Goal: Task Accomplishment & Management: Manage account settings

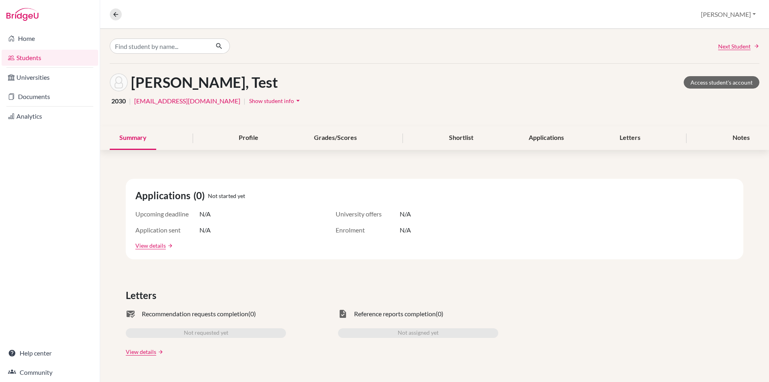
click at [61, 56] on link "Students" at bounding box center [50, 58] width 97 height 16
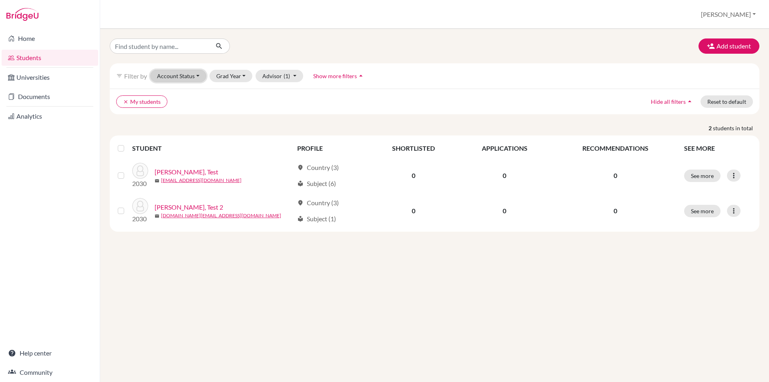
click at [190, 77] on button "Account Status" at bounding box center [178, 76] width 56 height 12
click at [230, 77] on button "Grad Year" at bounding box center [231, 76] width 43 height 12
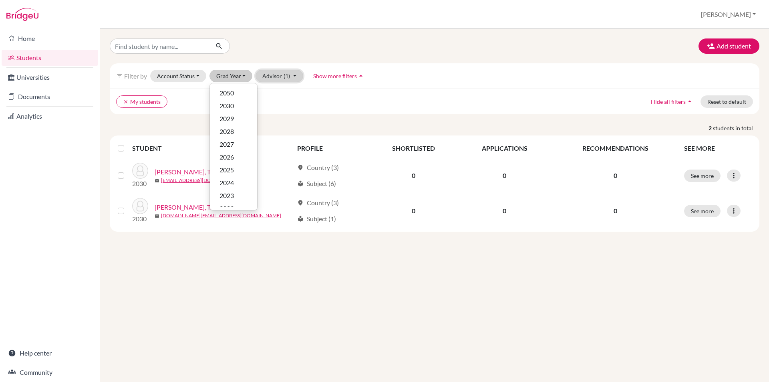
click at [282, 77] on button "Advisor (1)" at bounding box center [280, 76] width 48 height 12
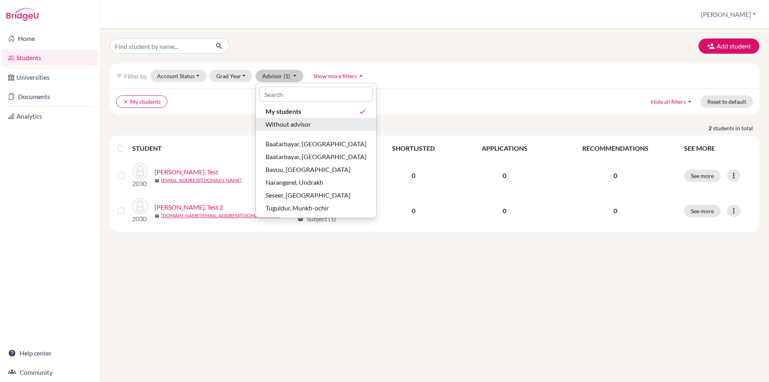
click at [276, 122] on span "Without advisor" at bounding box center [288, 124] width 45 height 10
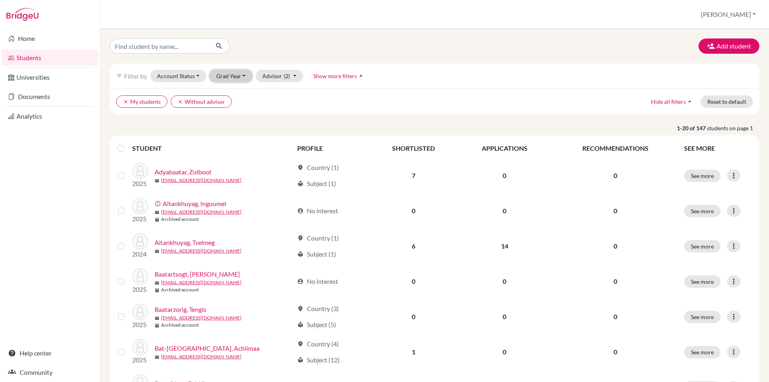
click at [234, 74] on button "Grad Year" at bounding box center [231, 76] width 43 height 12
click at [220, 113] on button "2029" at bounding box center [233, 118] width 47 height 13
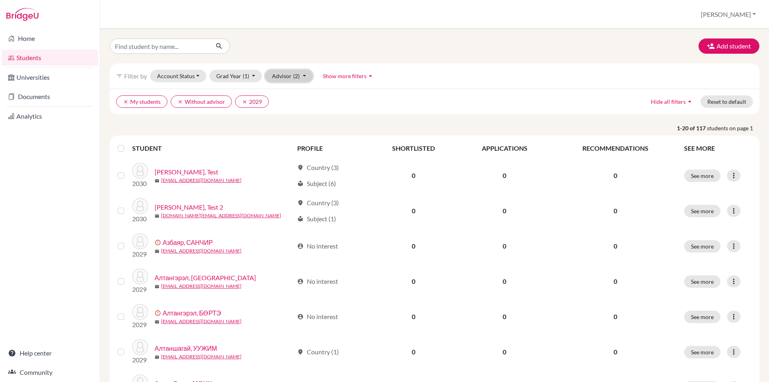
click at [299, 73] on button "Advisor (2)" at bounding box center [289, 76] width 48 height 12
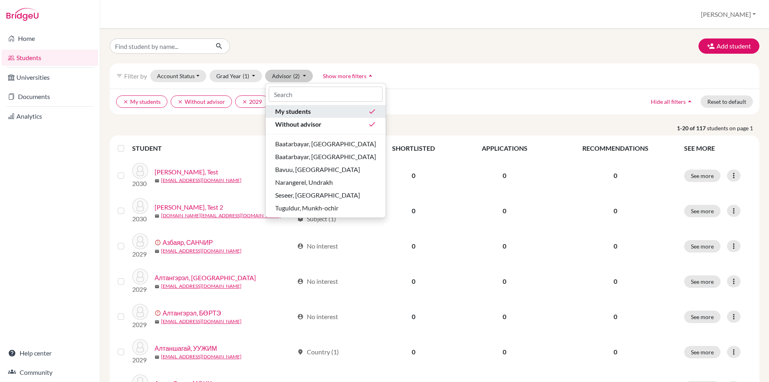
click at [301, 111] on span "My students" at bounding box center [293, 112] width 36 height 10
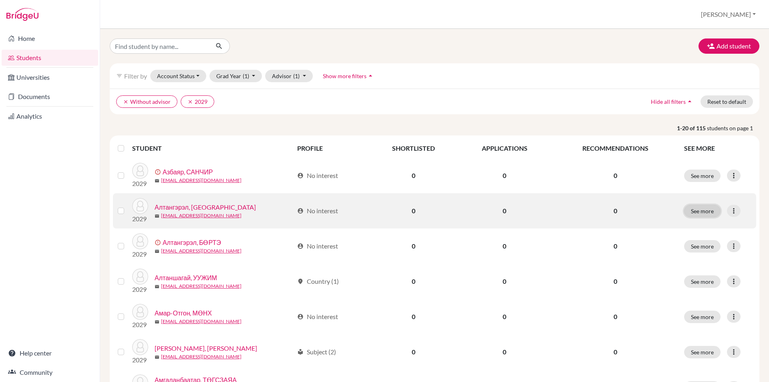
click at [687, 215] on button "See more" at bounding box center [702, 211] width 36 height 12
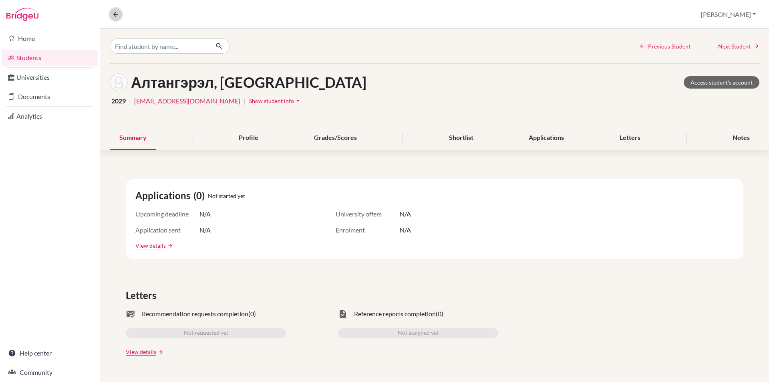
click at [116, 16] on icon at bounding box center [115, 14] width 7 height 7
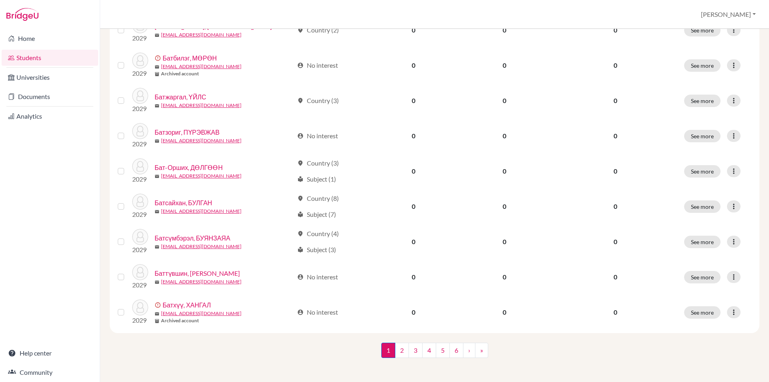
scroll to position [535, 0]
click at [401, 350] on link "2" at bounding box center [402, 348] width 14 height 15
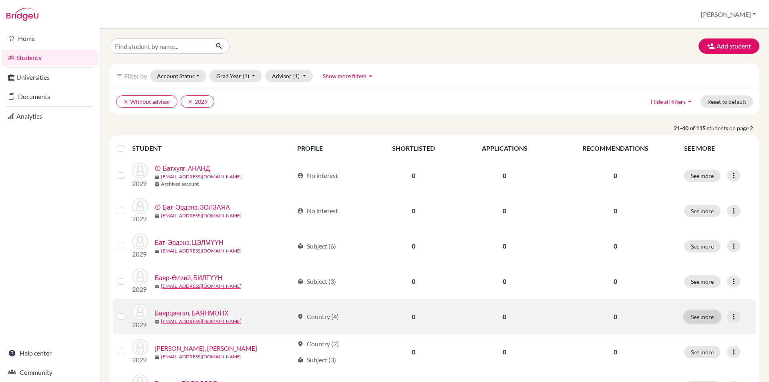
click at [697, 313] on button "See more" at bounding box center [702, 316] width 36 height 12
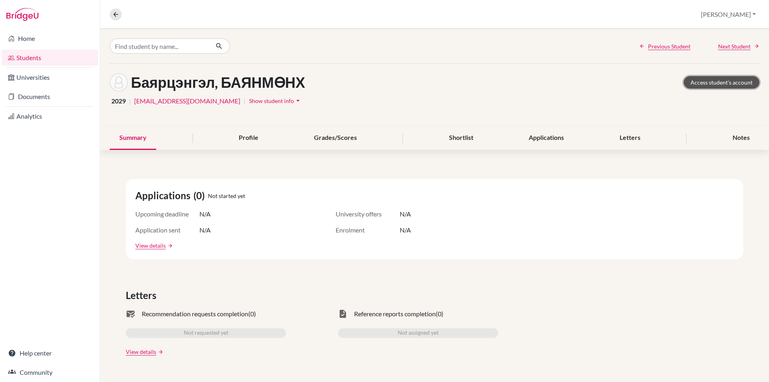
click at [695, 79] on link "Access student's account" at bounding box center [722, 82] width 76 height 12
click at [117, 12] on icon at bounding box center [115, 14] width 7 height 7
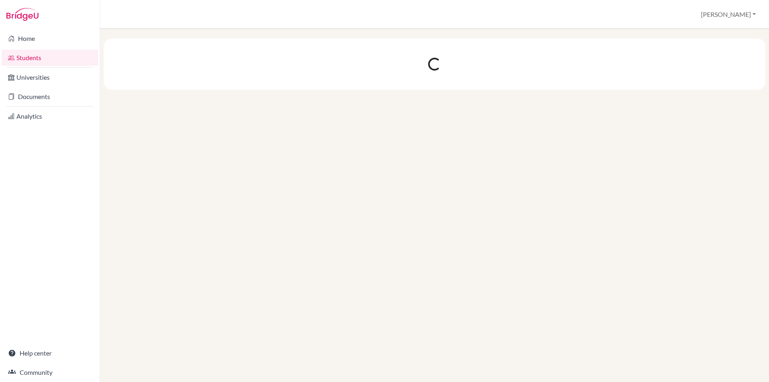
click at [44, 59] on link "Students" at bounding box center [50, 58] width 97 height 16
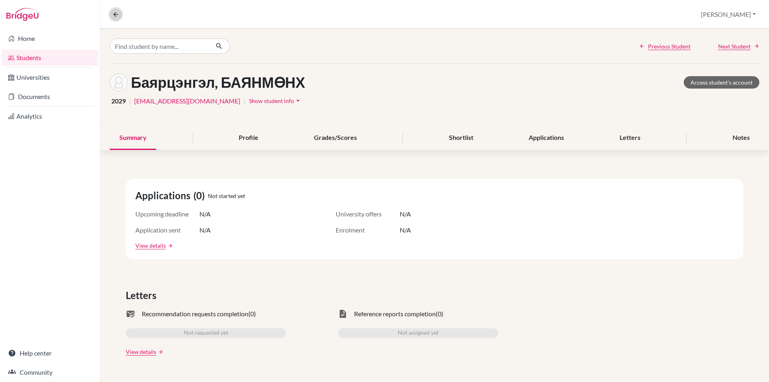
click at [115, 18] on icon at bounding box center [115, 14] width 7 height 7
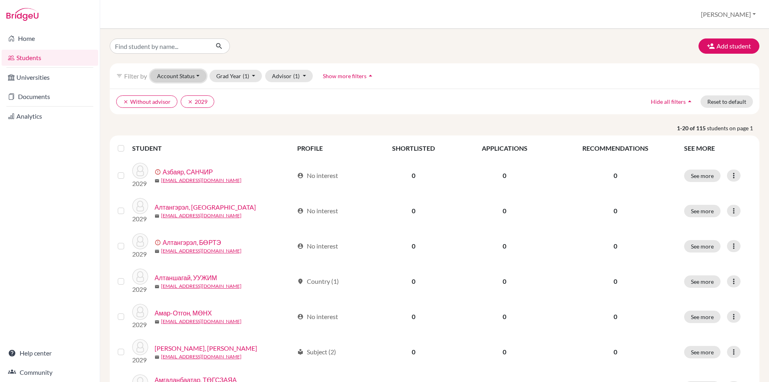
click at [190, 74] on button "Account Status" at bounding box center [178, 76] width 56 height 12
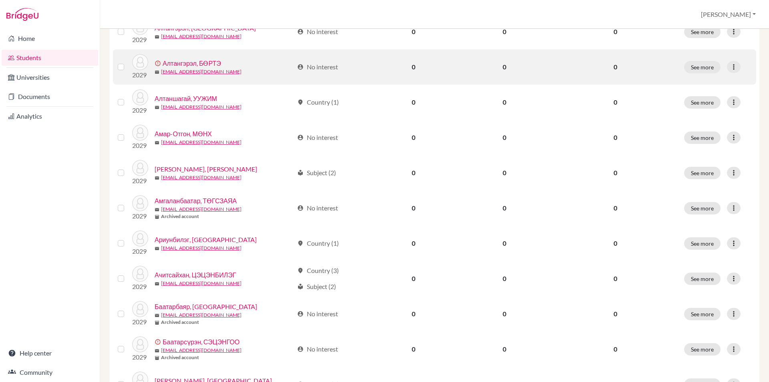
scroll to position [160, 0]
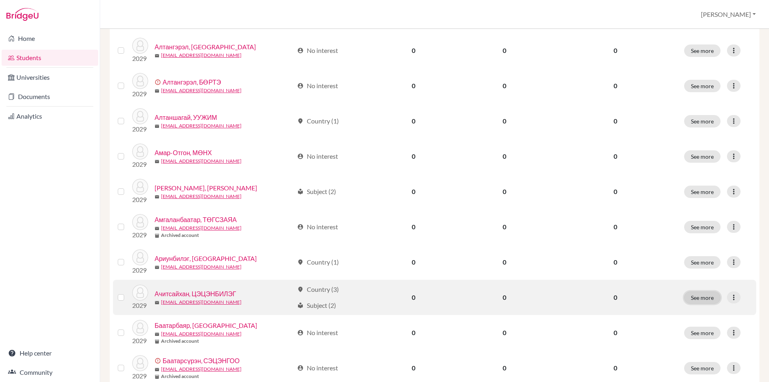
click at [701, 294] on button "See more" at bounding box center [702, 297] width 36 height 12
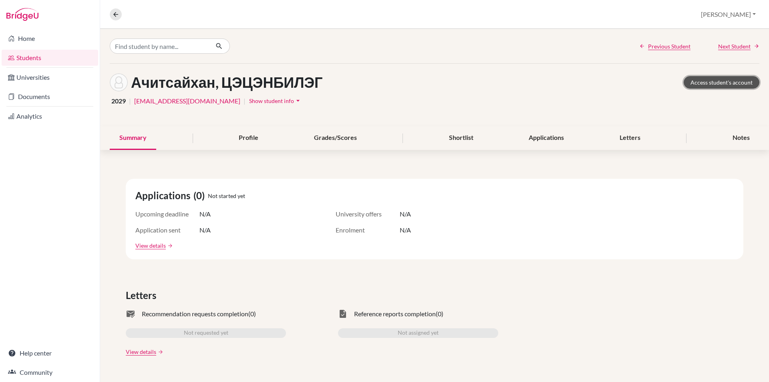
click at [721, 84] on link "Access student's account" at bounding box center [722, 82] width 76 height 12
click at [111, 17] on button at bounding box center [116, 14] width 12 height 12
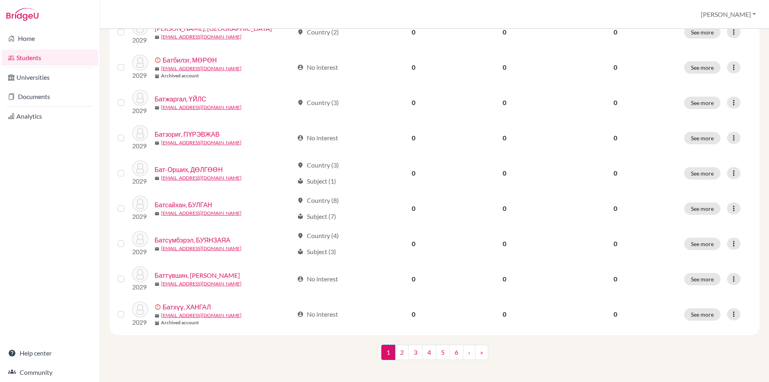
scroll to position [535, 0]
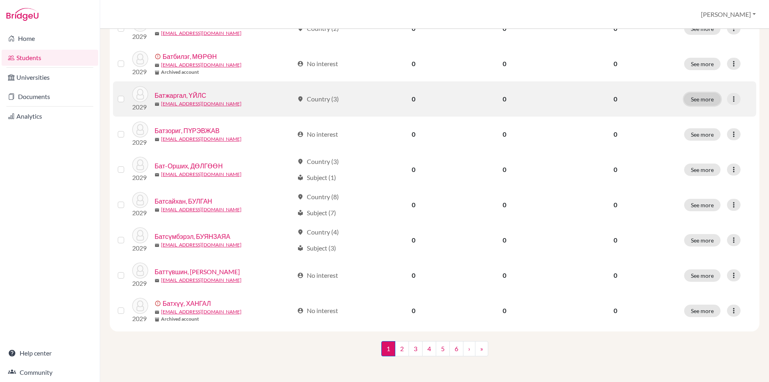
click at [704, 99] on button "See more" at bounding box center [702, 99] width 36 height 12
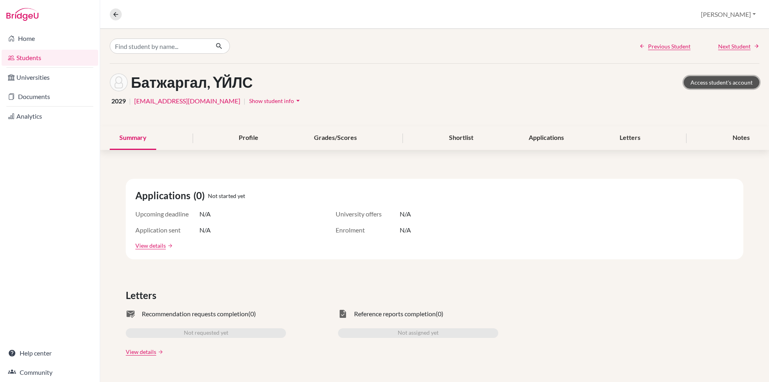
click at [695, 81] on link "Access student's account" at bounding box center [722, 82] width 76 height 12
click at [117, 14] on icon at bounding box center [115, 14] width 7 height 7
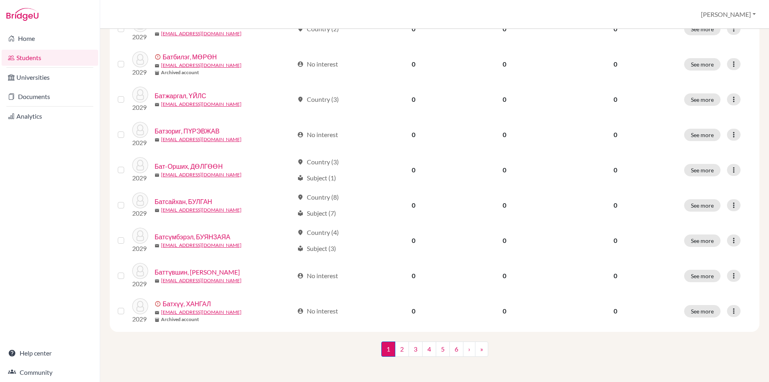
scroll to position [535, 0]
click at [395, 348] on link "2" at bounding box center [402, 348] width 14 height 15
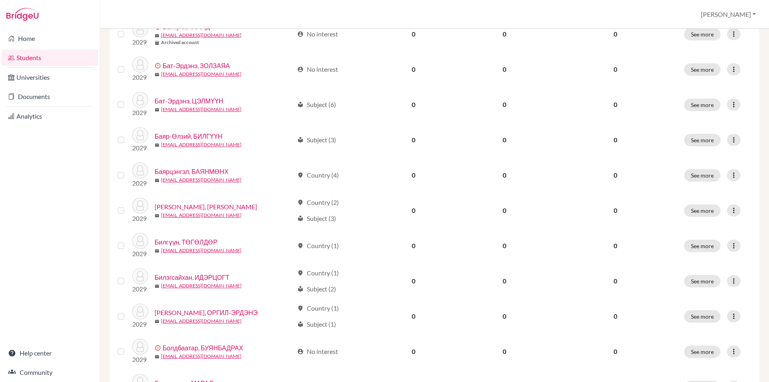
scroll to position [160, 0]
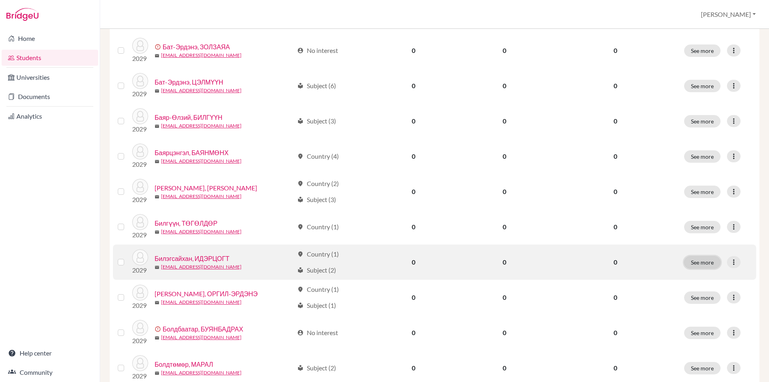
click at [693, 262] on button "See more" at bounding box center [702, 262] width 36 height 12
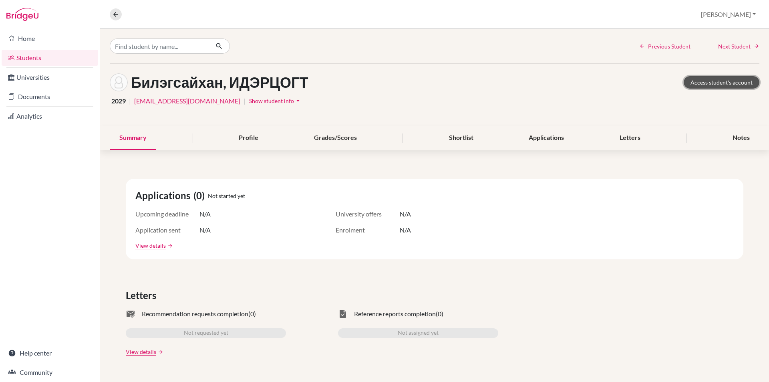
click at [717, 83] on link "Access student's account" at bounding box center [722, 82] width 76 height 12
click at [117, 14] on icon at bounding box center [115, 14] width 7 height 7
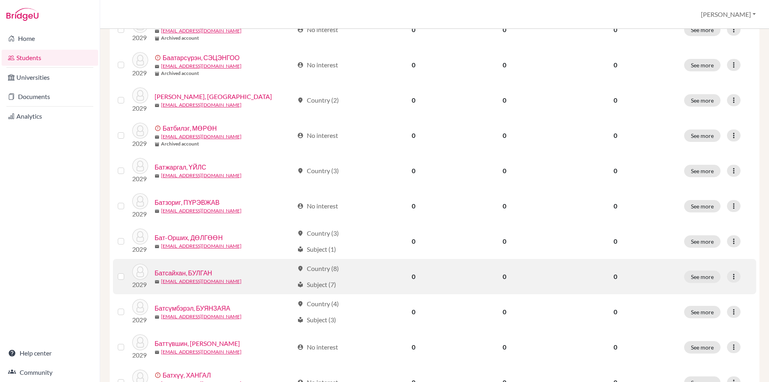
scroll to position [521, 0]
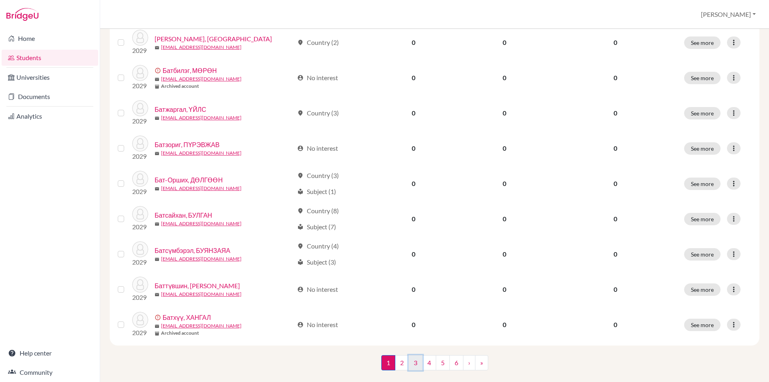
click at [409, 363] on link "3" at bounding box center [416, 362] width 14 height 15
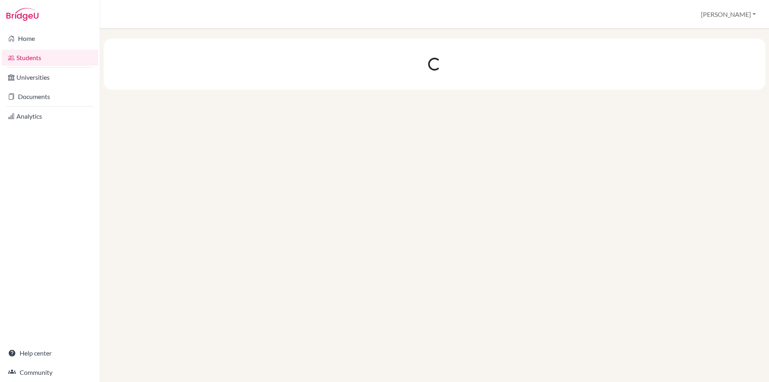
scroll to position [0, 0]
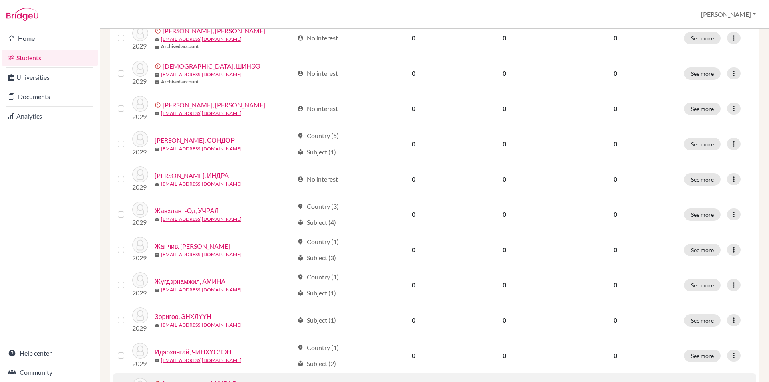
scroll to position [535, 0]
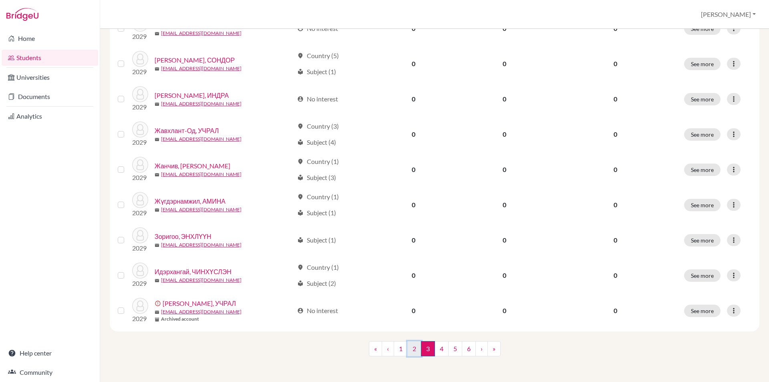
click at [409, 348] on link "2" at bounding box center [414, 348] width 14 height 15
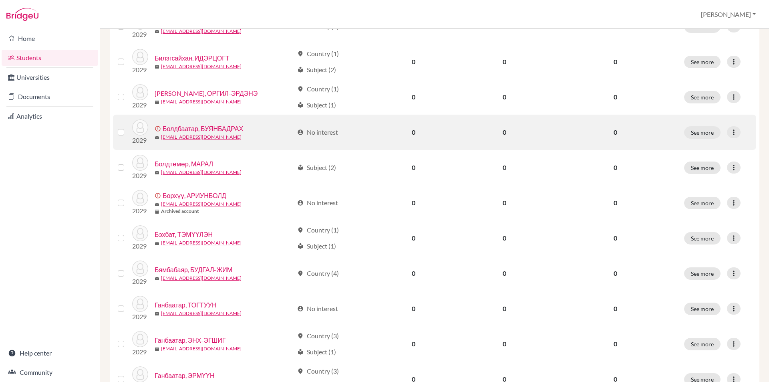
scroll to position [535, 0]
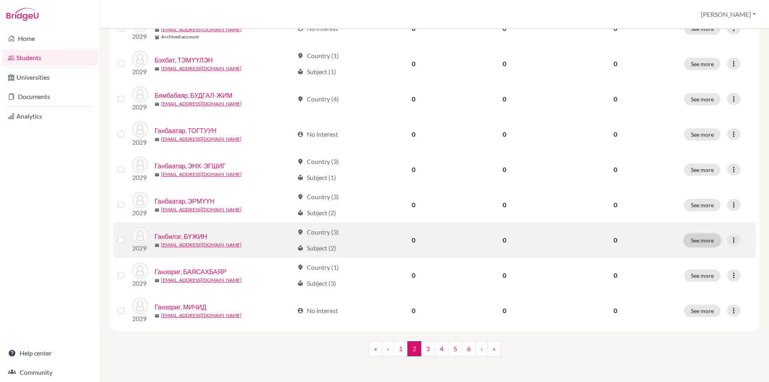
click at [691, 241] on button "See more" at bounding box center [702, 240] width 36 height 12
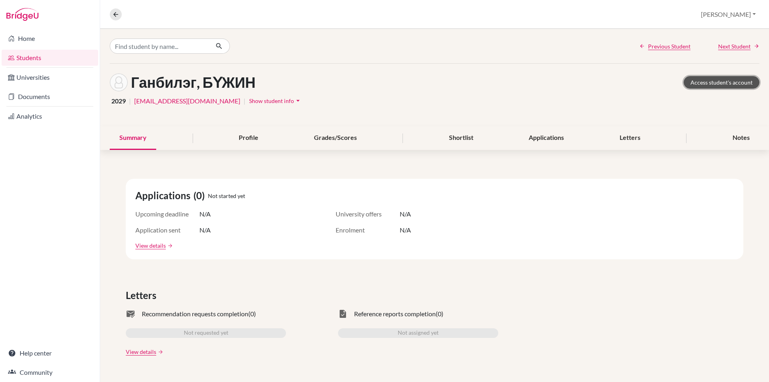
click at [689, 83] on link "Access student's account" at bounding box center [722, 82] width 76 height 12
click at [112, 14] on icon at bounding box center [115, 14] width 7 height 7
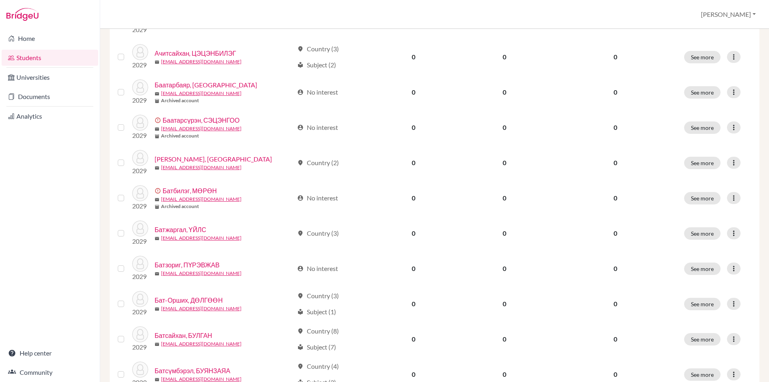
scroll to position [535, 0]
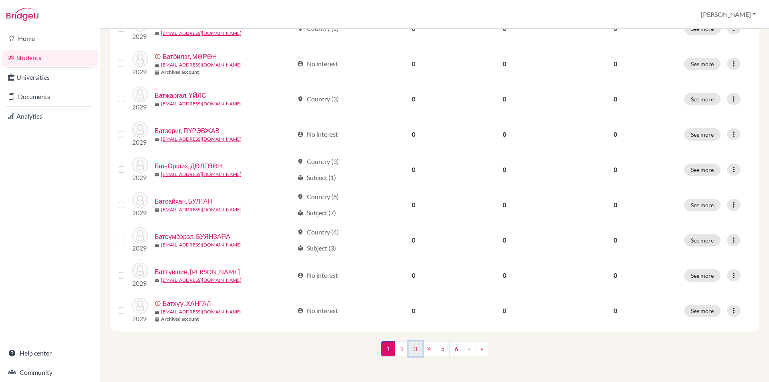
click at [409, 350] on link "3" at bounding box center [416, 348] width 14 height 15
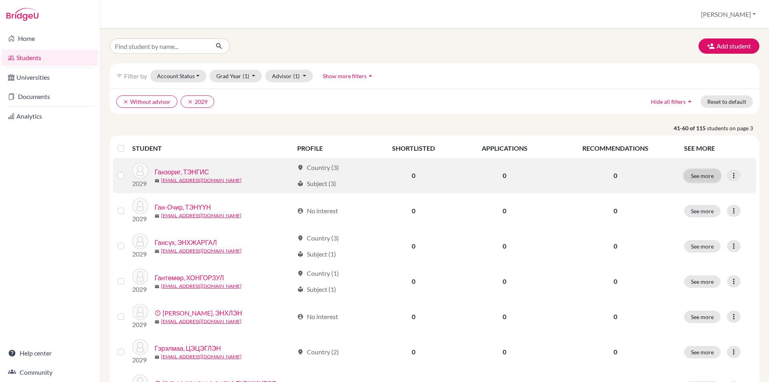
click at [684, 181] on button "See more" at bounding box center [702, 175] width 36 height 12
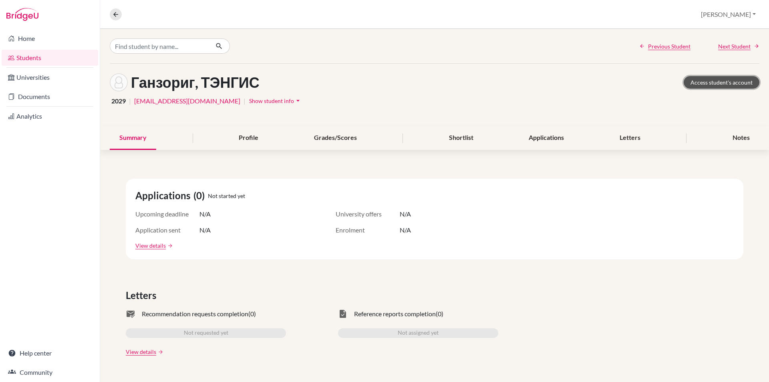
click at [714, 84] on link "Access student's account" at bounding box center [722, 82] width 76 height 12
click at [118, 11] on icon at bounding box center [115, 14] width 7 height 7
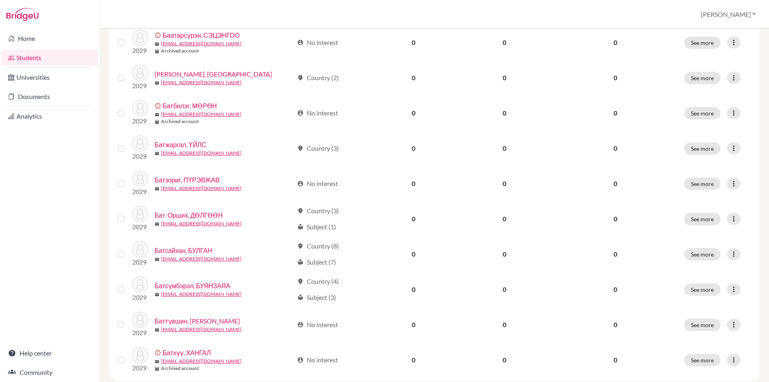
scroll to position [535, 0]
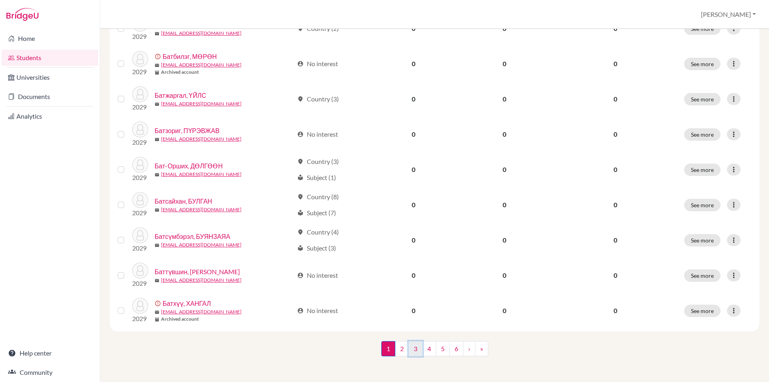
click at [409, 353] on link "3" at bounding box center [416, 348] width 14 height 15
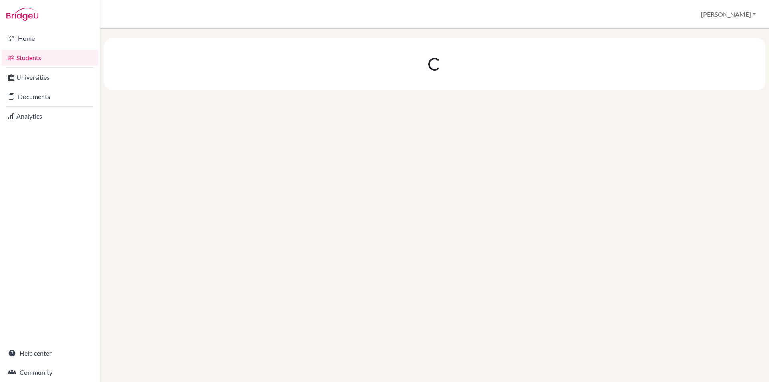
scroll to position [0, 0]
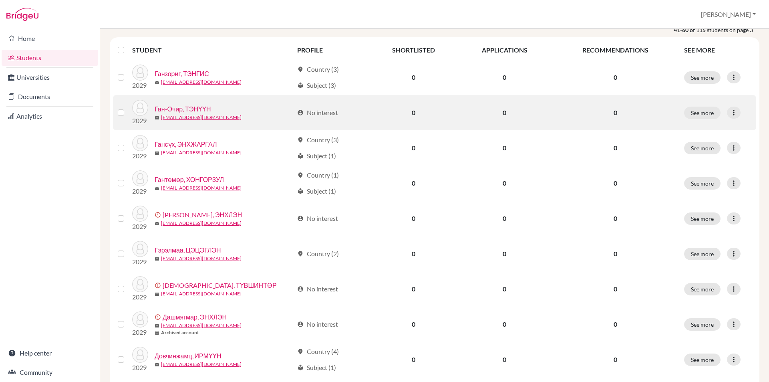
scroll to position [120, 0]
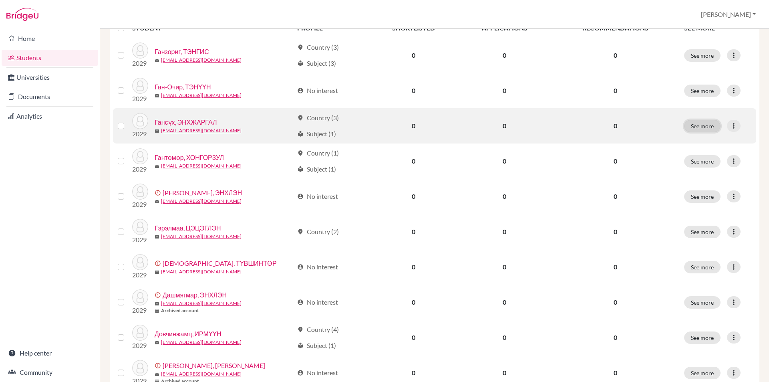
click at [709, 127] on button "See more" at bounding box center [702, 126] width 36 height 12
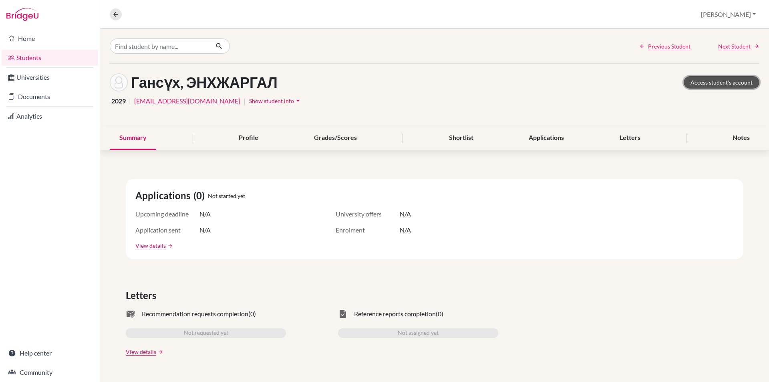
click at [734, 83] on link "Access student's account" at bounding box center [722, 82] width 76 height 12
click at [118, 12] on icon at bounding box center [115, 14] width 7 height 7
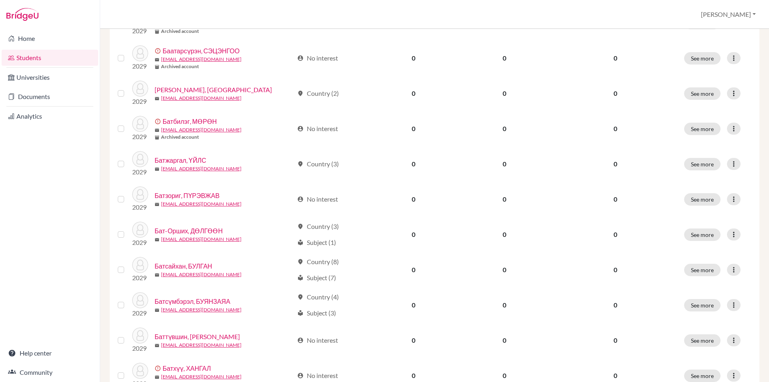
scroll to position [535, 0]
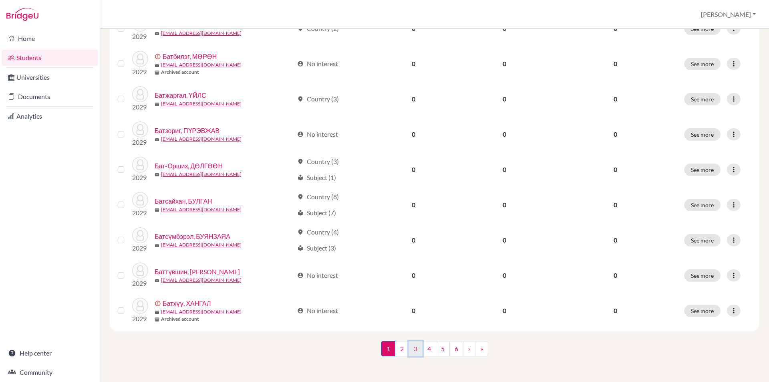
click at [409, 348] on link "3" at bounding box center [416, 348] width 14 height 15
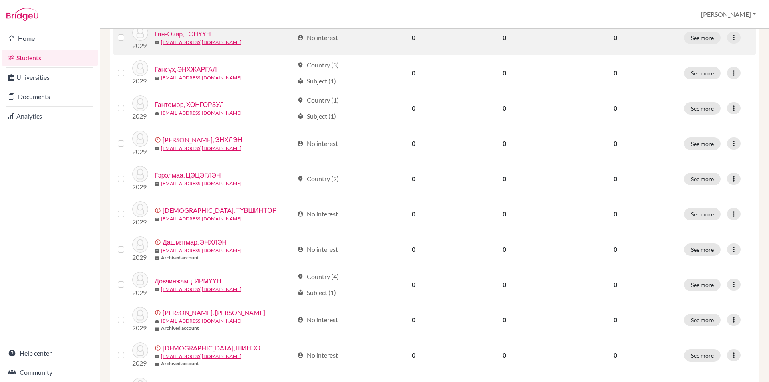
scroll to position [200, 0]
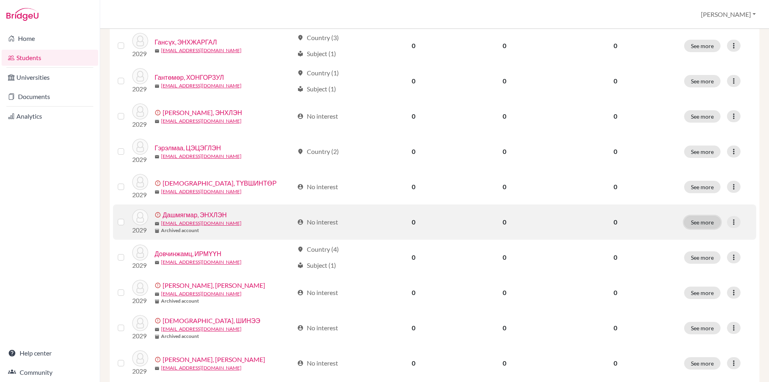
click at [690, 219] on button "See more" at bounding box center [702, 222] width 36 height 12
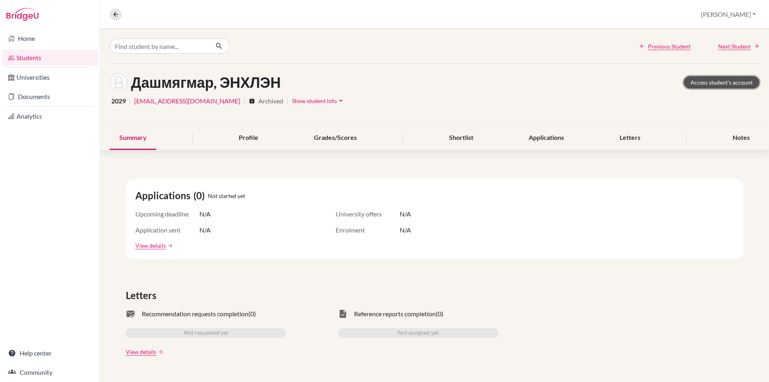
click at [723, 85] on link "Access student's account" at bounding box center [722, 82] width 76 height 12
click at [117, 13] on icon at bounding box center [115, 14] width 7 height 7
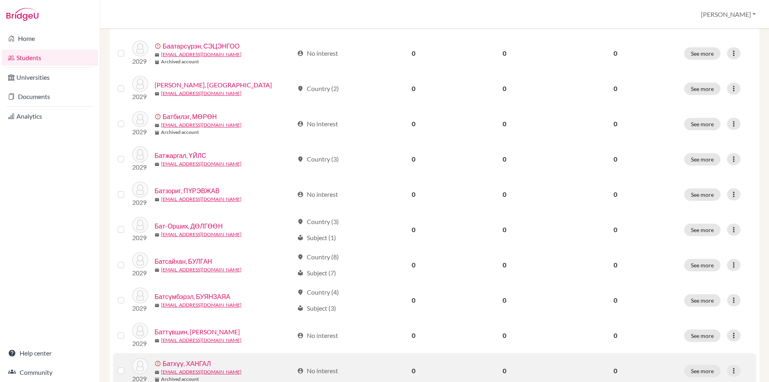
scroll to position [535, 0]
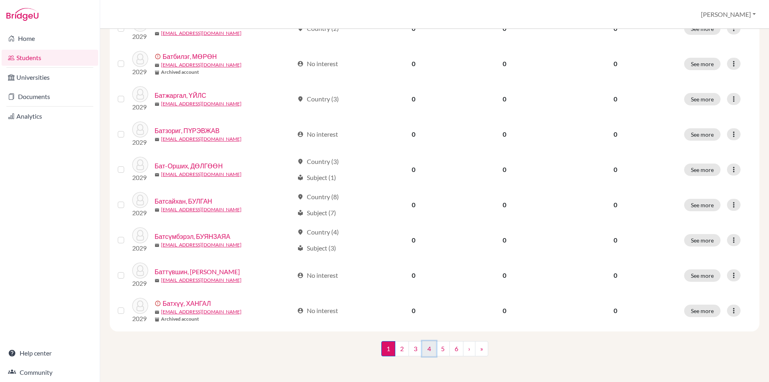
click at [424, 351] on link "4" at bounding box center [429, 348] width 14 height 15
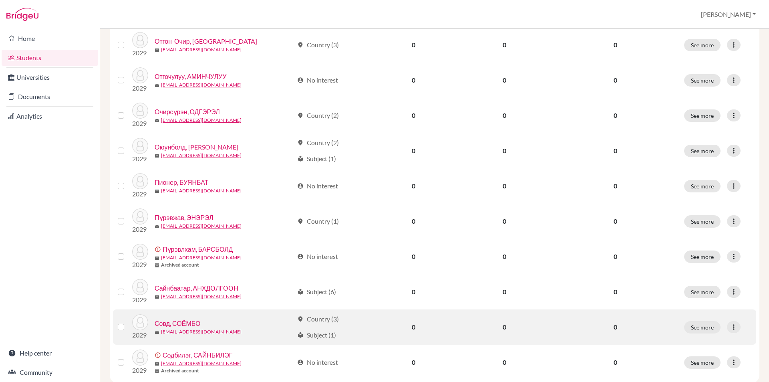
scroll to position [535, 0]
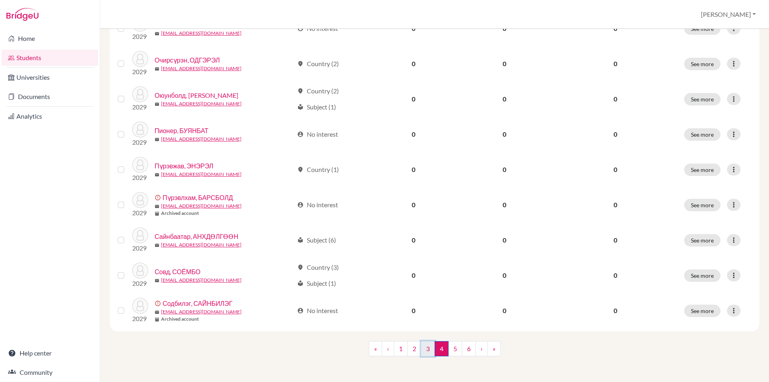
click at [426, 352] on link "3" at bounding box center [428, 348] width 14 height 15
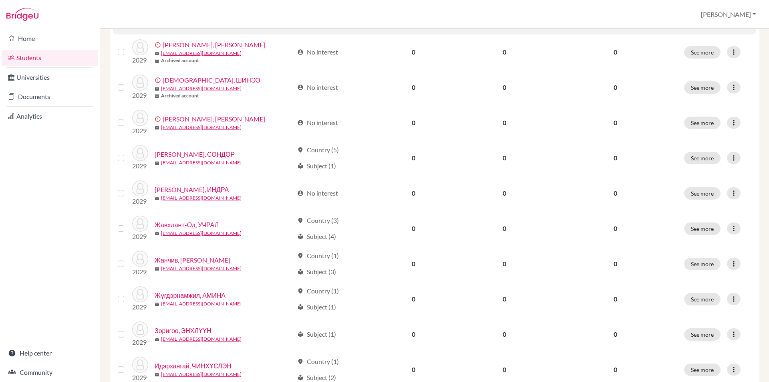
scroll to position [481, 0]
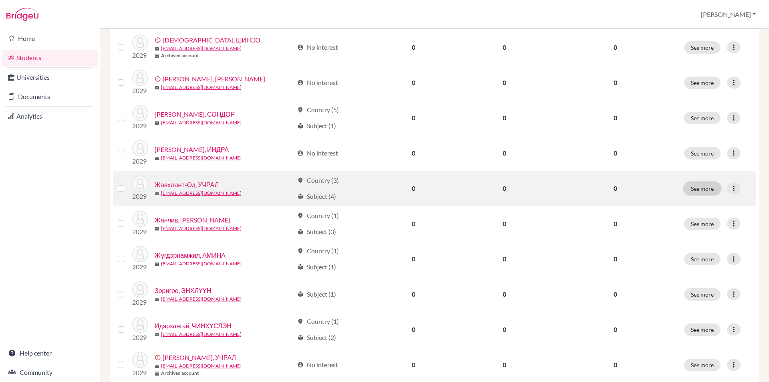
click at [697, 190] on button "See more" at bounding box center [702, 188] width 36 height 12
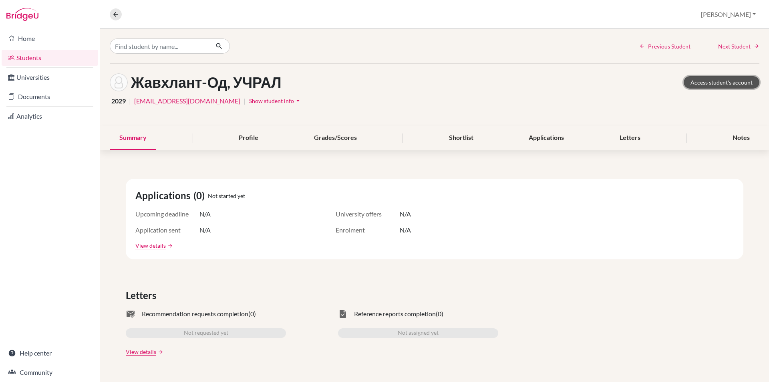
click at [692, 82] on link "Access student's account" at bounding box center [722, 82] width 76 height 12
click at [111, 16] on button at bounding box center [116, 14] width 12 height 12
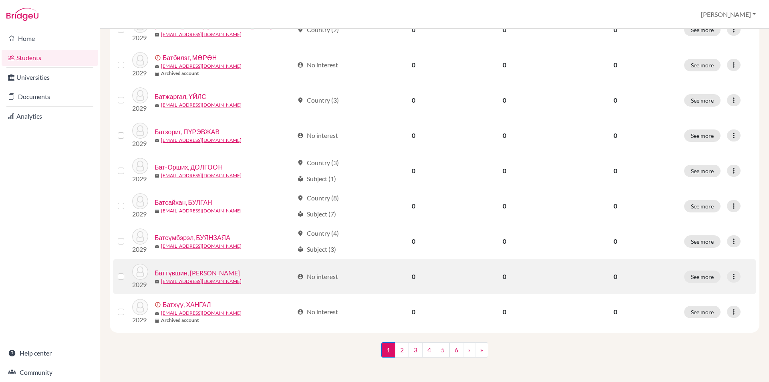
scroll to position [535, 0]
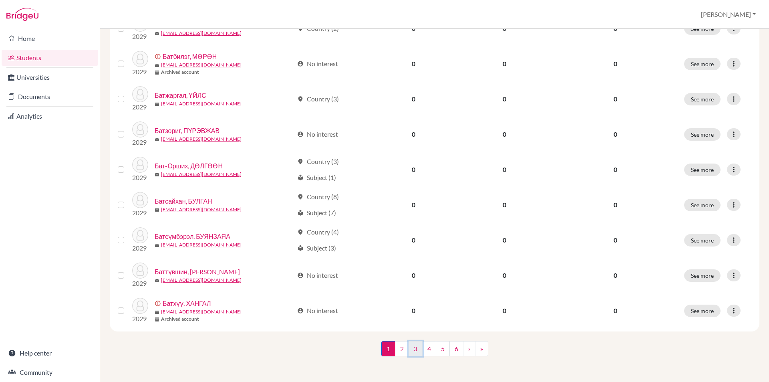
click at [413, 350] on link "3" at bounding box center [416, 348] width 14 height 15
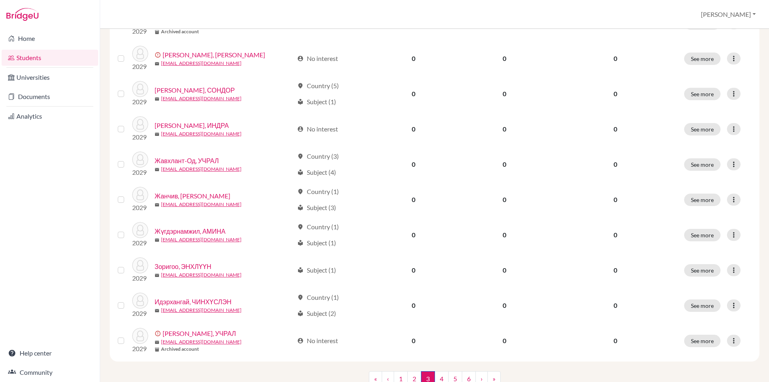
scroll to position [535, 0]
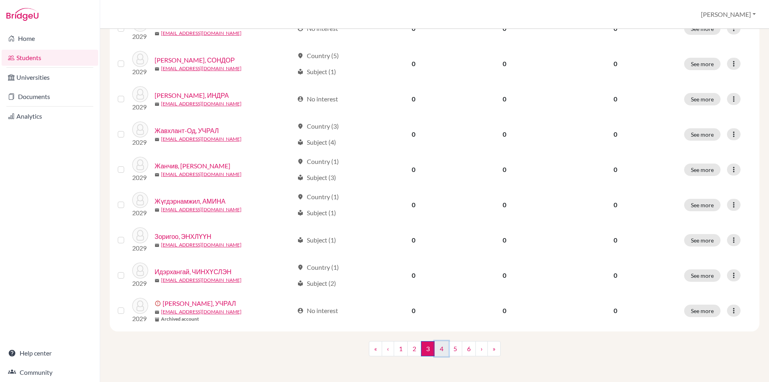
click at [438, 349] on link "4" at bounding box center [442, 348] width 14 height 15
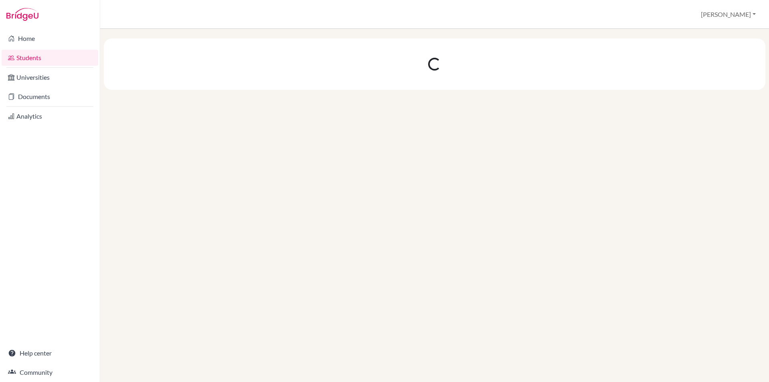
scroll to position [0, 0]
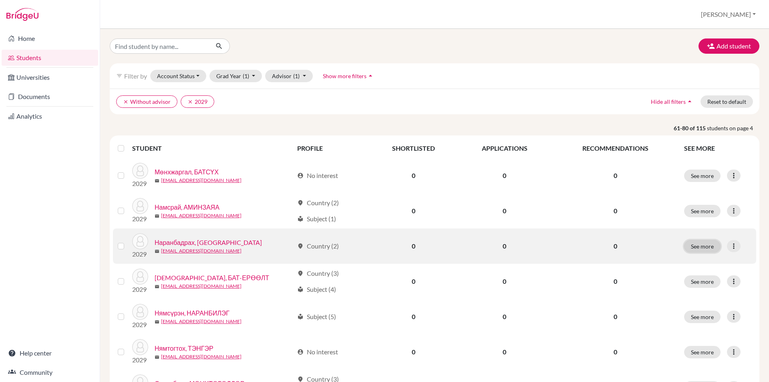
click at [691, 247] on button "See more" at bounding box center [702, 246] width 36 height 12
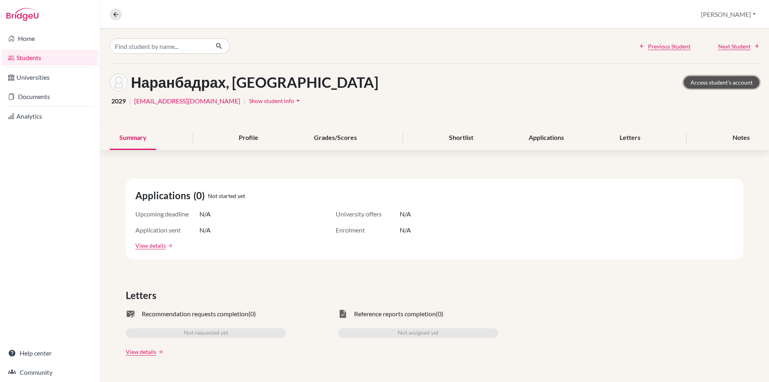
click at [690, 84] on link "Access student's account" at bounding box center [722, 82] width 76 height 12
click at [116, 16] on icon at bounding box center [115, 14] width 7 height 7
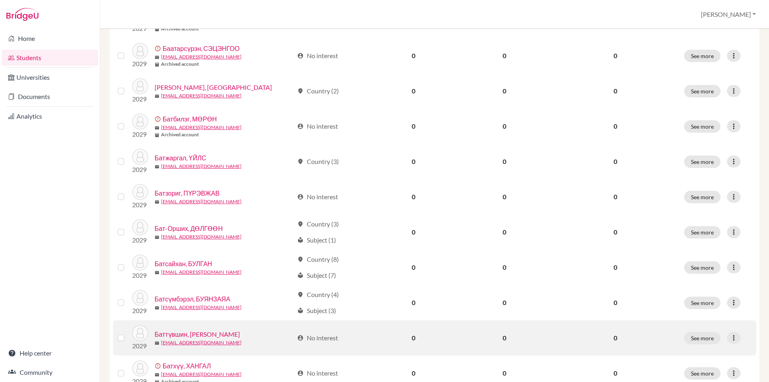
scroll to position [535, 0]
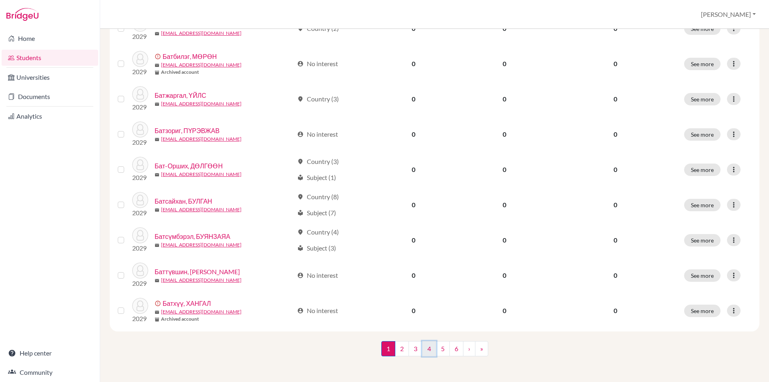
click at [427, 351] on link "4" at bounding box center [429, 348] width 14 height 15
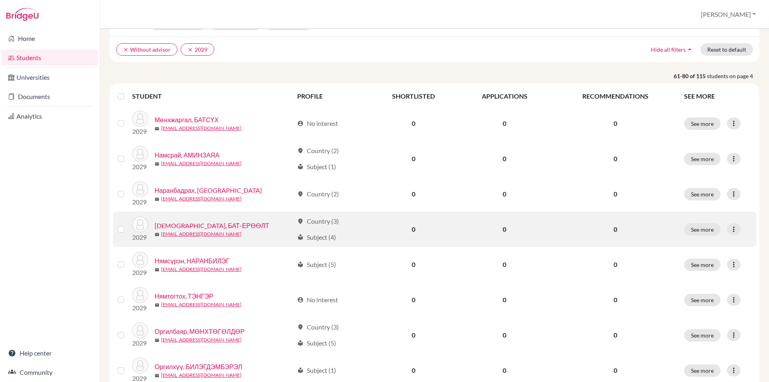
scroll to position [200, 0]
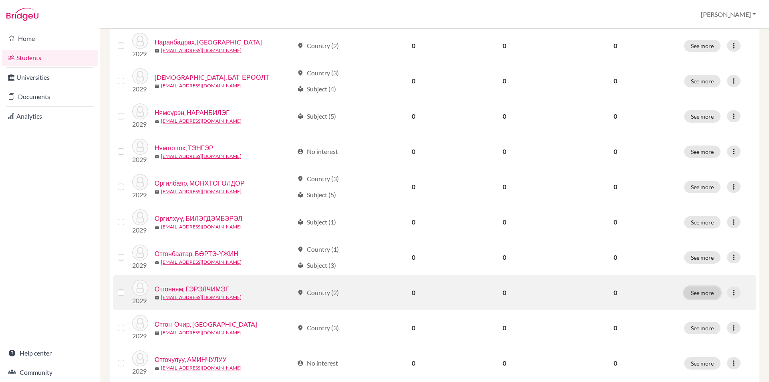
click at [698, 294] on button "See more" at bounding box center [702, 292] width 36 height 12
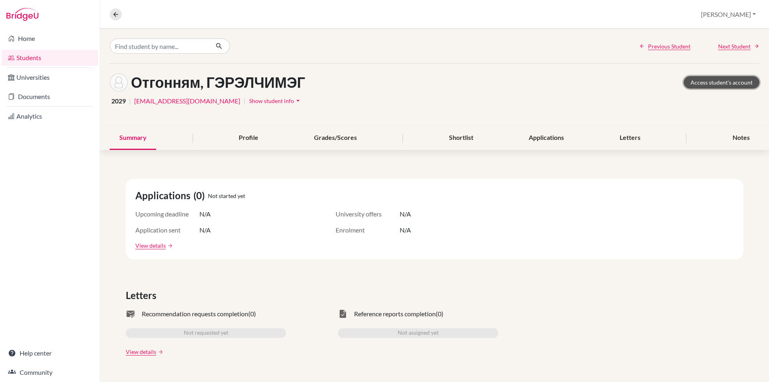
click at [725, 84] on link "Access student's account" at bounding box center [722, 82] width 76 height 12
click at [116, 16] on icon at bounding box center [115, 14] width 7 height 7
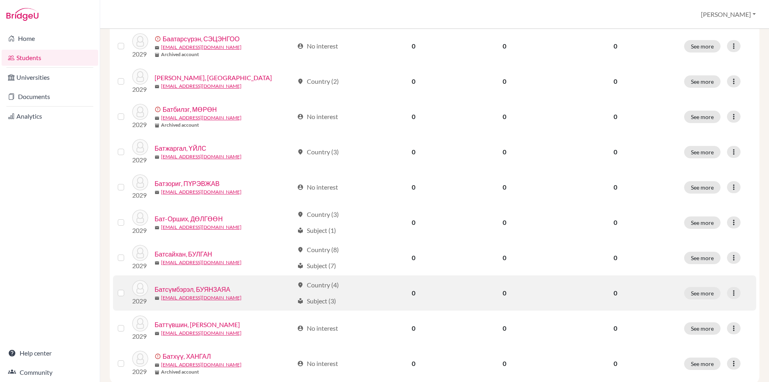
scroll to position [535, 0]
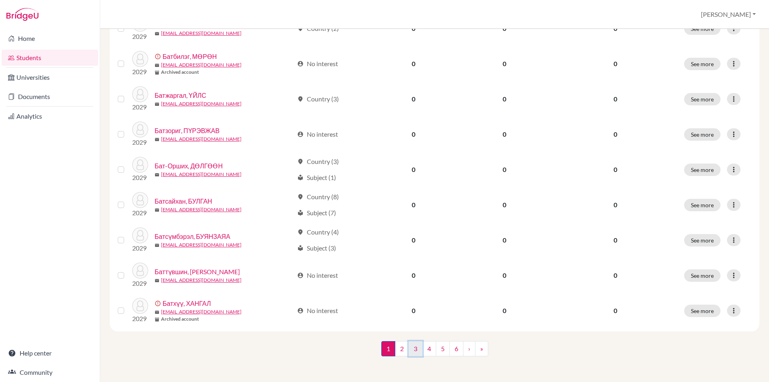
click at [411, 346] on link "3" at bounding box center [416, 348] width 14 height 15
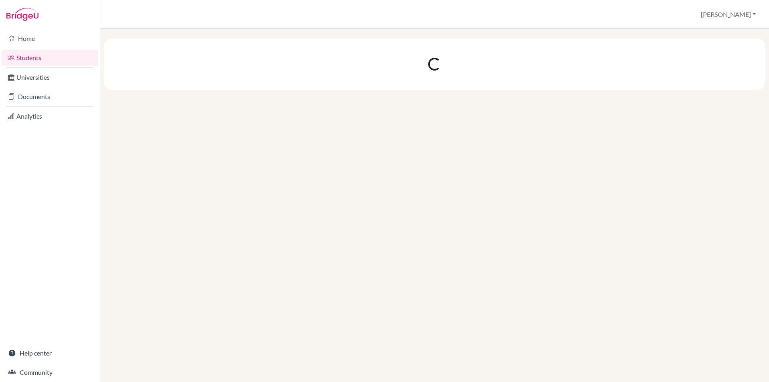
scroll to position [0, 0]
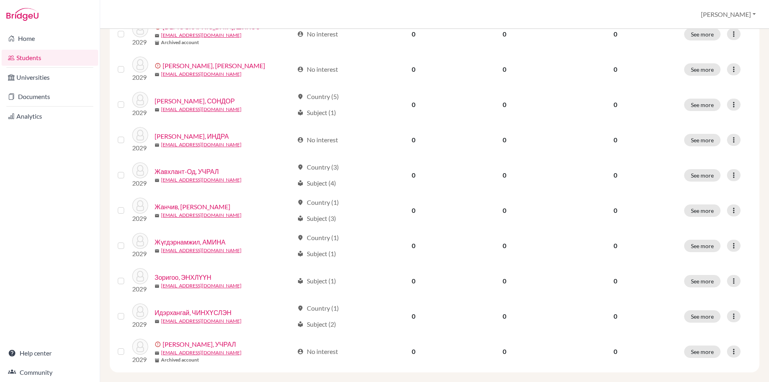
scroll to position [535, 0]
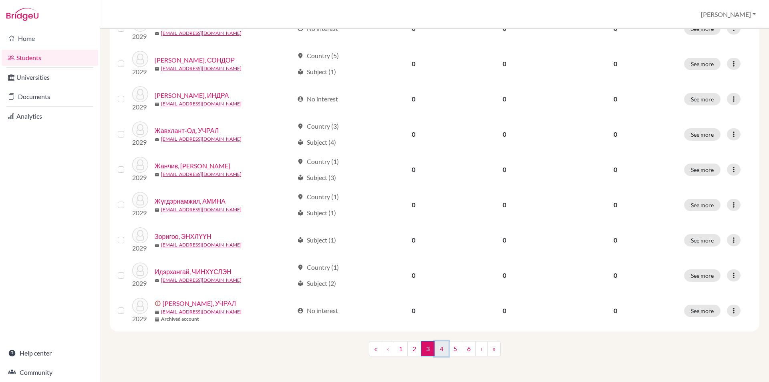
click at [435, 346] on link "4" at bounding box center [442, 348] width 14 height 15
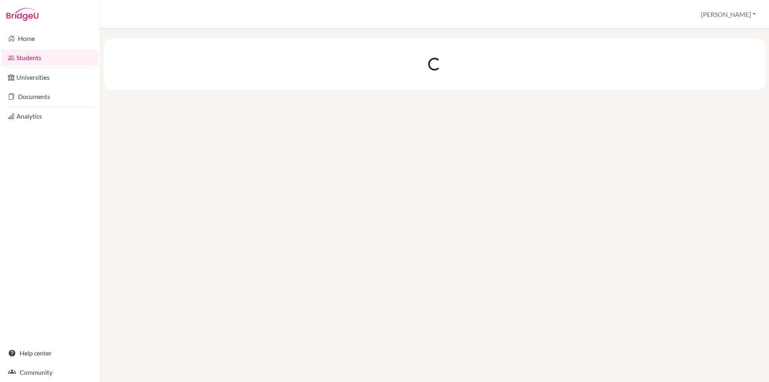
scroll to position [0, 0]
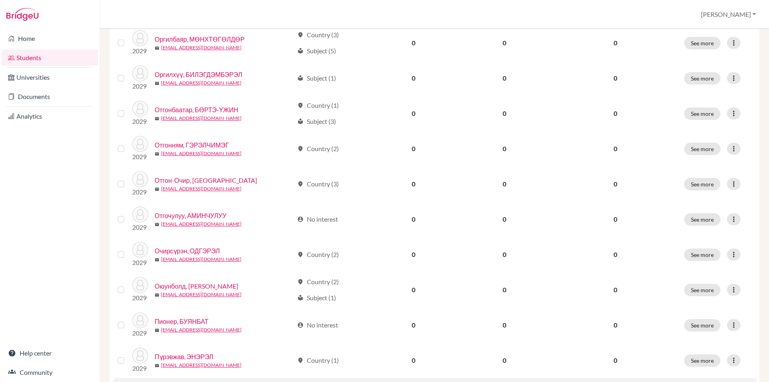
scroll to position [335, 0]
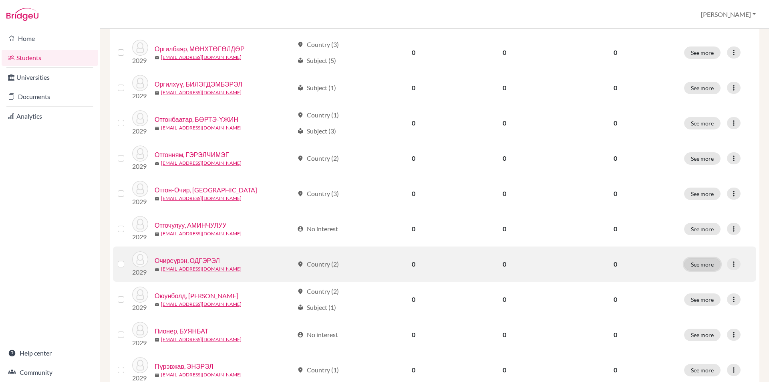
click at [695, 268] on button "See more" at bounding box center [702, 264] width 36 height 12
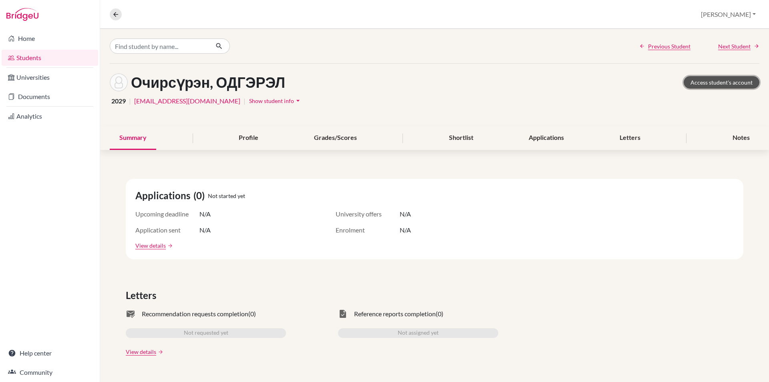
click at [707, 84] on link "Access student's account" at bounding box center [722, 82] width 76 height 12
click at [114, 14] on icon at bounding box center [115, 14] width 7 height 7
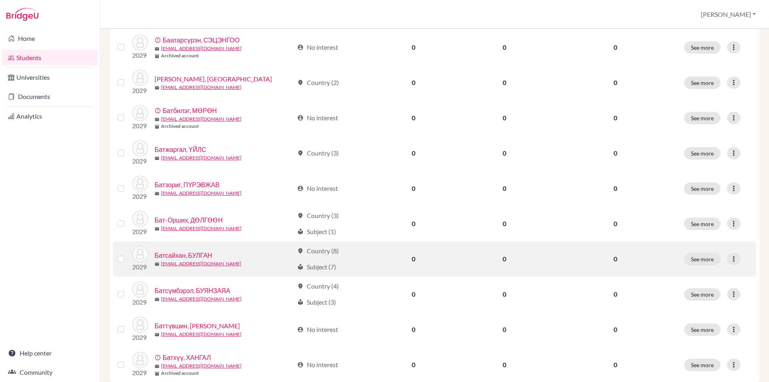
scroll to position [535, 0]
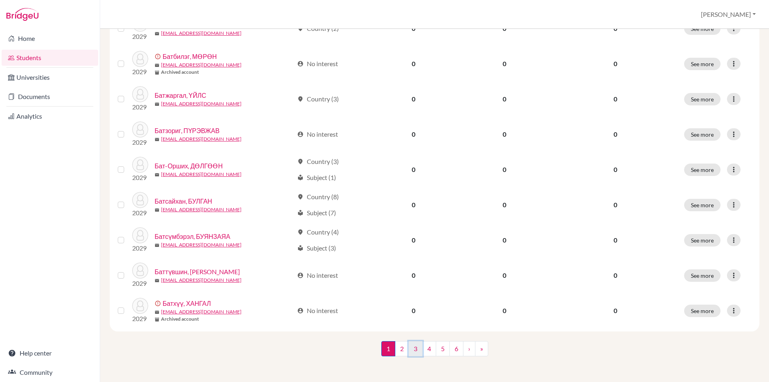
click at [411, 353] on link "3" at bounding box center [416, 348] width 14 height 15
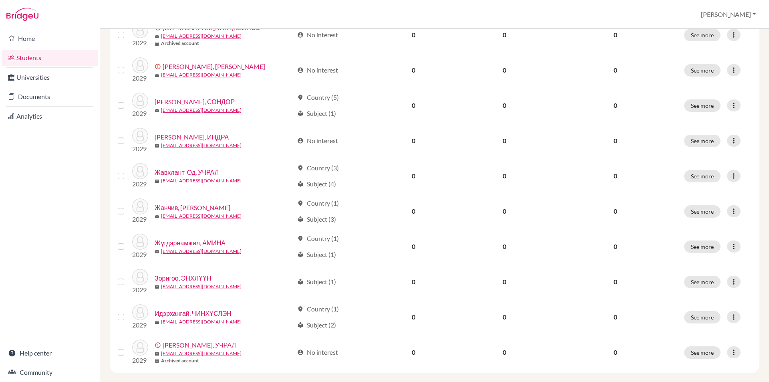
scroll to position [535, 0]
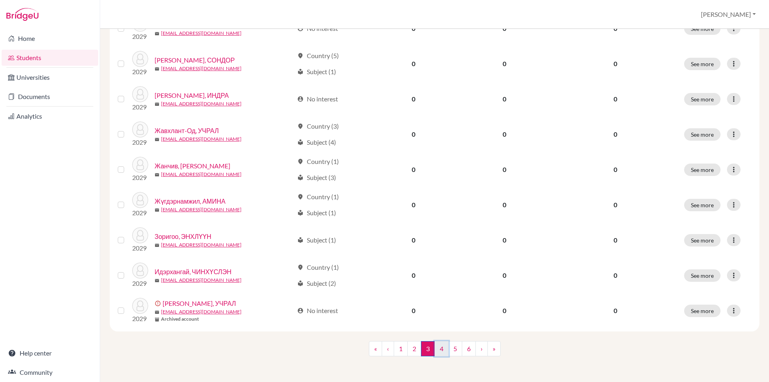
click at [441, 351] on link "4" at bounding box center [442, 348] width 14 height 15
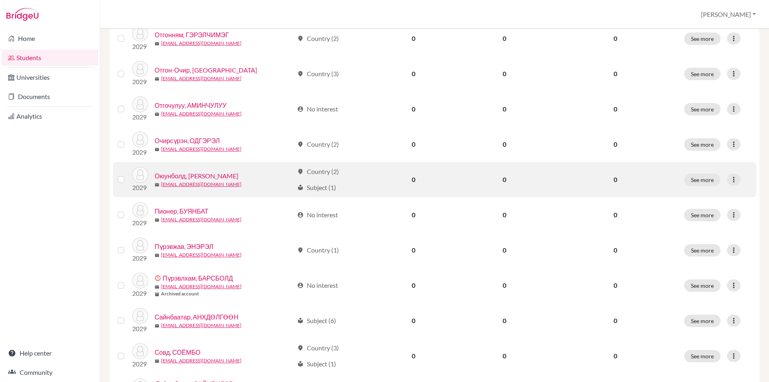
scroll to position [535, 0]
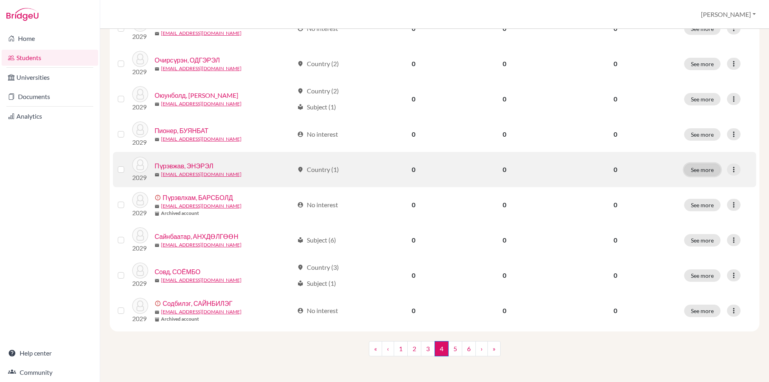
click at [690, 172] on button "See more" at bounding box center [702, 169] width 36 height 12
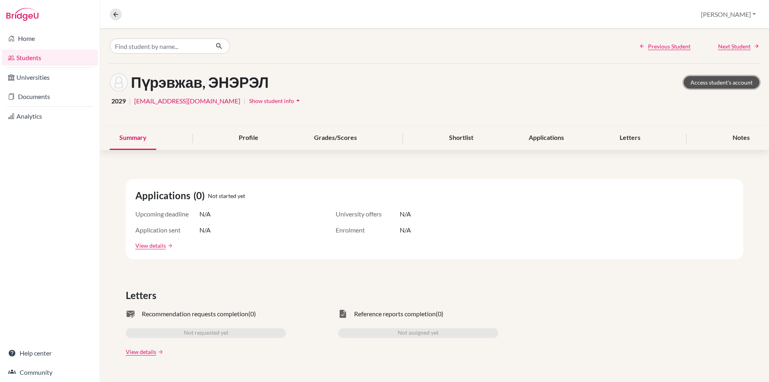
click at [718, 85] on link "Access student's account" at bounding box center [722, 82] width 76 height 12
click at [115, 8] on button at bounding box center [116, 14] width 12 height 12
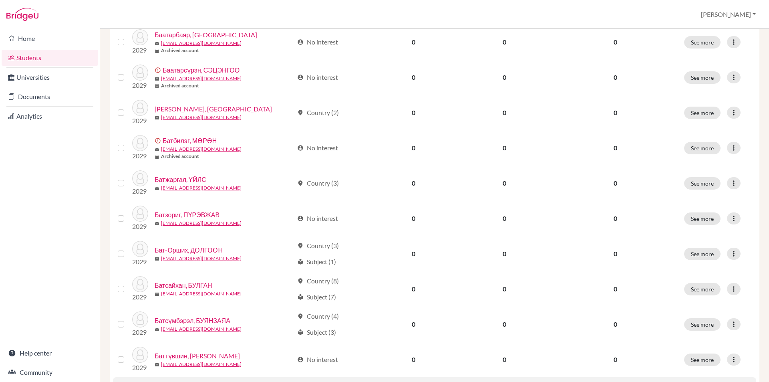
scroll to position [535, 0]
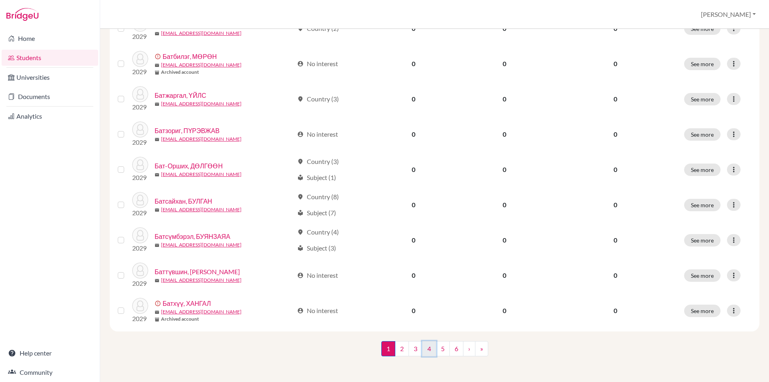
click at [425, 349] on link "4" at bounding box center [429, 348] width 14 height 15
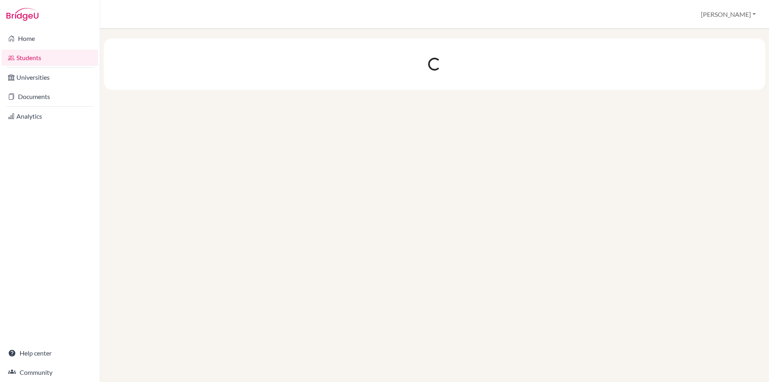
scroll to position [0, 0]
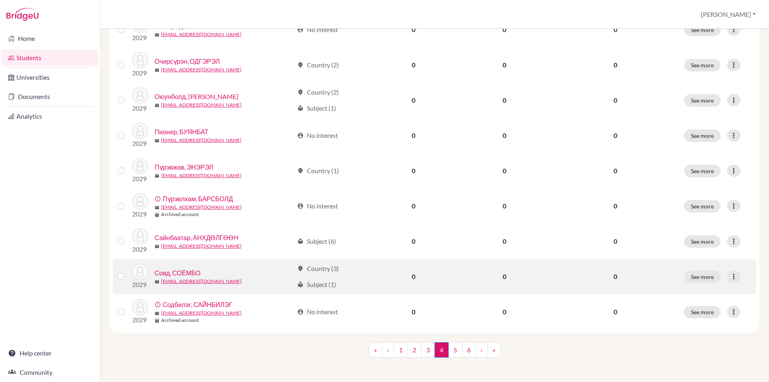
scroll to position [535, 0]
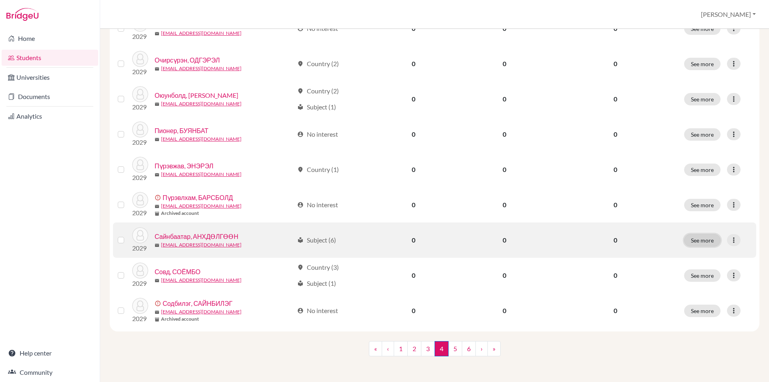
click at [697, 238] on button "See more" at bounding box center [702, 240] width 36 height 12
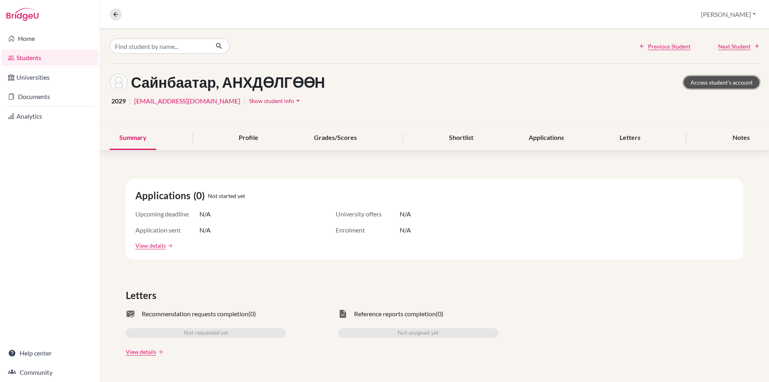
click at [691, 80] on link "Access student's account" at bounding box center [722, 82] width 76 height 12
click at [114, 12] on icon at bounding box center [115, 14] width 7 height 7
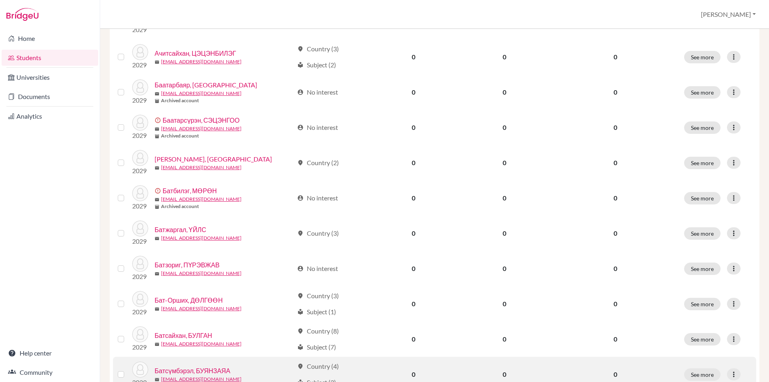
scroll to position [535, 0]
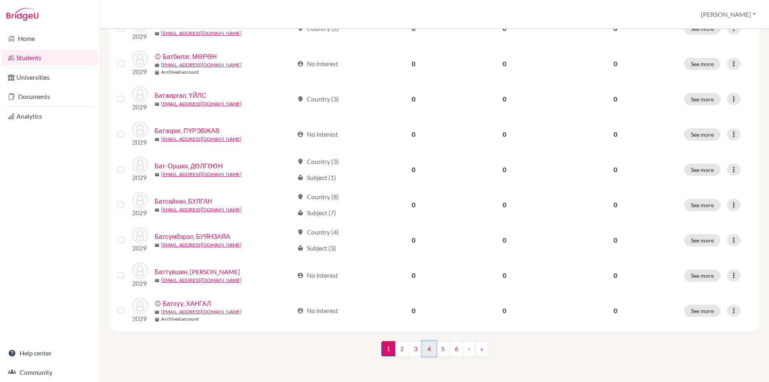
click at [431, 347] on link "4" at bounding box center [429, 348] width 14 height 15
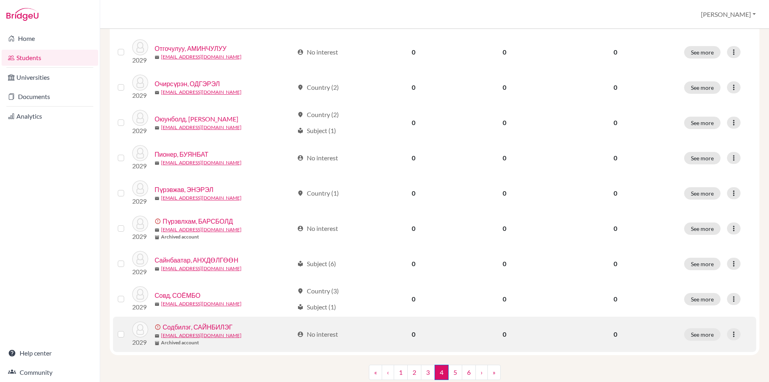
scroll to position [535, 0]
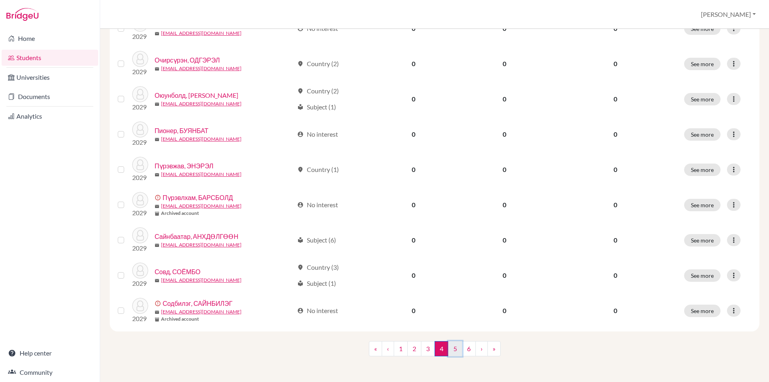
click at [451, 347] on link "5" at bounding box center [455, 348] width 14 height 15
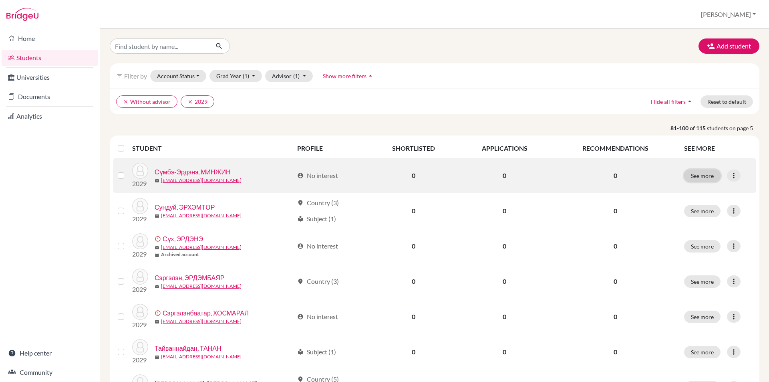
click at [697, 175] on button "See more" at bounding box center [702, 175] width 36 height 12
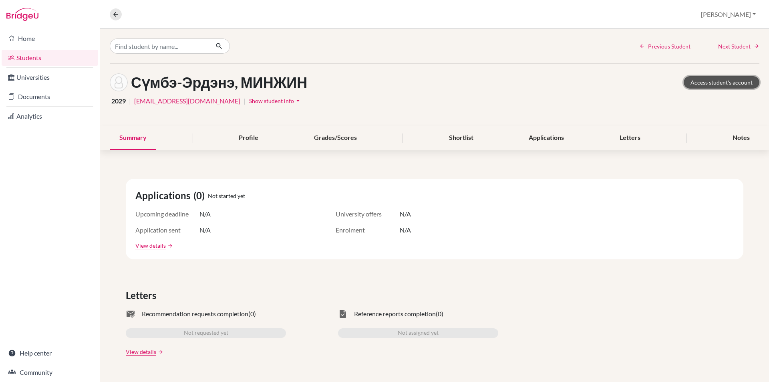
click at [693, 84] on link "Access student's account" at bounding box center [722, 82] width 76 height 12
click at [117, 16] on icon at bounding box center [115, 14] width 7 height 7
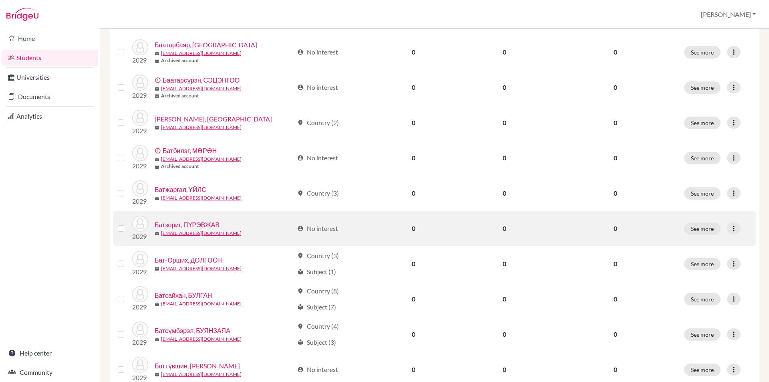
scroll to position [535, 0]
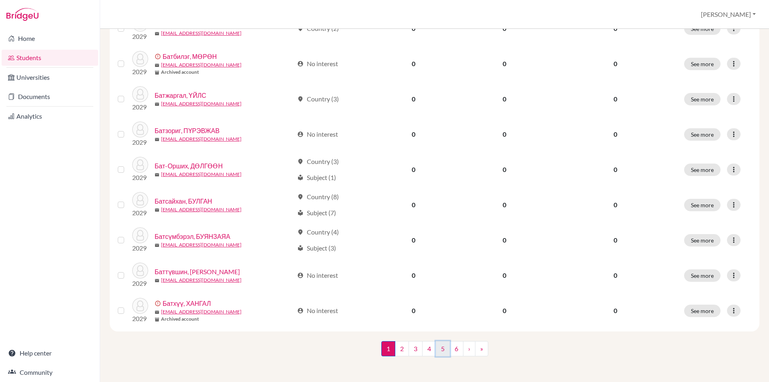
click at [436, 350] on link "5" at bounding box center [443, 348] width 14 height 15
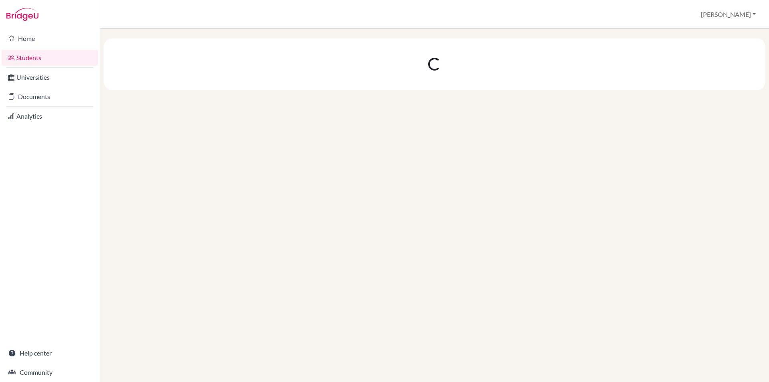
scroll to position [0, 0]
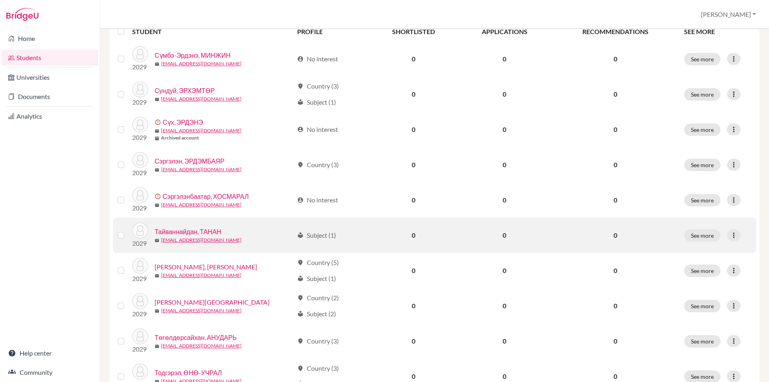
scroll to position [120, 0]
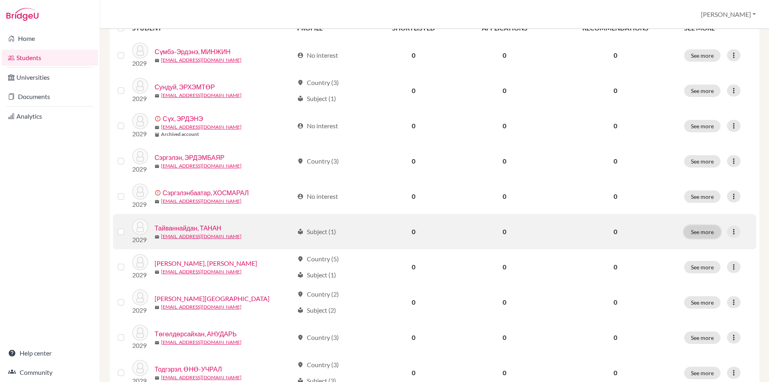
click at [703, 232] on button "See more" at bounding box center [702, 232] width 36 height 12
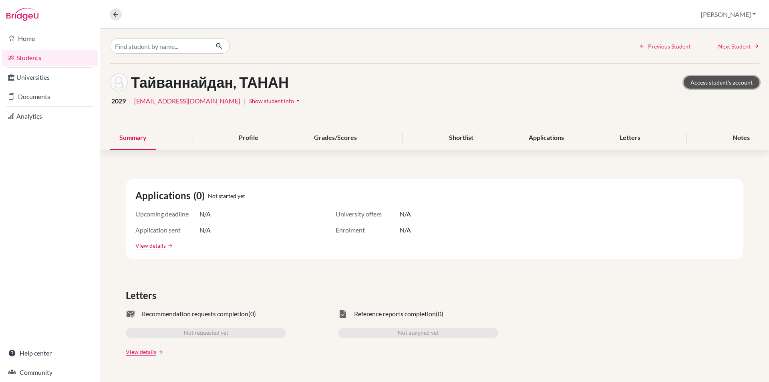
click at [695, 80] on link "Access student's account" at bounding box center [722, 82] width 76 height 12
click at [707, 82] on link "Access student's account" at bounding box center [722, 82] width 76 height 12
click at [115, 15] on icon at bounding box center [115, 14] width 7 height 7
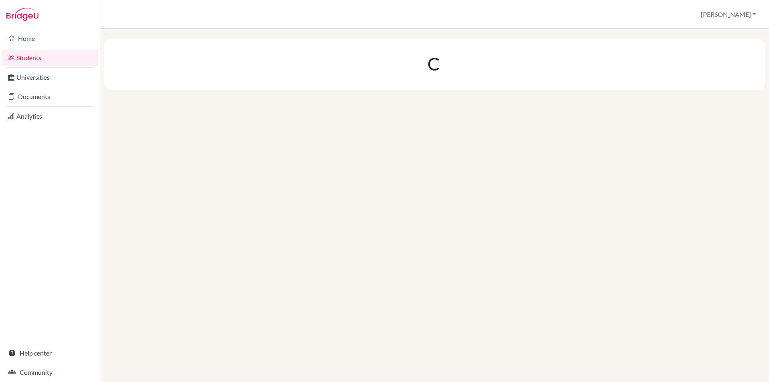
click at [334, 82] on div at bounding box center [435, 63] width 662 height 51
click at [40, 55] on link "Students" at bounding box center [50, 58] width 97 height 16
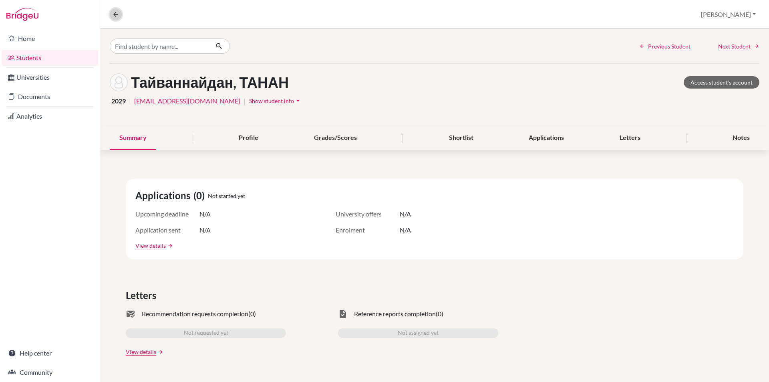
click at [115, 12] on icon at bounding box center [115, 14] width 7 height 7
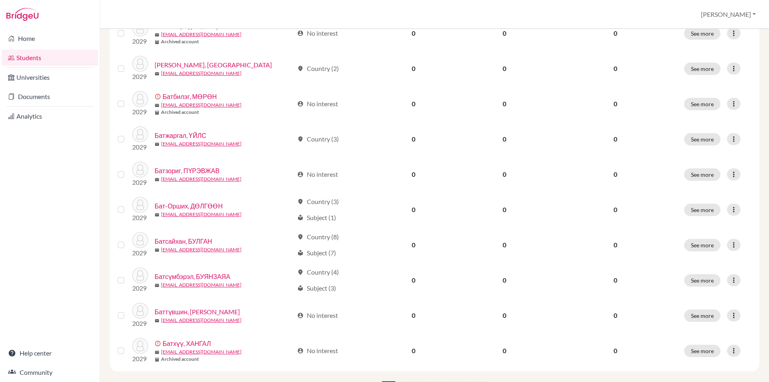
scroll to position [535, 0]
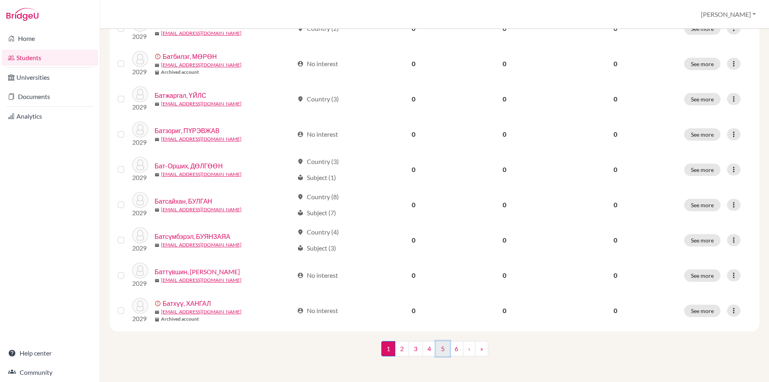
click at [436, 351] on link "5" at bounding box center [443, 348] width 14 height 15
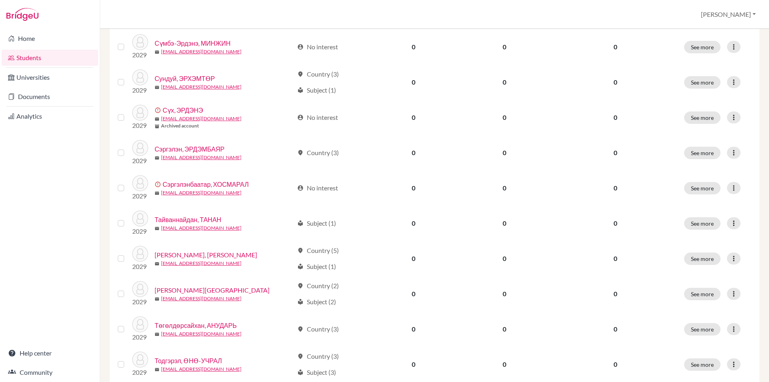
scroll to position [240, 0]
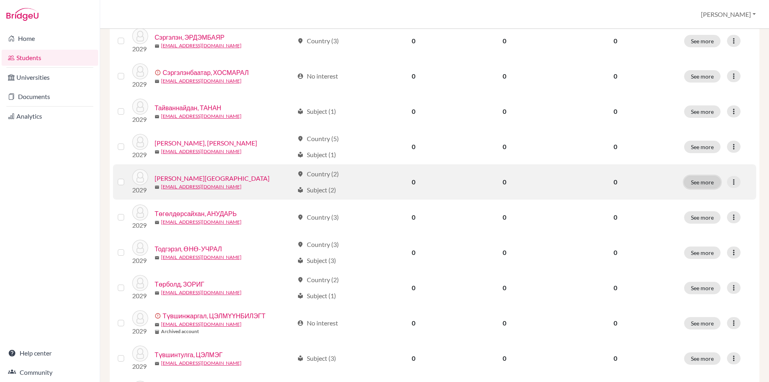
click at [691, 183] on button "See more" at bounding box center [702, 182] width 36 height 12
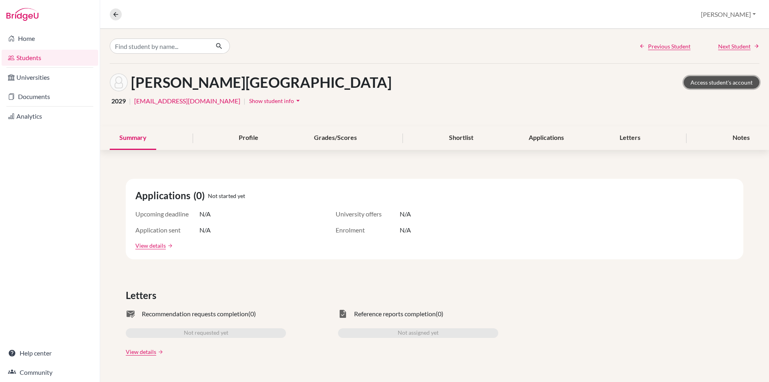
click at [723, 87] on link "Access student's account" at bounding box center [722, 82] width 76 height 12
click at [113, 14] on icon at bounding box center [115, 14] width 7 height 7
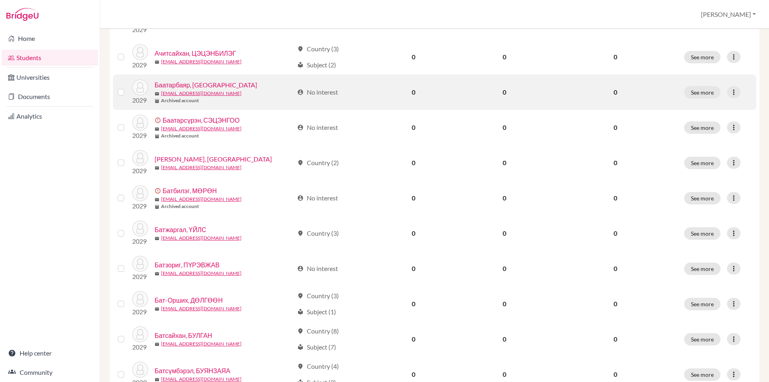
scroll to position [535, 0]
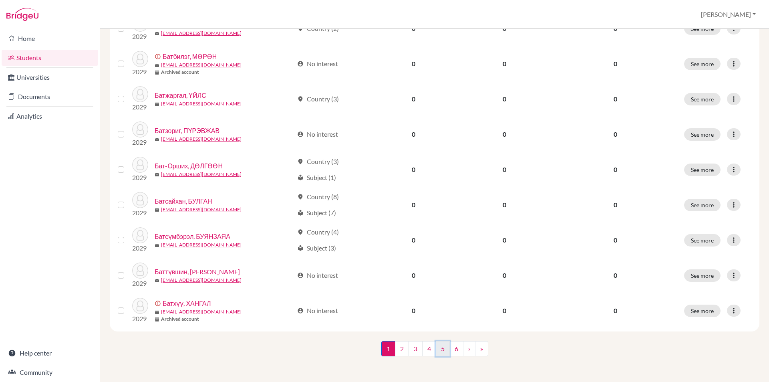
click at [439, 346] on link "5" at bounding box center [443, 348] width 14 height 15
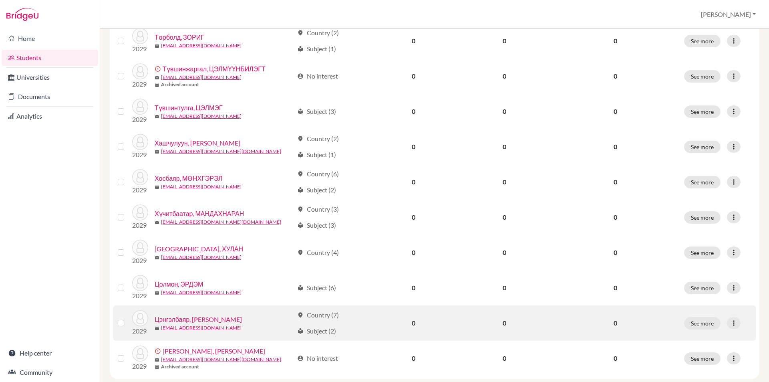
scroll to position [535, 0]
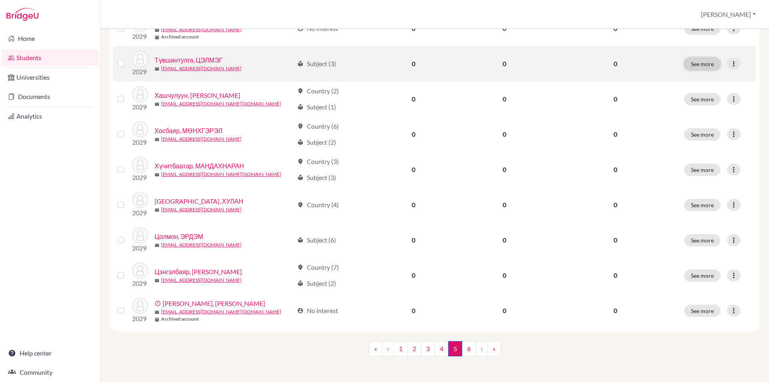
click at [694, 68] on button "See more" at bounding box center [702, 64] width 36 height 12
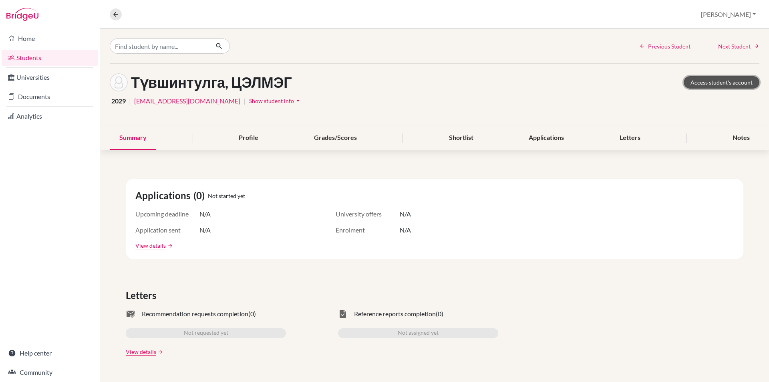
click at [701, 80] on link "Access student's account" at bounding box center [722, 82] width 76 height 12
click at [118, 14] on icon at bounding box center [115, 14] width 7 height 7
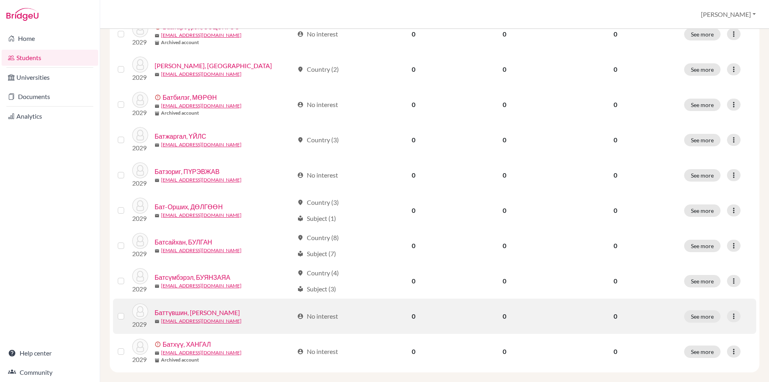
scroll to position [535, 0]
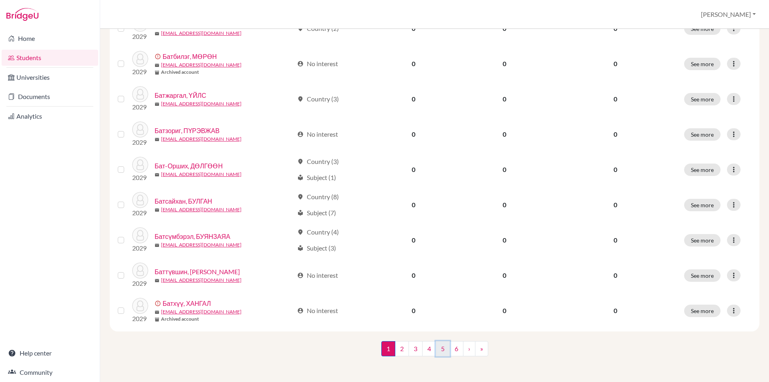
click at [442, 346] on link "5" at bounding box center [443, 348] width 14 height 15
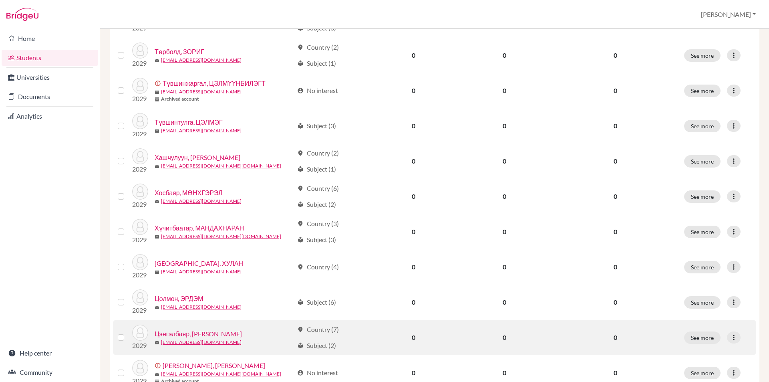
scroll to position [455, 0]
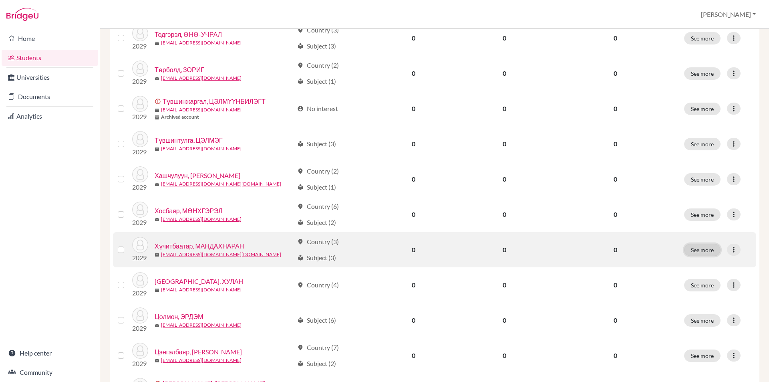
click at [692, 253] on button "See more" at bounding box center [702, 250] width 36 height 12
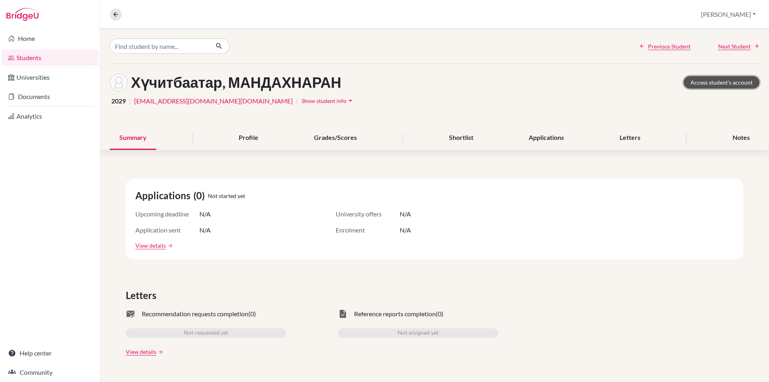
click at [705, 84] on link "Access student's account" at bounding box center [722, 82] width 76 height 12
click at [118, 16] on icon at bounding box center [115, 14] width 7 height 7
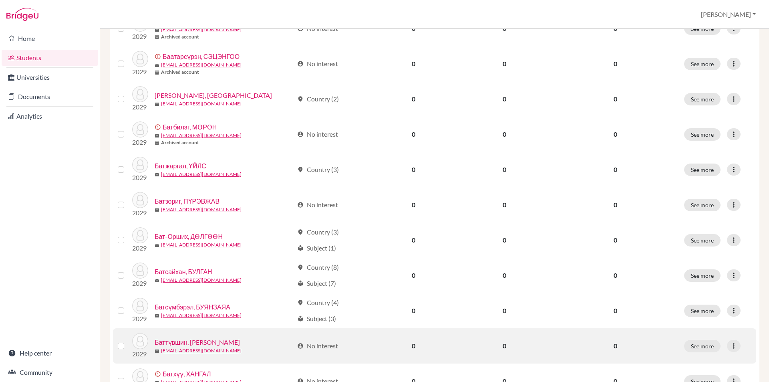
scroll to position [535, 0]
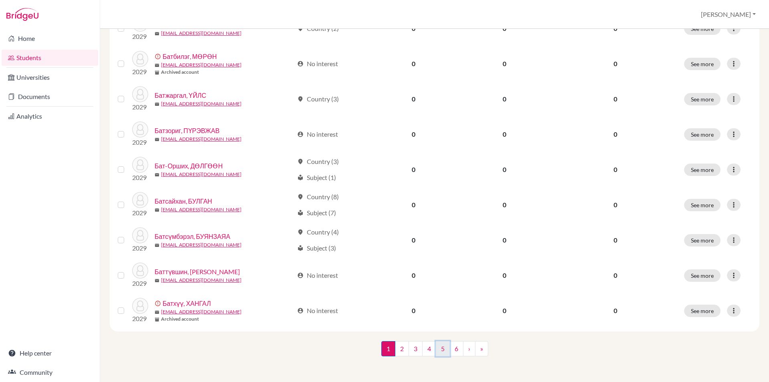
click at [442, 347] on link "5" at bounding box center [443, 348] width 14 height 15
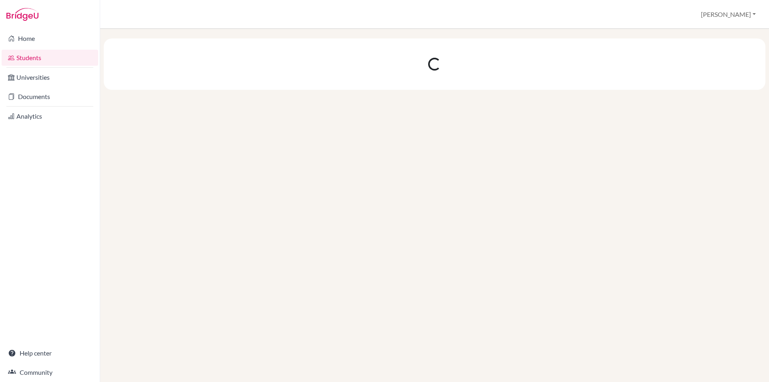
scroll to position [0, 0]
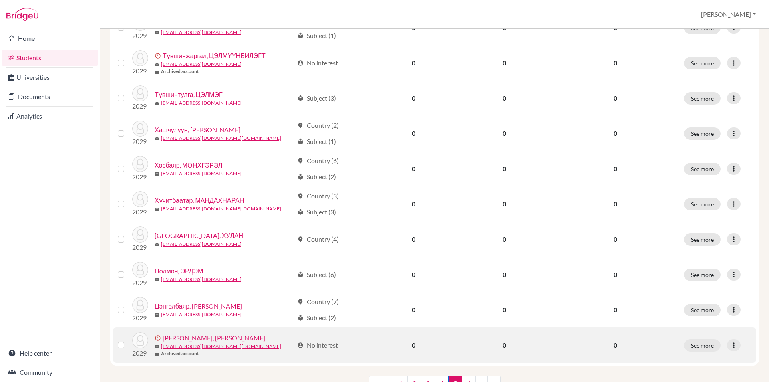
scroll to position [535, 0]
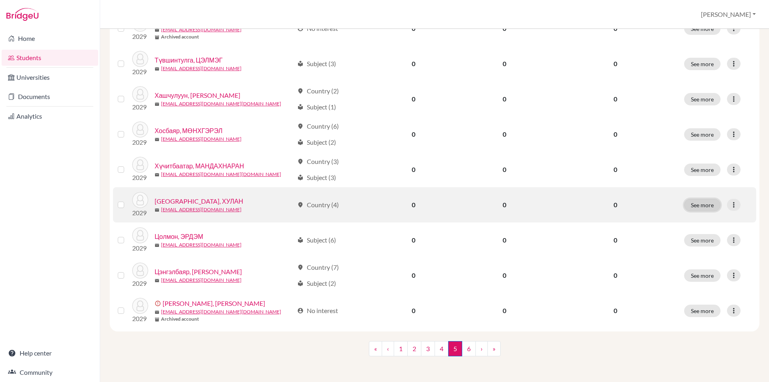
click at [708, 201] on button "See more" at bounding box center [702, 205] width 36 height 12
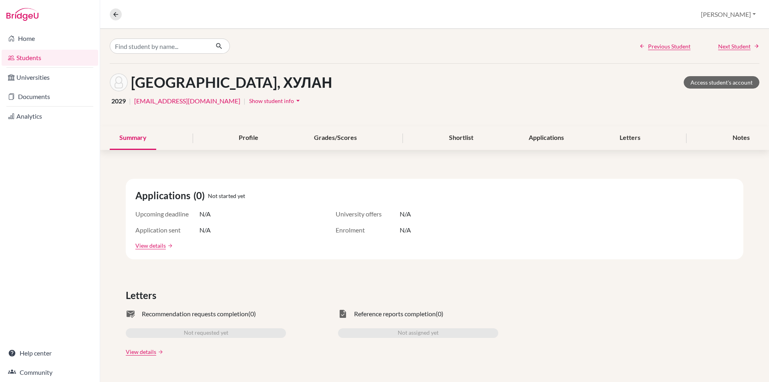
click at [679, 78] on div "Цогбадрах, ХУЛАН Access student's account" at bounding box center [435, 82] width 650 height 18
click at [698, 81] on link "Access student's account" at bounding box center [722, 82] width 76 height 12
click at [115, 15] on icon at bounding box center [115, 14] width 7 height 7
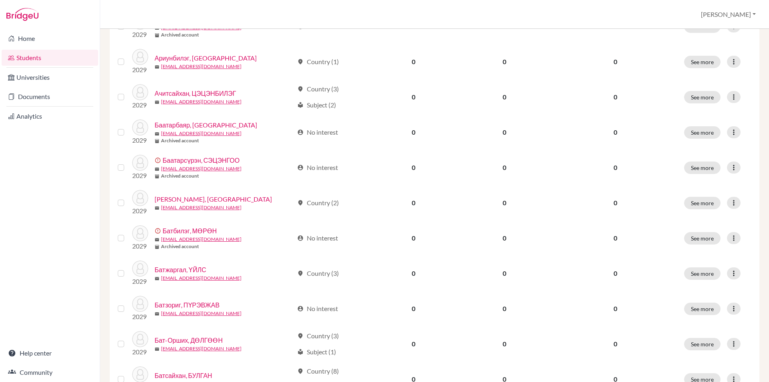
scroll to position [535, 0]
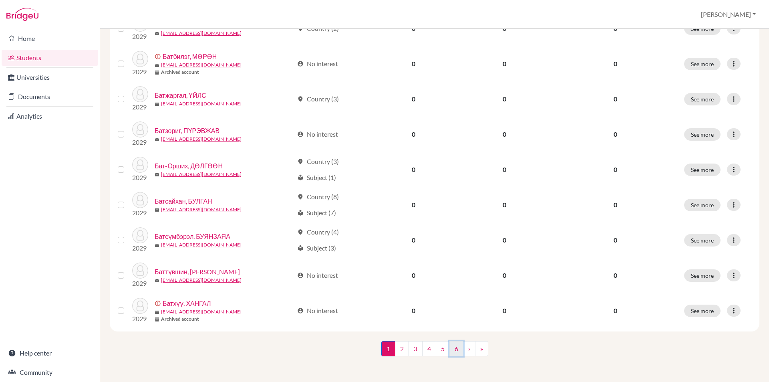
click at [453, 347] on link "6" at bounding box center [456, 348] width 14 height 15
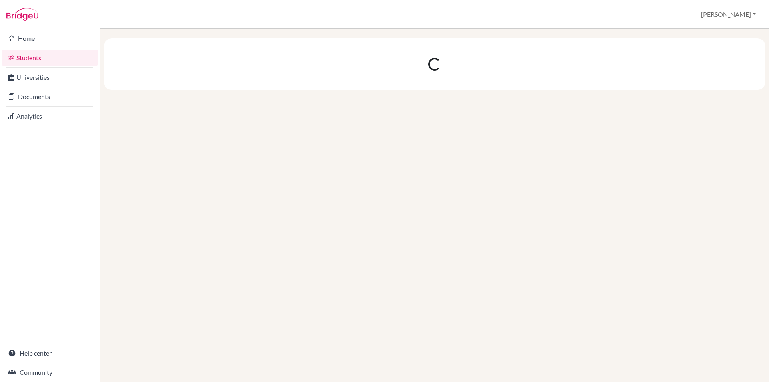
scroll to position [0, 0]
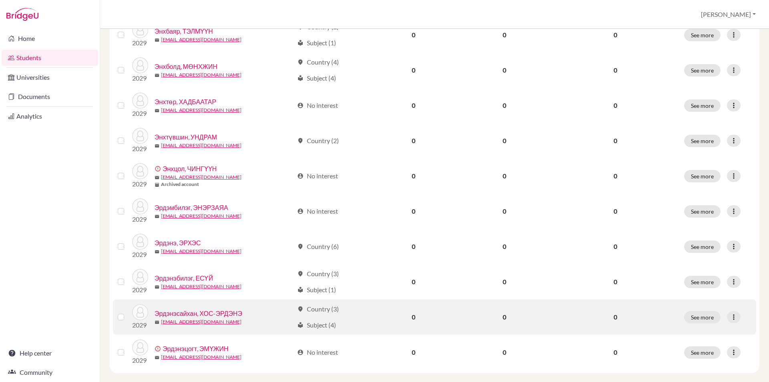
scroll to position [359, 0]
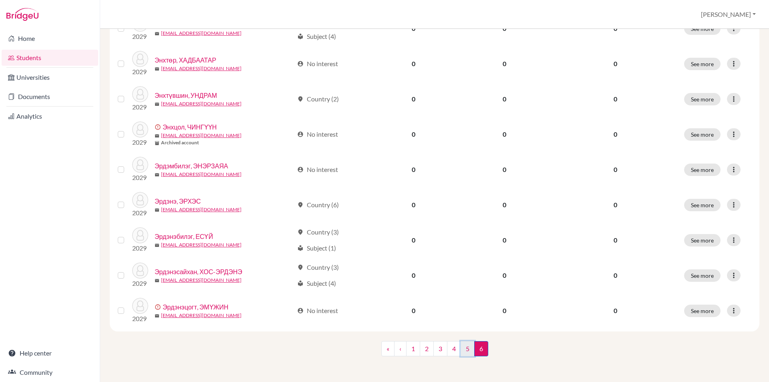
click at [461, 351] on link "5" at bounding box center [468, 348] width 14 height 15
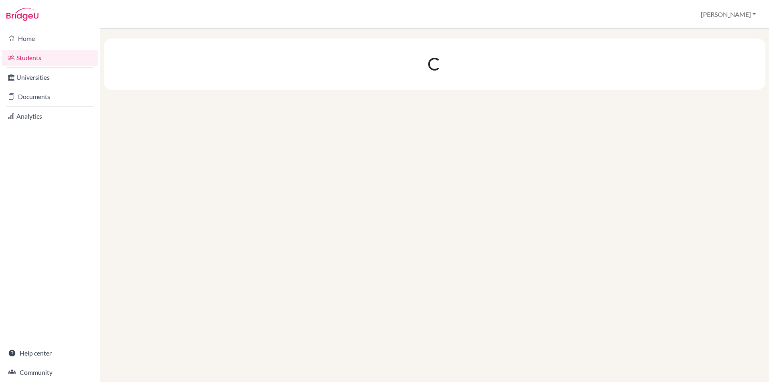
scroll to position [0, 0]
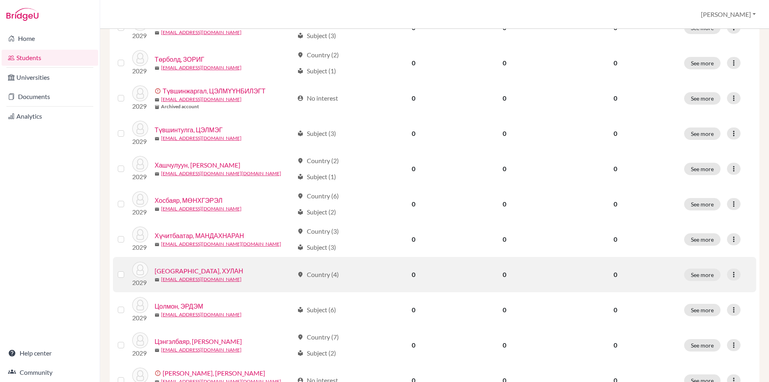
scroll to position [535, 0]
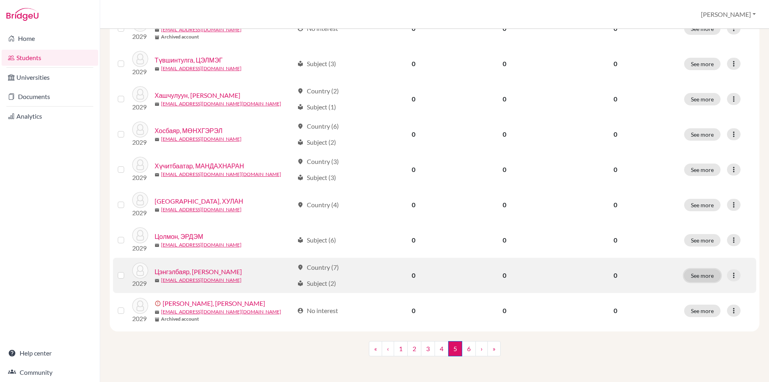
click at [689, 274] on button "See more" at bounding box center [702, 275] width 36 height 12
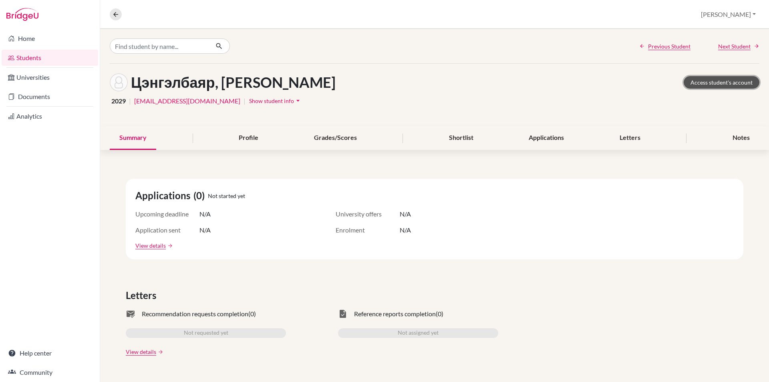
click at [690, 81] on link "Access student's account" at bounding box center [722, 82] width 76 height 12
click at [115, 18] on icon at bounding box center [115, 14] width 7 height 7
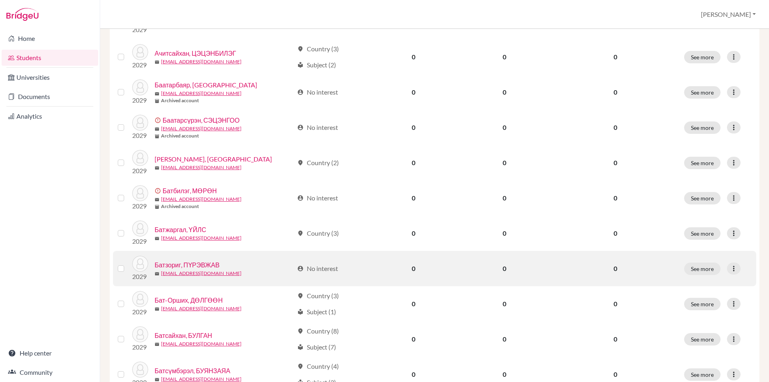
scroll to position [535, 0]
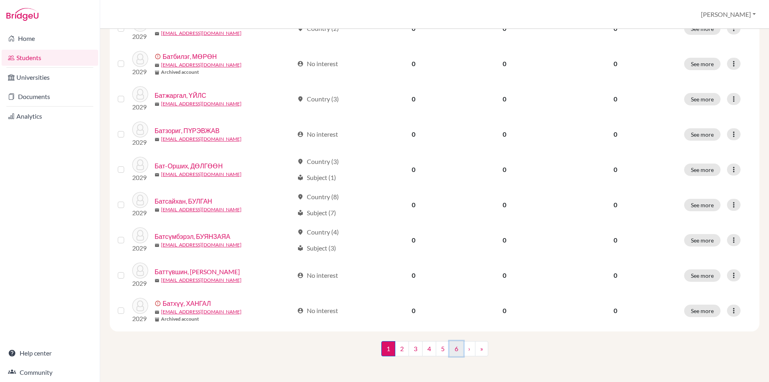
click at [451, 350] on link "6" at bounding box center [456, 348] width 14 height 15
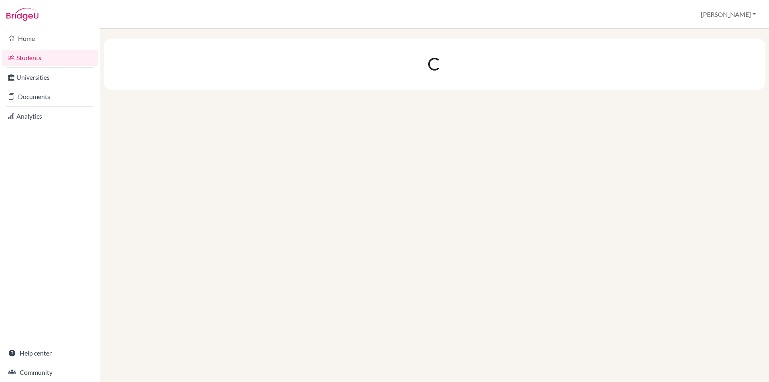
scroll to position [0, 0]
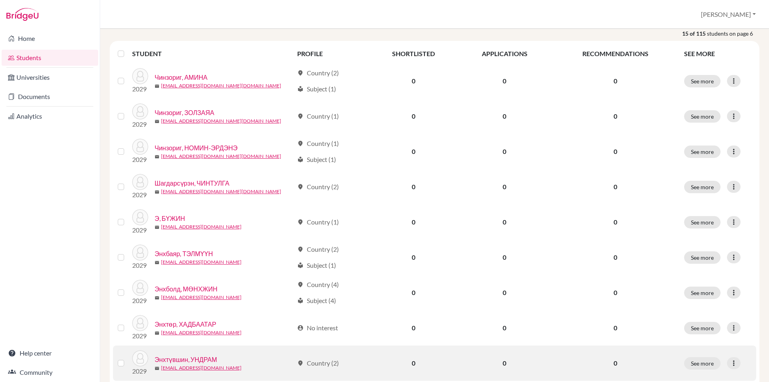
scroll to position [80, 0]
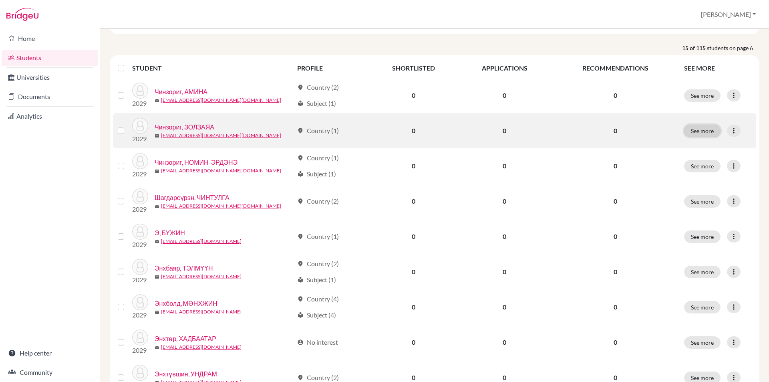
click at [684, 131] on button "See more" at bounding box center [702, 131] width 36 height 12
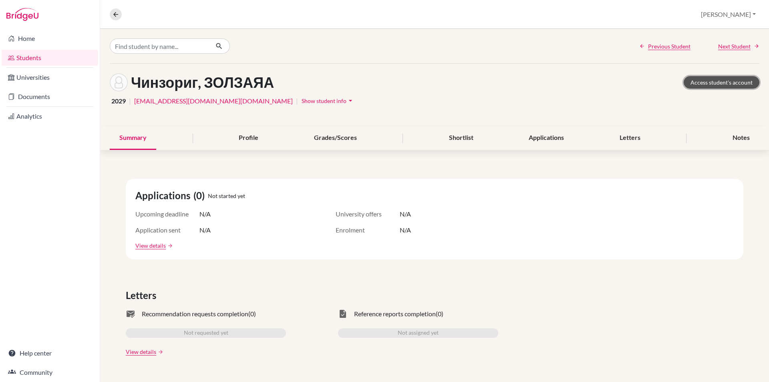
click at [707, 83] on link "Access student's account" at bounding box center [722, 82] width 76 height 12
click at [115, 16] on icon at bounding box center [115, 14] width 7 height 7
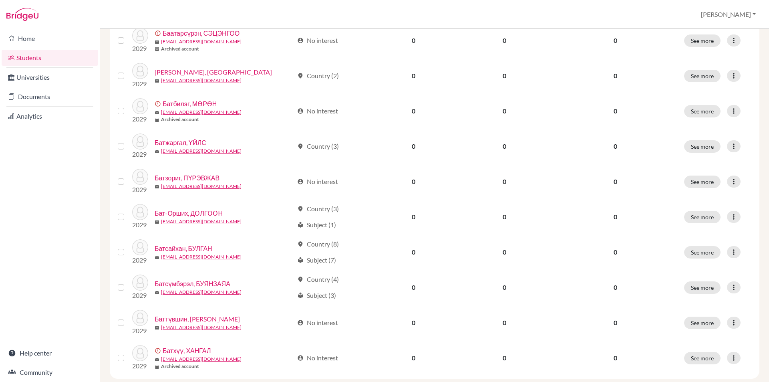
scroll to position [535, 0]
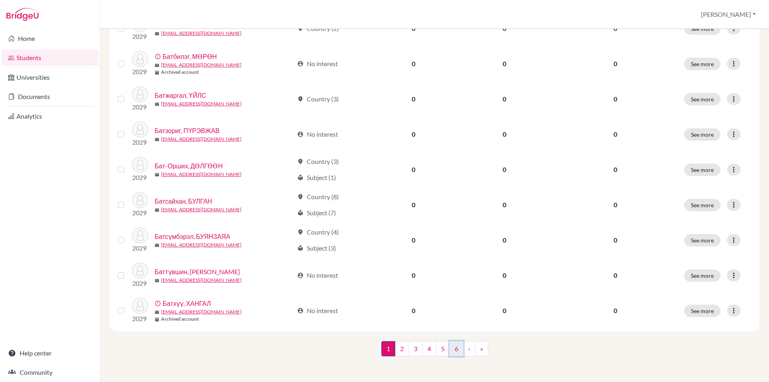
click at [455, 351] on link "6" at bounding box center [456, 348] width 14 height 15
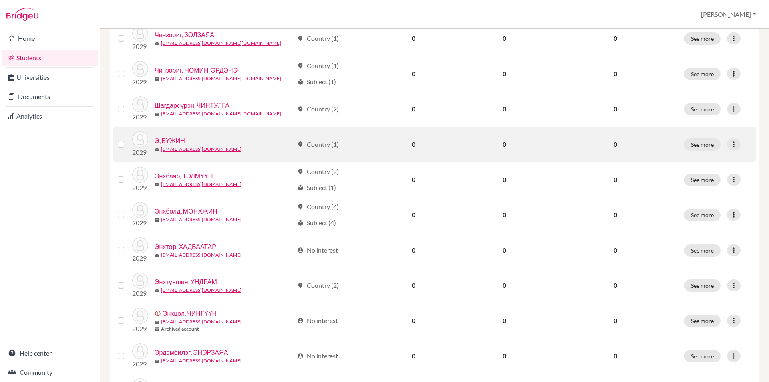
scroll to position [158, 0]
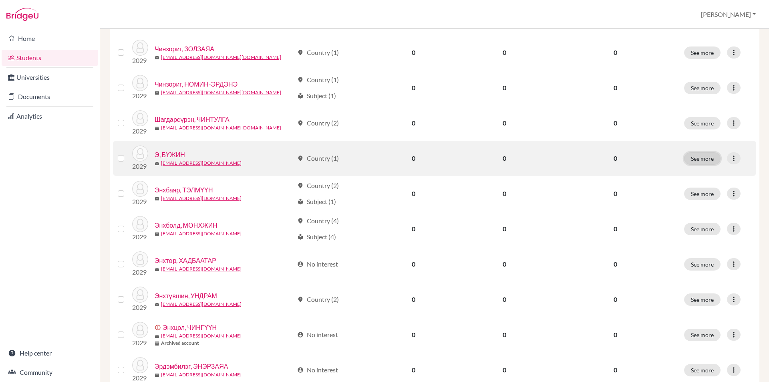
click at [695, 154] on button "See more" at bounding box center [702, 158] width 36 height 12
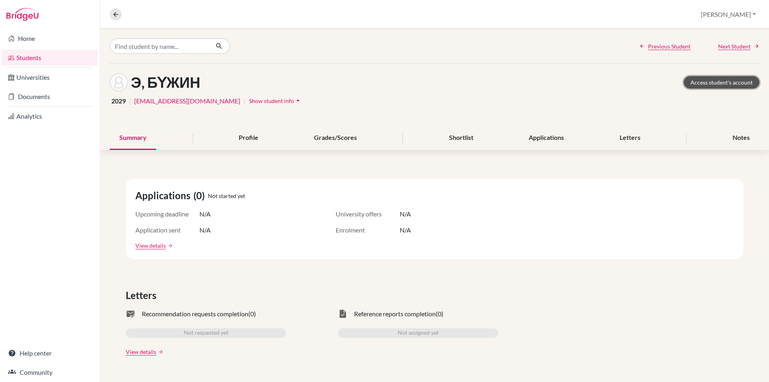
click at [725, 77] on link "Access student's account" at bounding box center [722, 82] width 76 height 12
click at [114, 16] on icon at bounding box center [115, 14] width 7 height 7
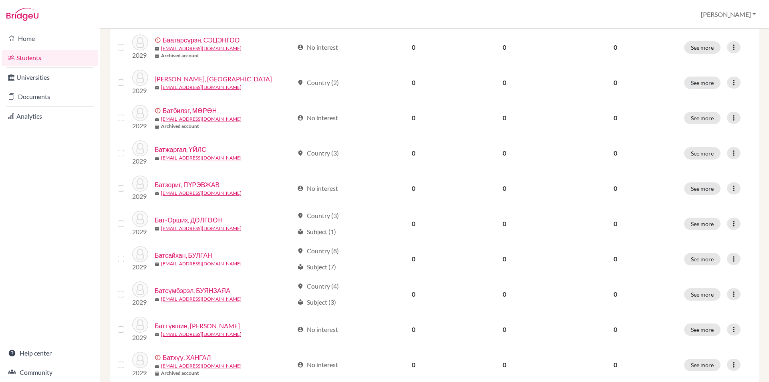
scroll to position [535, 0]
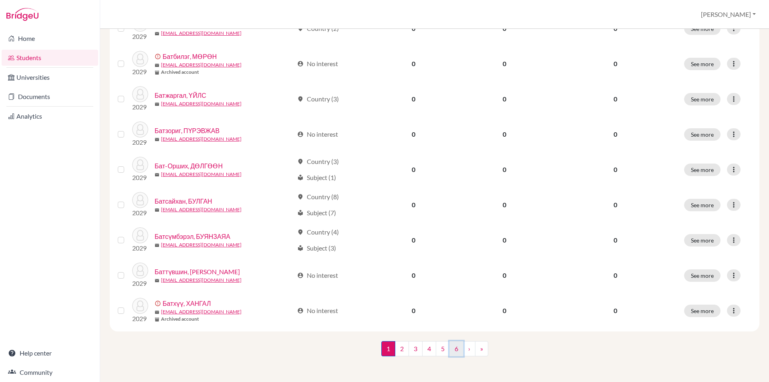
click at [455, 352] on link "6" at bounding box center [456, 348] width 14 height 15
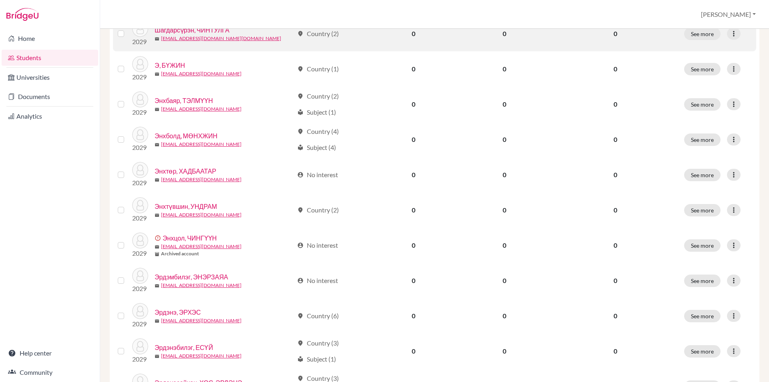
scroll to position [359, 0]
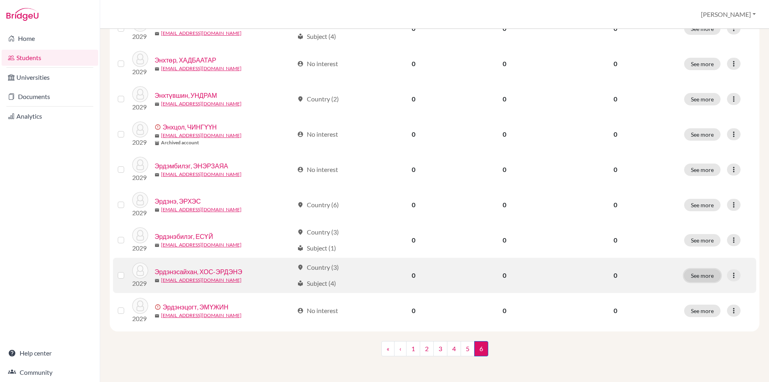
click at [691, 274] on button "See more" at bounding box center [702, 275] width 36 height 12
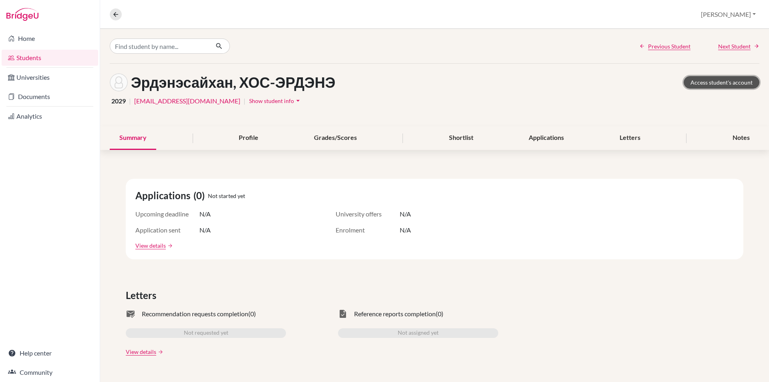
click at [707, 80] on link "Access student's account" at bounding box center [722, 82] width 76 height 12
click at [117, 12] on icon at bounding box center [115, 14] width 7 height 7
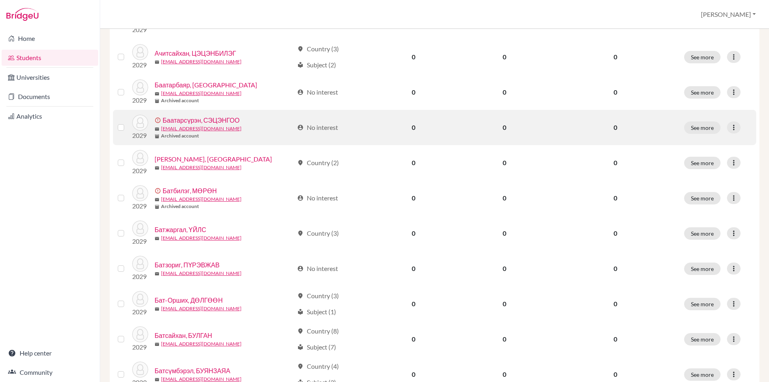
scroll to position [535, 0]
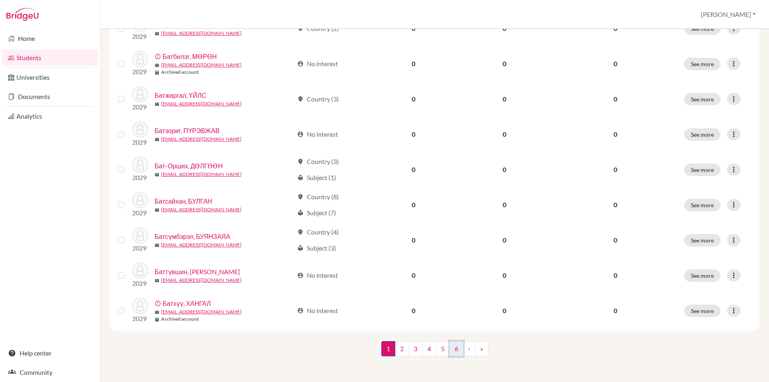
click at [455, 351] on link "6" at bounding box center [456, 348] width 14 height 15
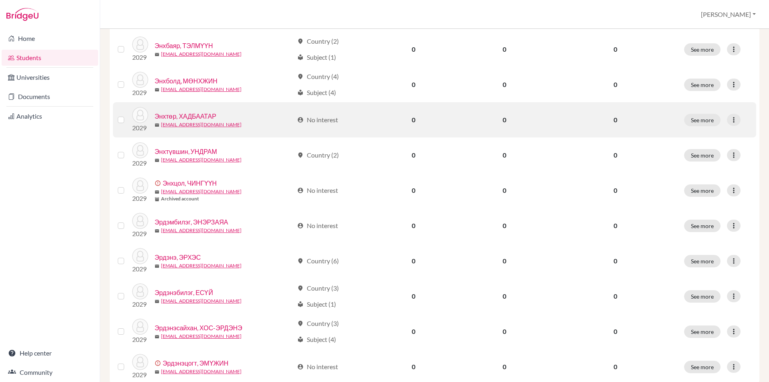
scroll to position [359, 0]
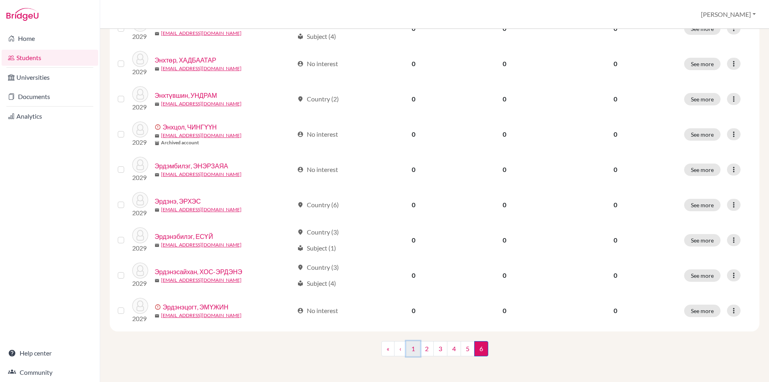
click at [406, 354] on link "1" at bounding box center [413, 348] width 14 height 15
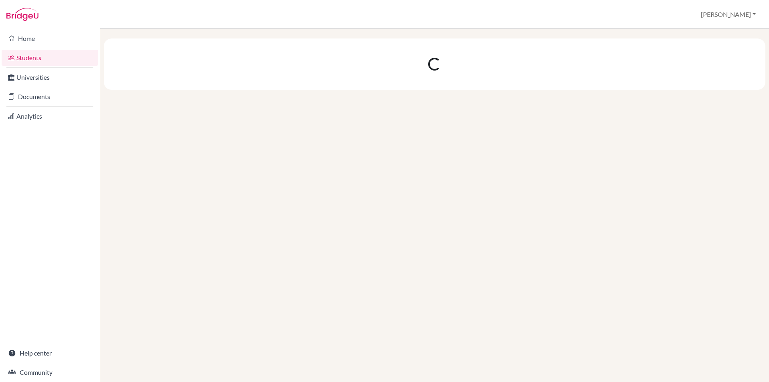
scroll to position [0, 0]
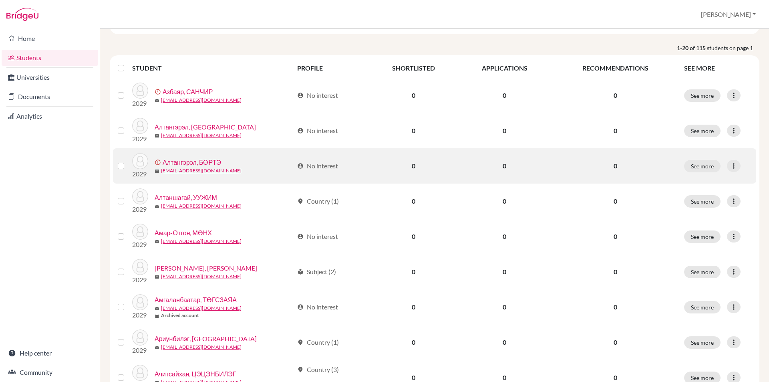
scroll to position [120, 0]
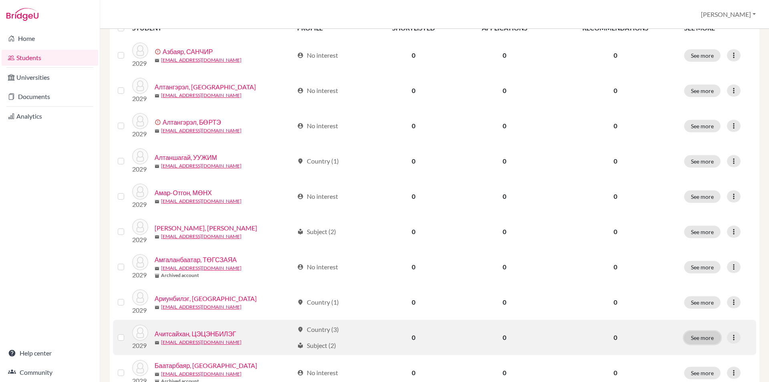
click at [695, 335] on button "See more" at bounding box center [702, 337] width 36 height 12
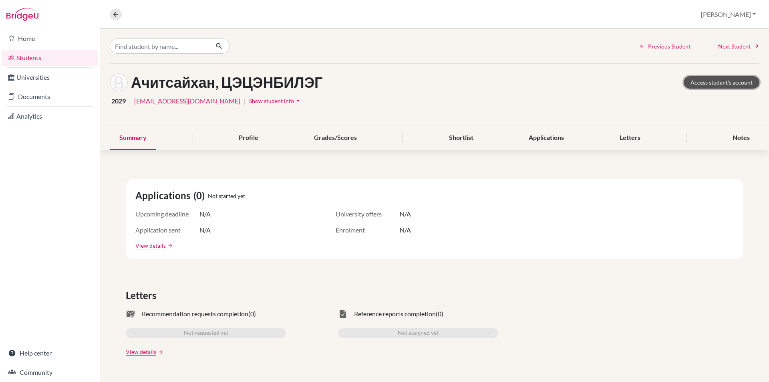
click at [701, 83] on link "Access student's account" at bounding box center [722, 82] width 76 height 12
click at [115, 16] on icon at bounding box center [115, 14] width 7 height 7
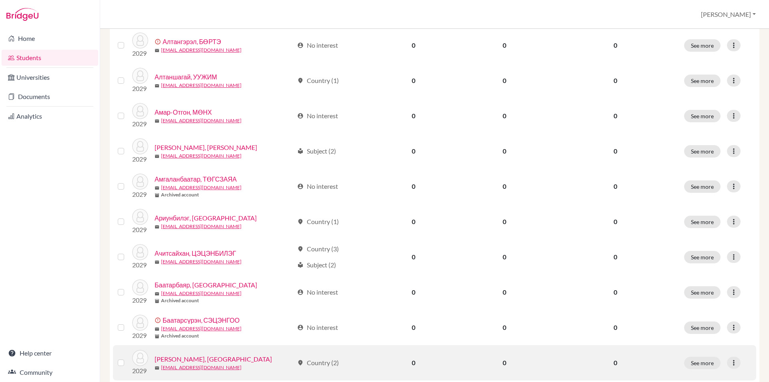
scroll to position [320, 0]
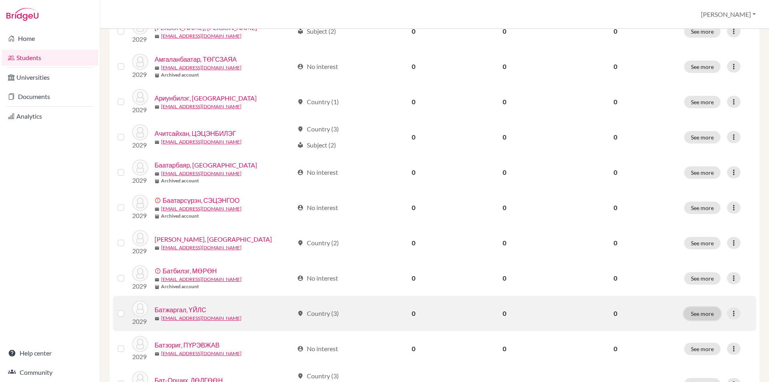
click at [687, 318] on button "See more" at bounding box center [702, 313] width 36 height 12
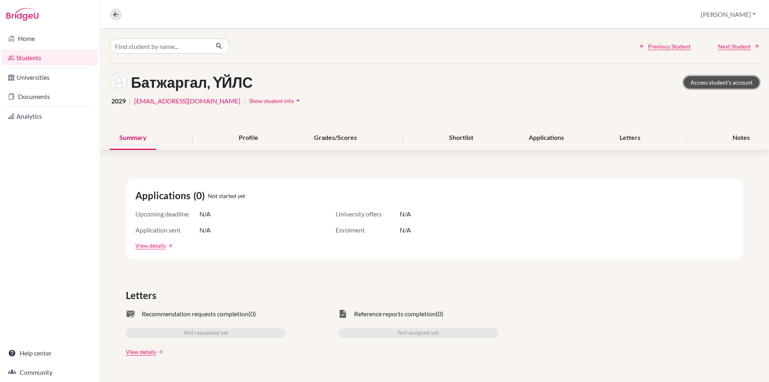
click at [690, 84] on link "Access student's account" at bounding box center [722, 82] width 76 height 12
click at [117, 15] on icon at bounding box center [115, 14] width 7 height 7
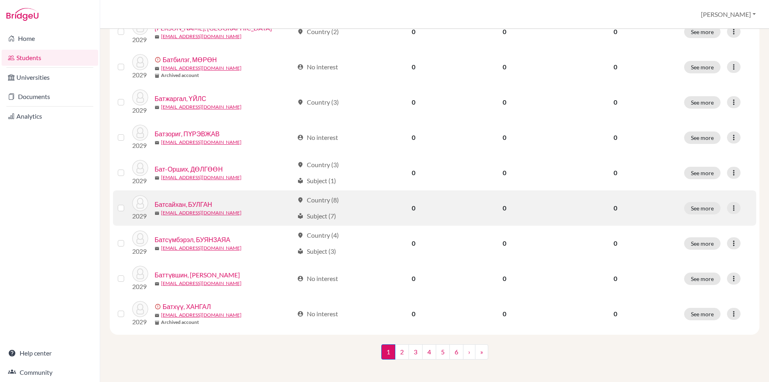
scroll to position [535, 0]
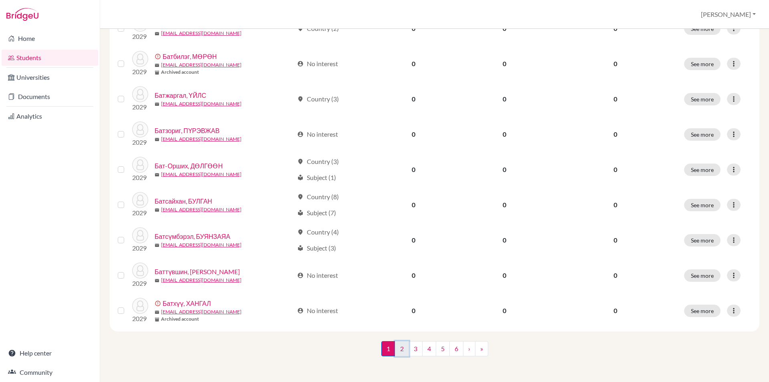
click at [397, 350] on link "2" at bounding box center [402, 348] width 14 height 15
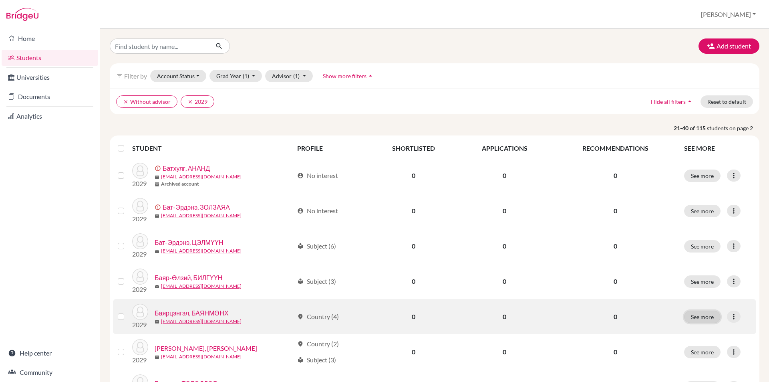
click at [697, 318] on button "See more" at bounding box center [702, 316] width 36 height 12
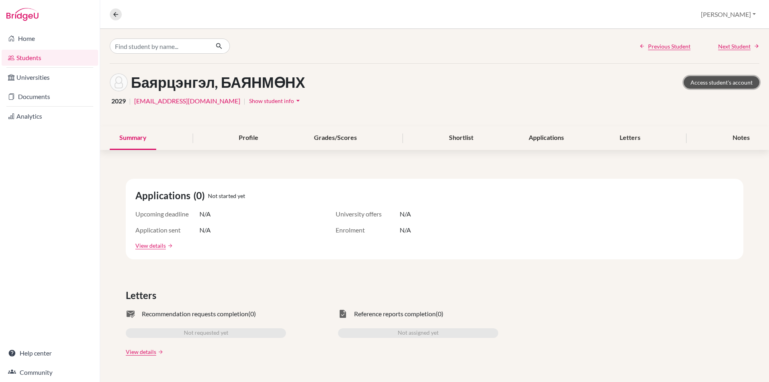
click at [708, 82] on link "Access student's account" at bounding box center [722, 82] width 76 height 12
click at [117, 17] on icon at bounding box center [115, 14] width 7 height 7
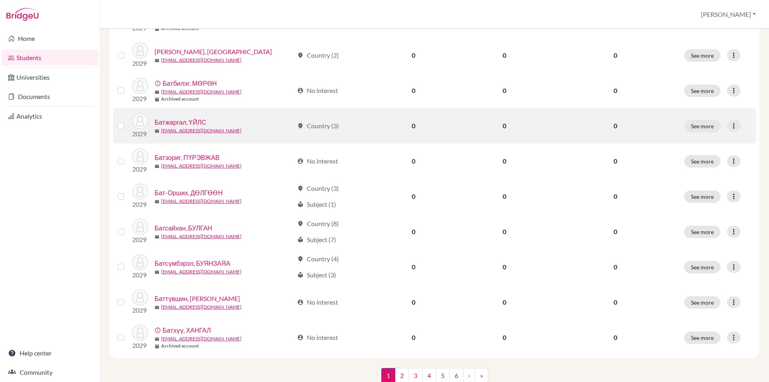
scroll to position [535, 0]
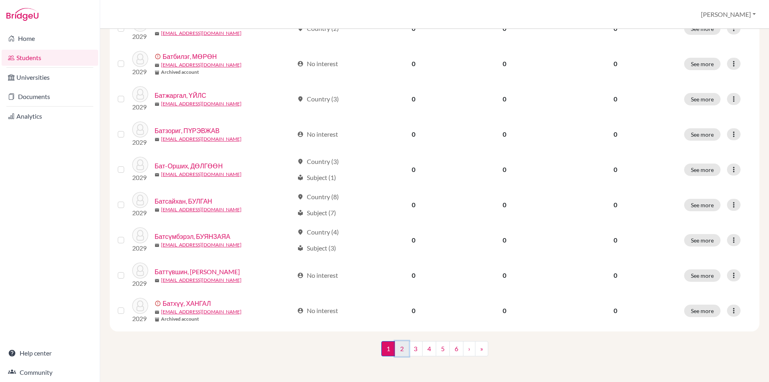
click at [395, 351] on link "2" at bounding box center [402, 348] width 14 height 15
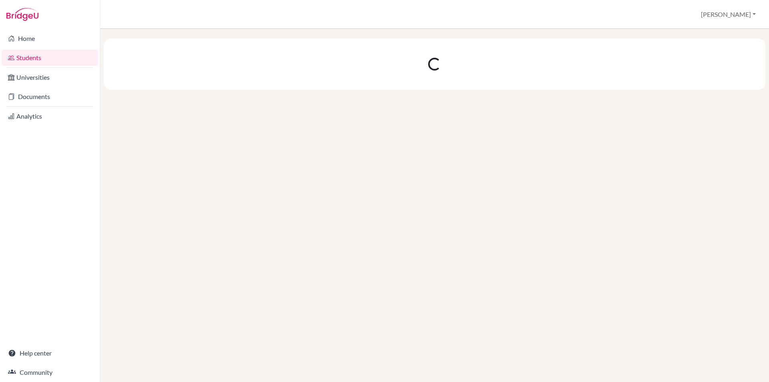
scroll to position [0, 0]
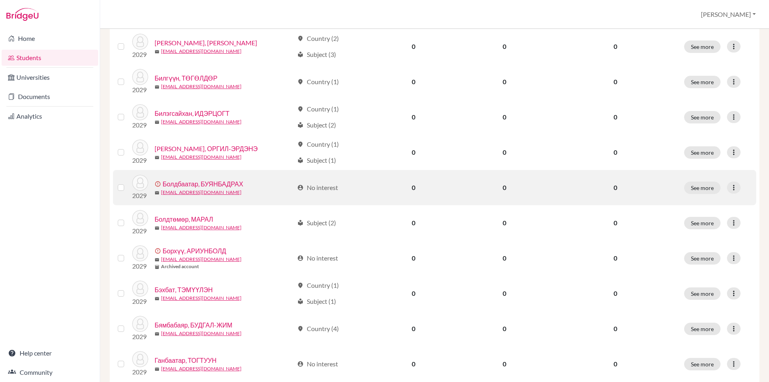
scroll to position [280, 0]
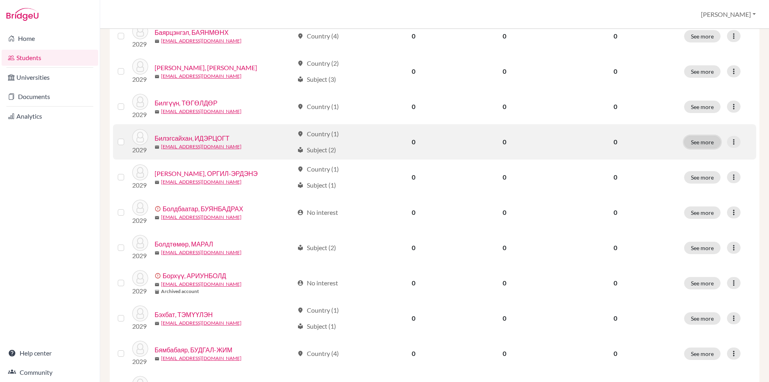
click at [688, 139] on button "See more" at bounding box center [702, 142] width 36 height 12
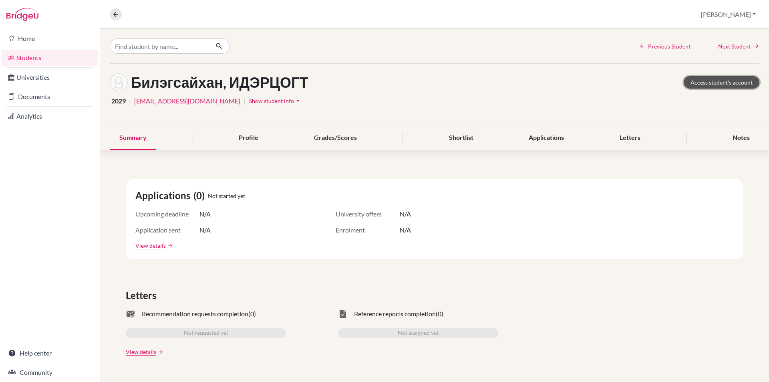
click at [693, 83] on link "Access student's account" at bounding box center [722, 82] width 76 height 12
click at [121, 12] on button at bounding box center [116, 14] width 12 height 12
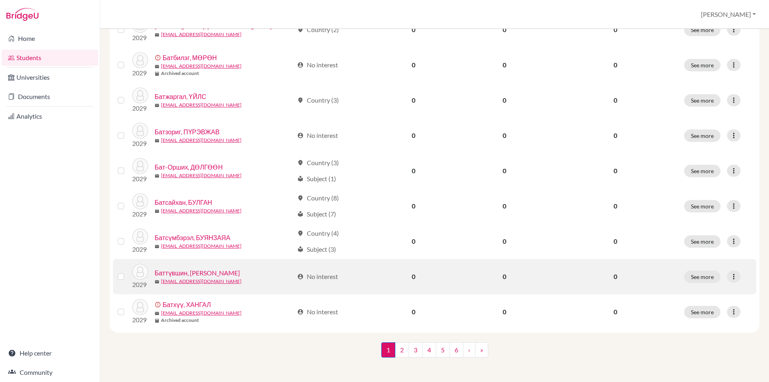
scroll to position [535, 0]
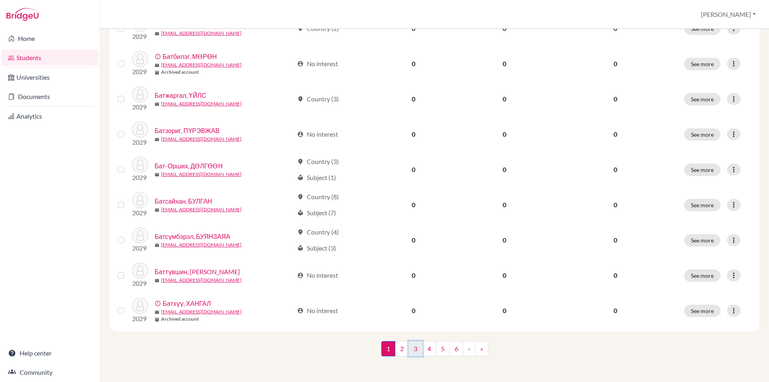
click at [415, 346] on link "3" at bounding box center [416, 348] width 14 height 15
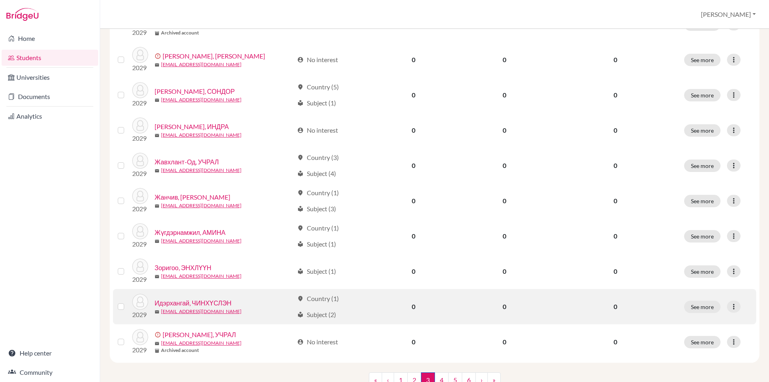
scroll to position [535, 0]
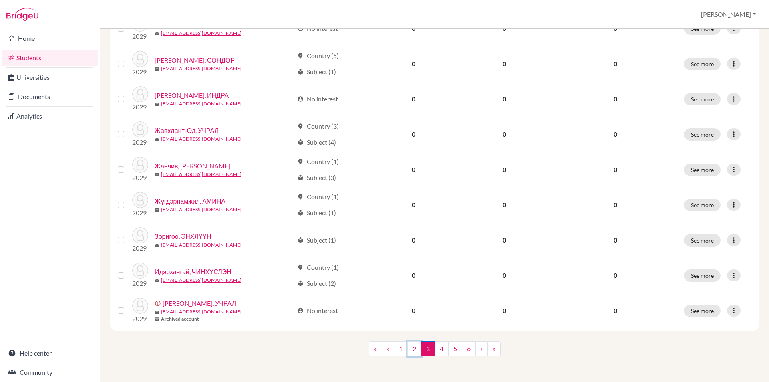
click at [411, 348] on link "2" at bounding box center [414, 348] width 14 height 15
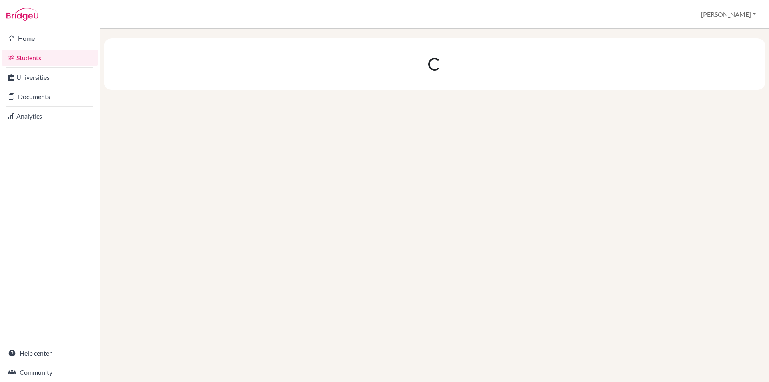
scroll to position [0, 0]
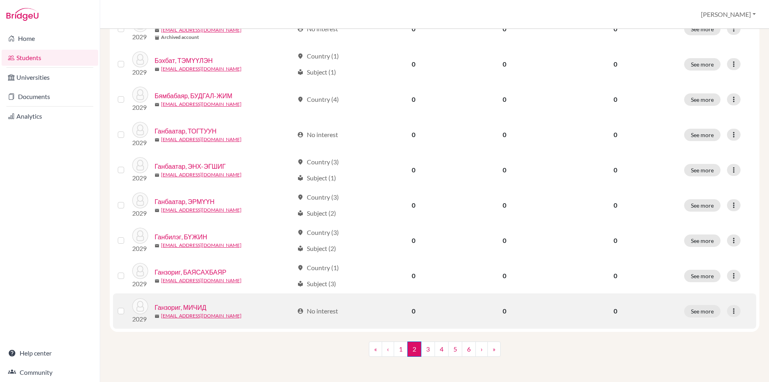
scroll to position [535, 0]
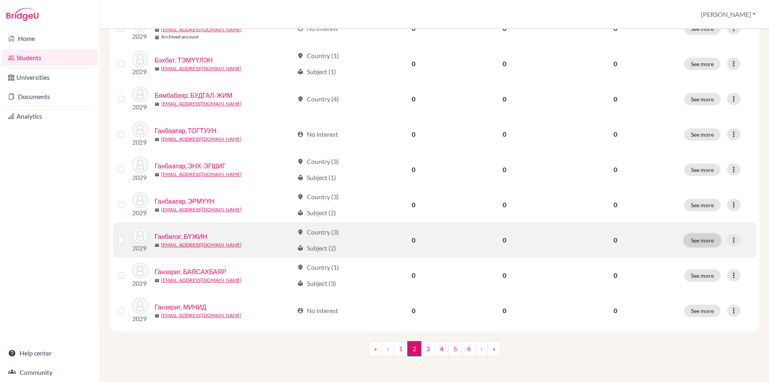
click at [697, 239] on button "See more" at bounding box center [702, 240] width 36 height 12
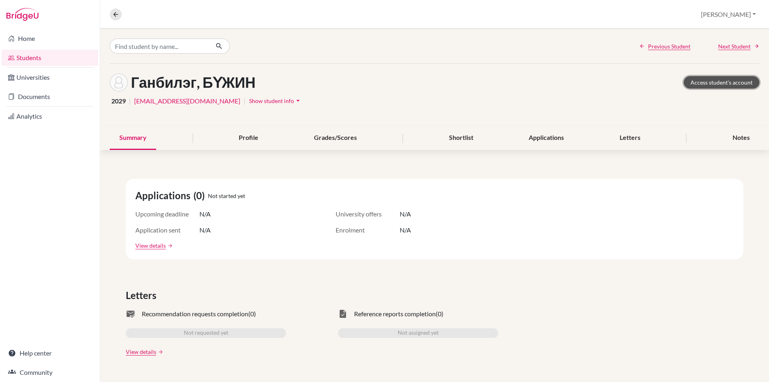
click at [699, 83] on link "Access student's account" at bounding box center [722, 82] width 76 height 12
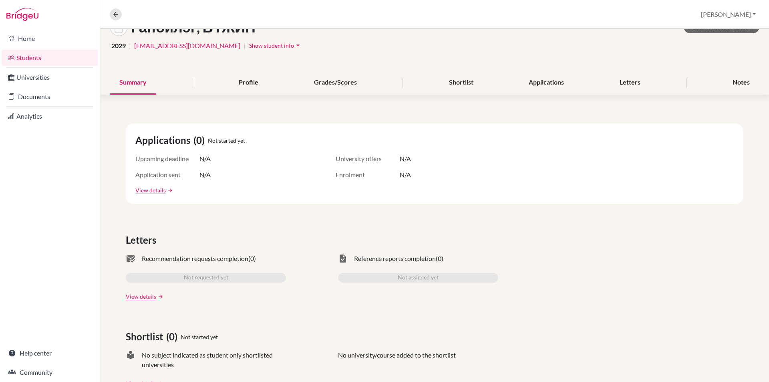
scroll to position [2, 0]
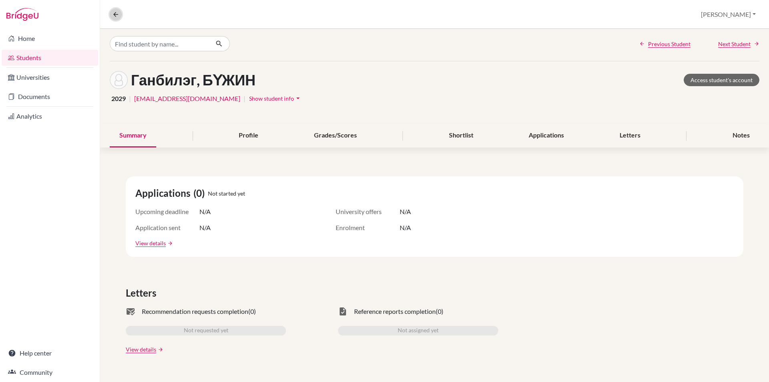
click at [112, 13] on icon at bounding box center [115, 14] width 7 height 7
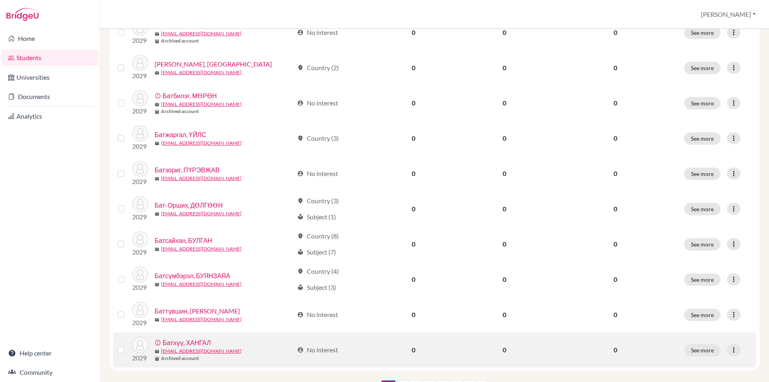
scroll to position [535, 0]
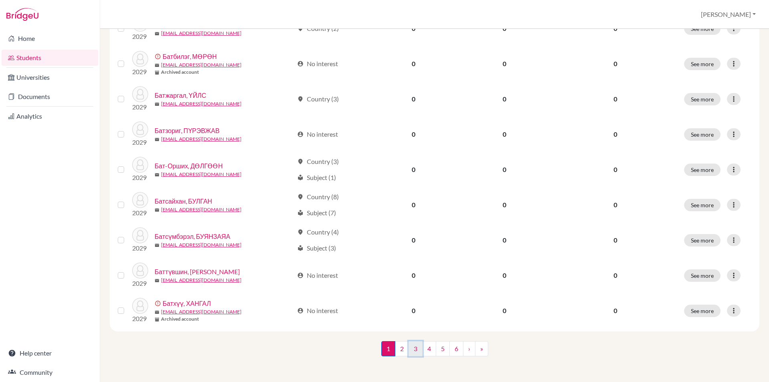
click at [412, 350] on link "3" at bounding box center [416, 348] width 14 height 15
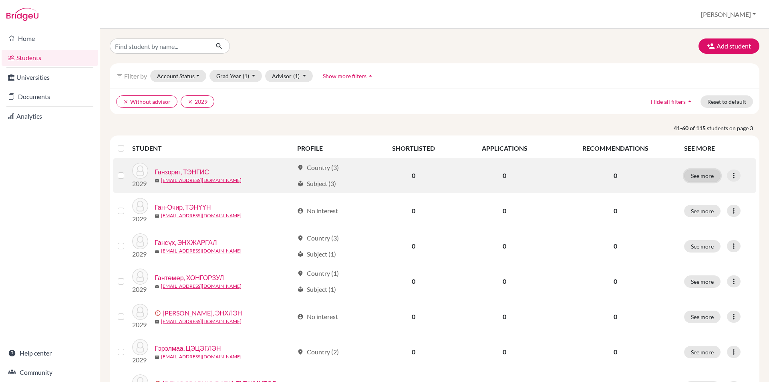
click at [687, 175] on button "See more" at bounding box center [702, 175] width 36 height 12
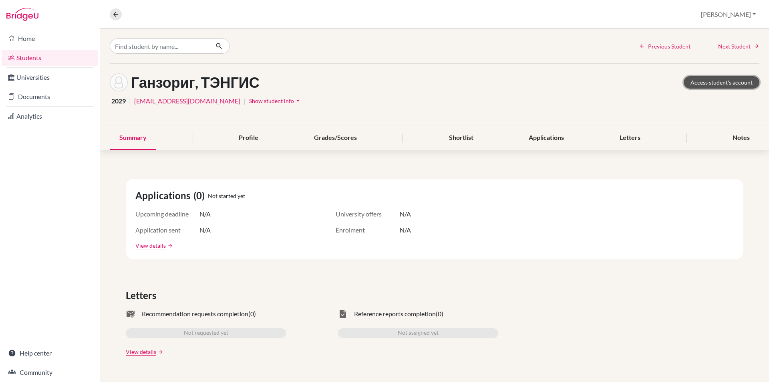
click at [697, 88] on link "Access student's account" at bounding box center [722, 82] width 76 height 12
click at [118, 16] on icon at bounding box center [115, 14] width 7 height 7
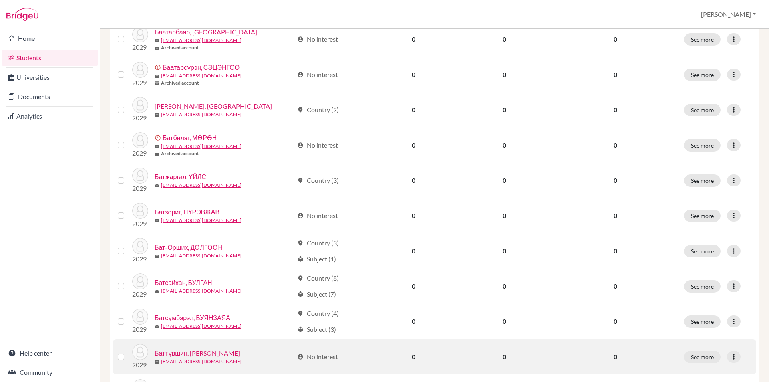
scroll to position [535, 0]
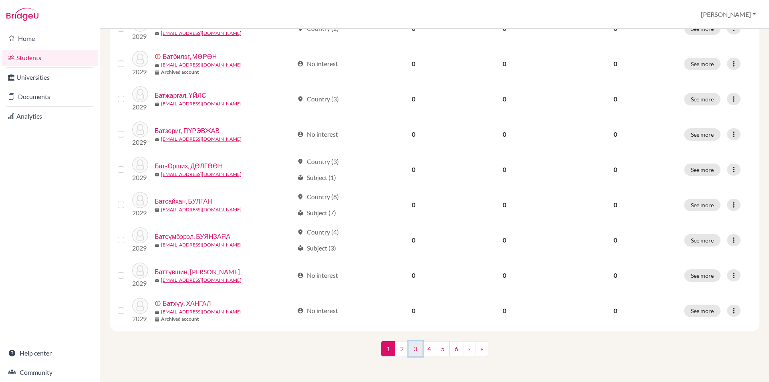
click at [413, 347] on link "3" at bounding box center [416, 348] width 14 height 15
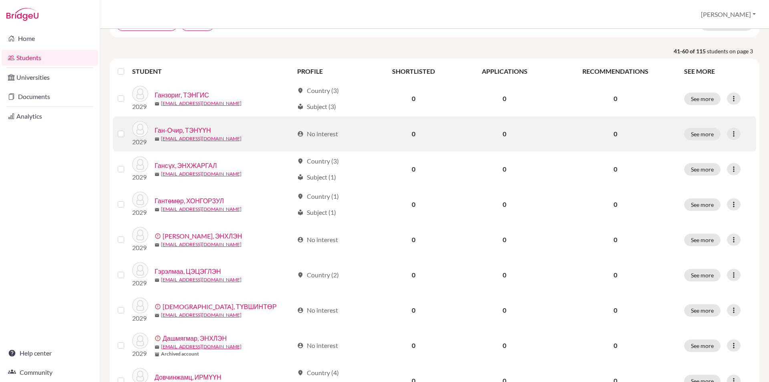
scroll to position [80, 0]
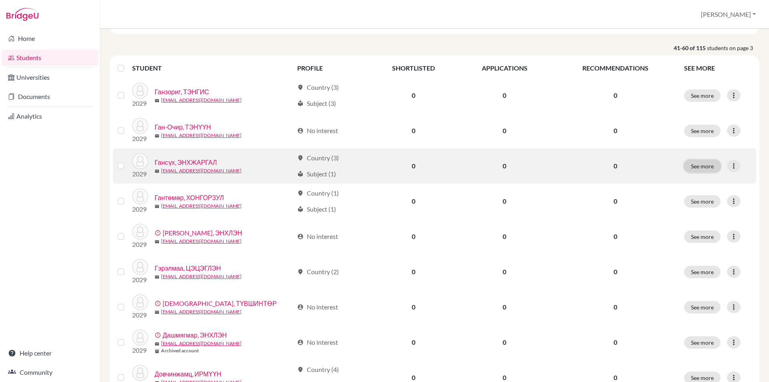
click at [693, 168] on button "See more" at bounding box center [702, 166] width 36 height 12
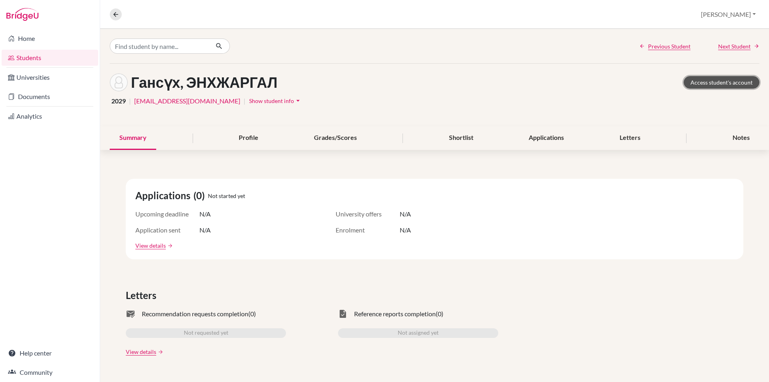
click at [712, 82] on link "Access student's account" at bounding box center [722, 82] width 76 height 12
click at [115, 13] on icon at bounding box center [115, 14] width 7 height 7
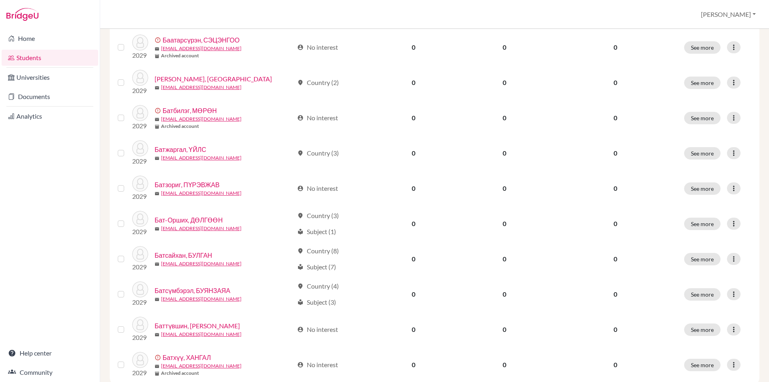
scroll to position [535, 0]
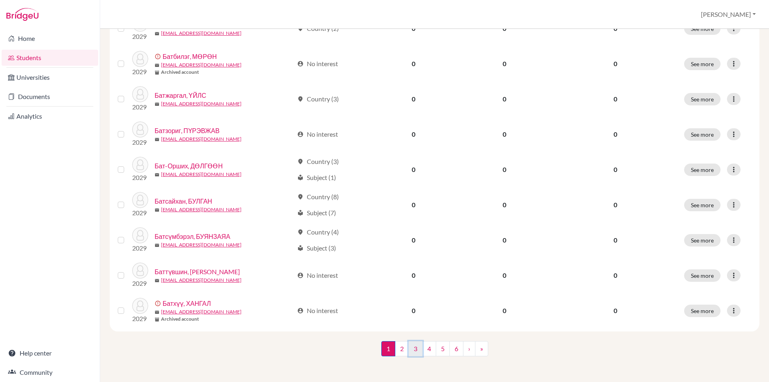
click at [414, 348] on link "3" at bounding box center [416, 348] width 14 height 15
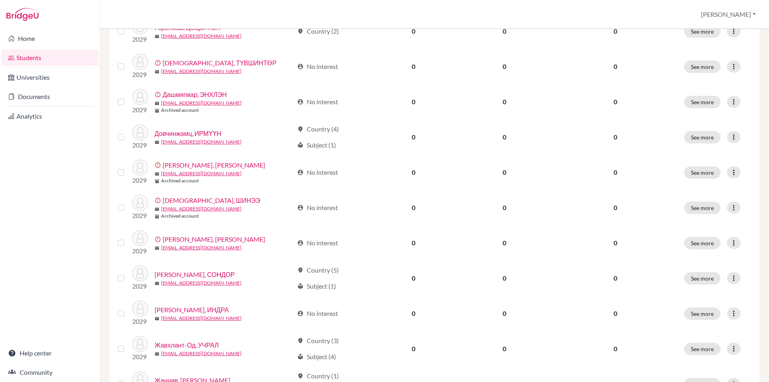
scroll to position [240, 0]
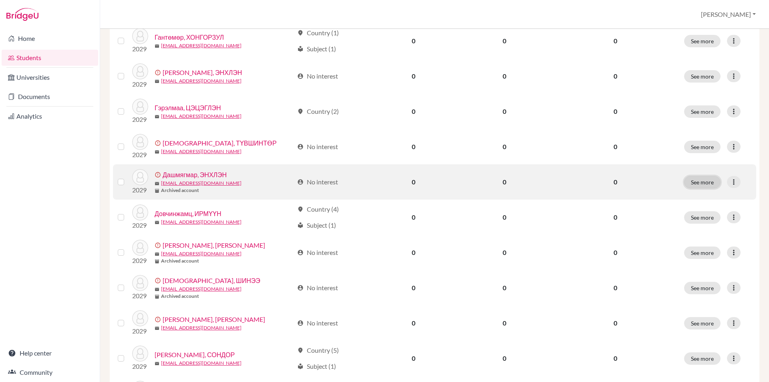
click at [703, 185] on button "See more" at bounding box center [702, 182] width 36 height 12
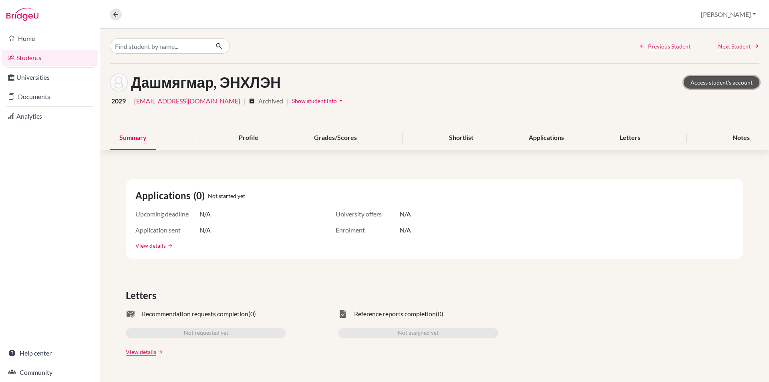
click at [703, 86] on link "Access student's account" at bounding box center [722, 82] width 76 height 12
click at [115, 13] on icon at bounding box center [115, 14] width 7 height 7
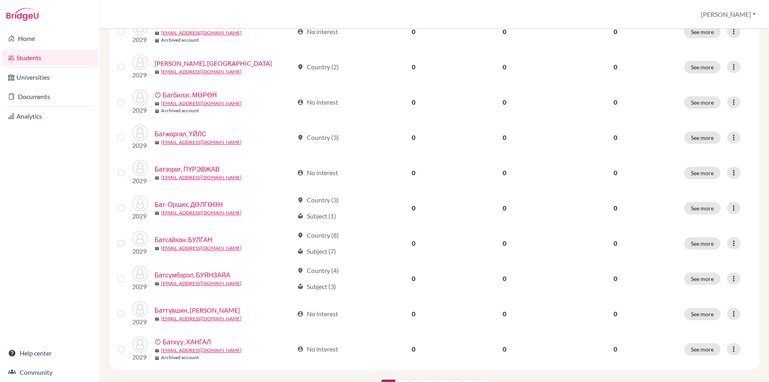
scroll to position [535, 0]
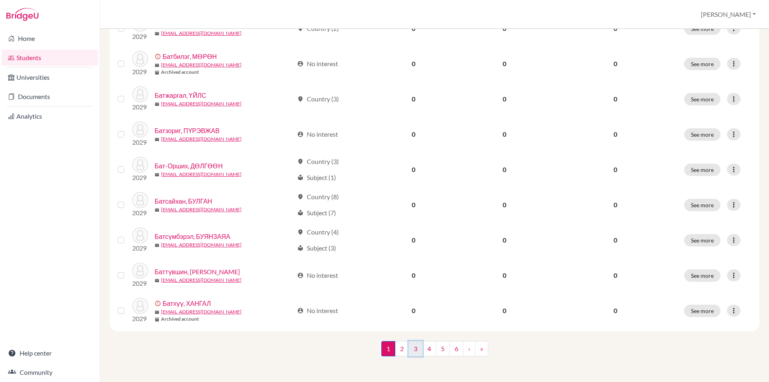
click at [414, 349] on link "3" at bounding box center [416, 348] width 14 height 15
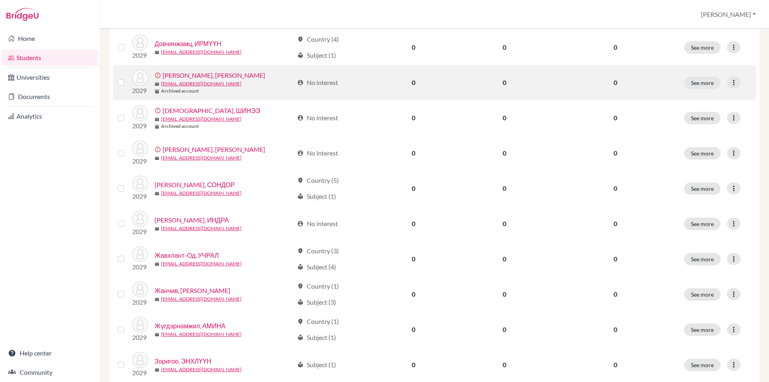
scroll to position [441, 0]
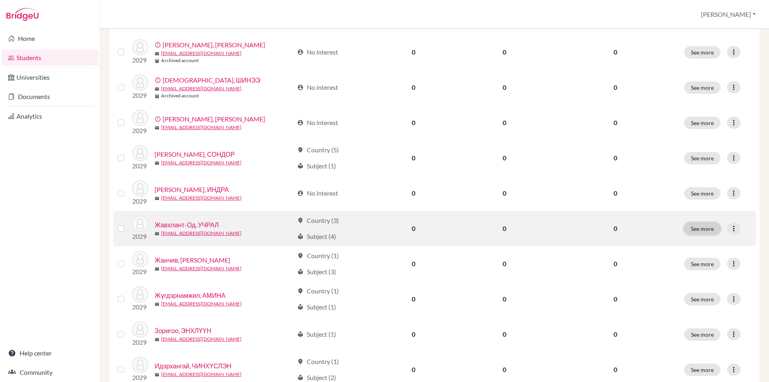
click at [684, 234] on button "See more" at bounding box center [702, 228] width 36 height 12
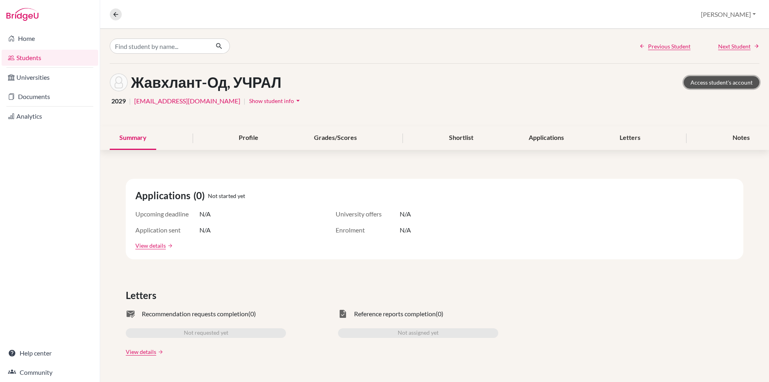
click at [708, 85] on link "Access student's account" at bounding box center [722, 82] width 76 height 12
click at [114, 11] on icon at bounding box center [115, 14] width 7 height 7
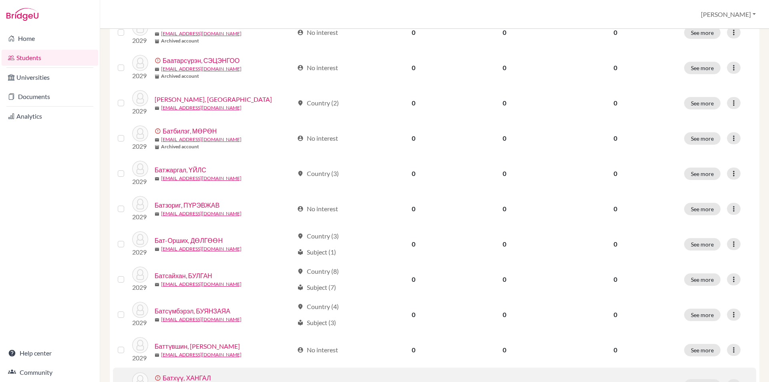
scroll to position [535, 0]
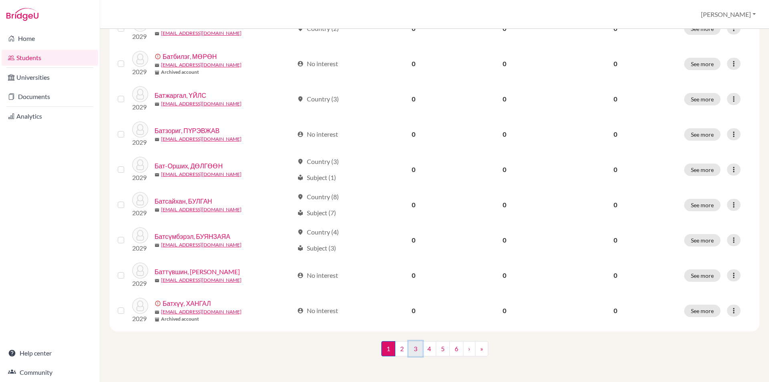
click at [409, 347] on link "3" at bounding box center [416, 348] width 14 height 15
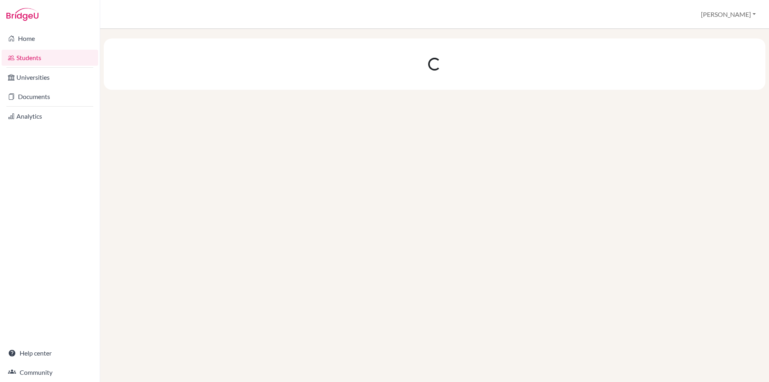
scroll to position [0, 0]
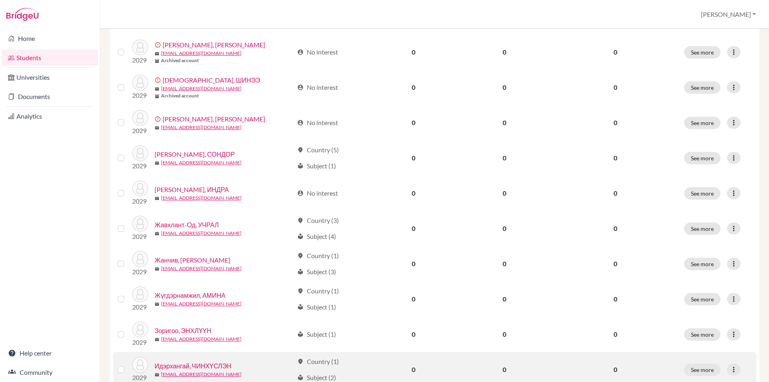
scroll to position [535, 0]
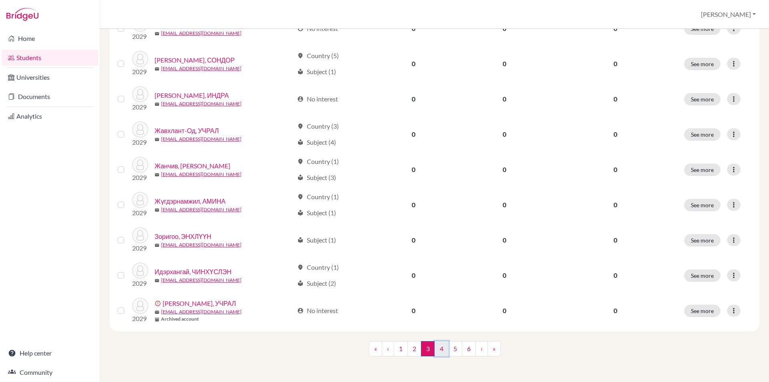
click at [439, 347] on link "4" at bounding box center [442, 348] width 14 height 15
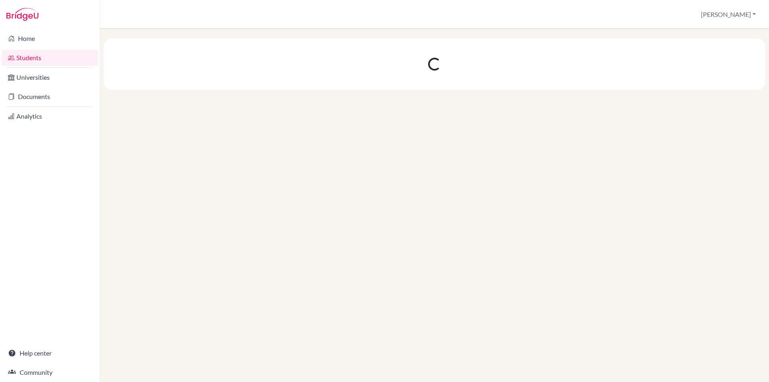
scroll to position [0, 0]
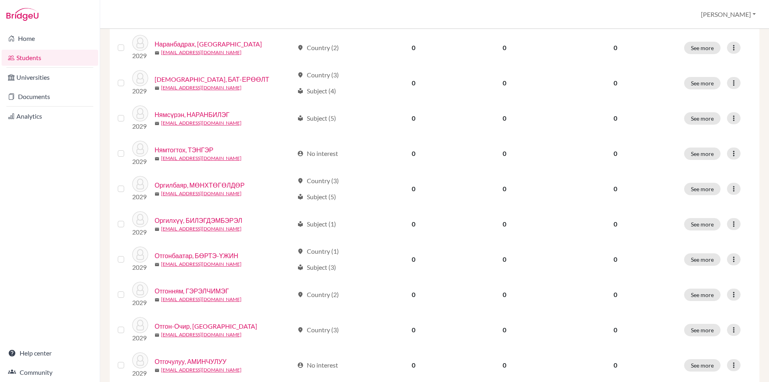
scroll to position [200, 0]
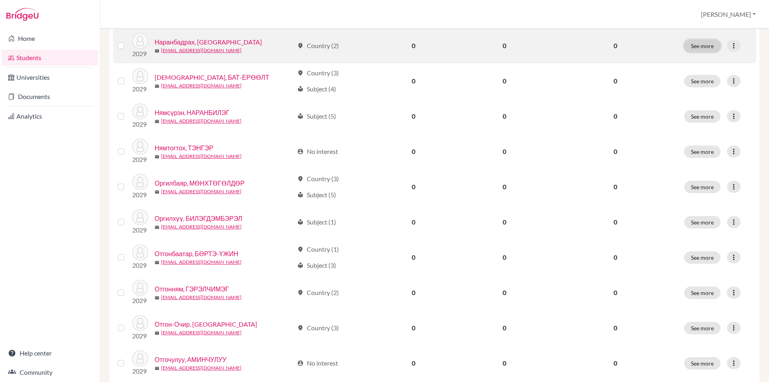
click at [691, 49] on button "See more" at bounding box center [702, 46] width 36 height 12
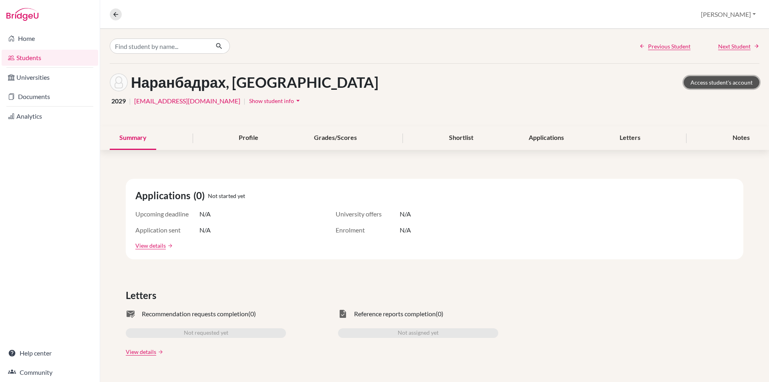
click at [740, 85] on link "Access student's account" at bounding box center [722, 82] width 76 height 12
click at [114, 14] on icon at bounding box center [115, 14] width 7 height 7
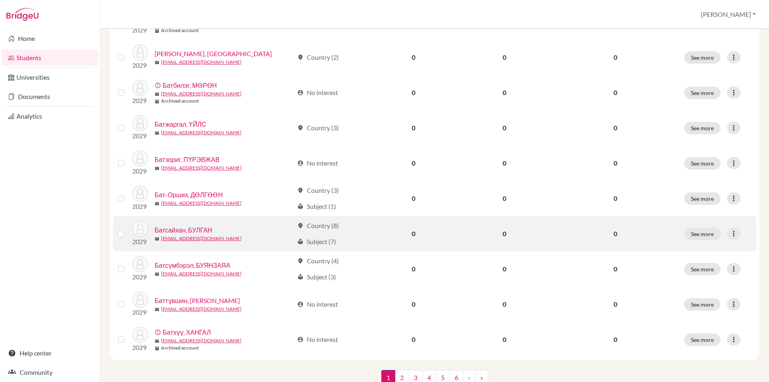
scroll to position [535, 0]
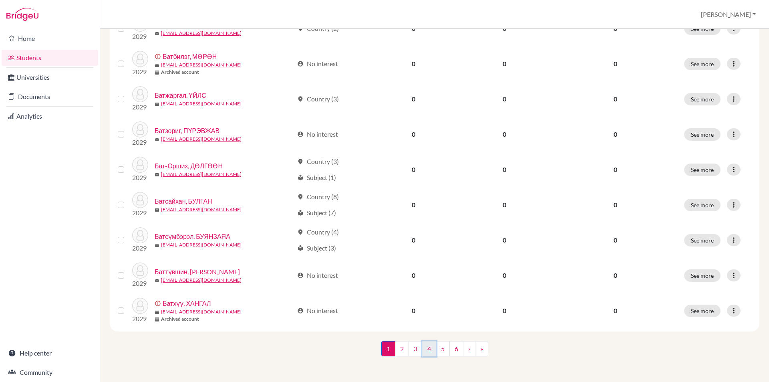
click at [426, 346] on link "4" at bounding box center [429, 348] width 14 height 15
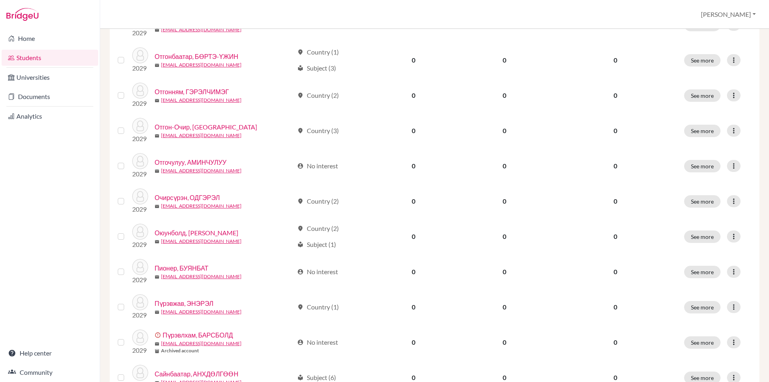
scroll to position [441, 0]
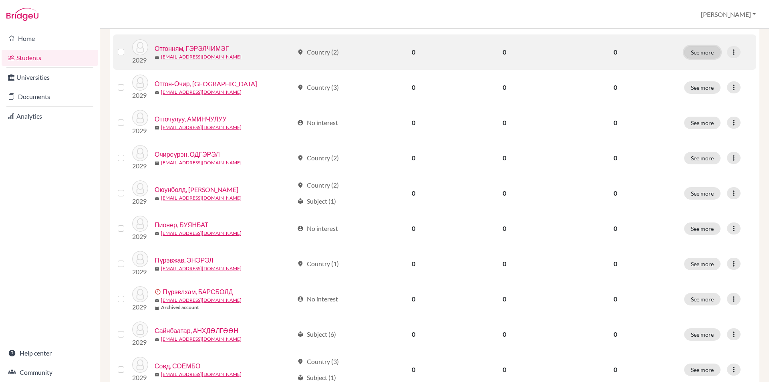
click at [684, 49] on button "See more" at bounding box center [702, 52] width 36 height 12
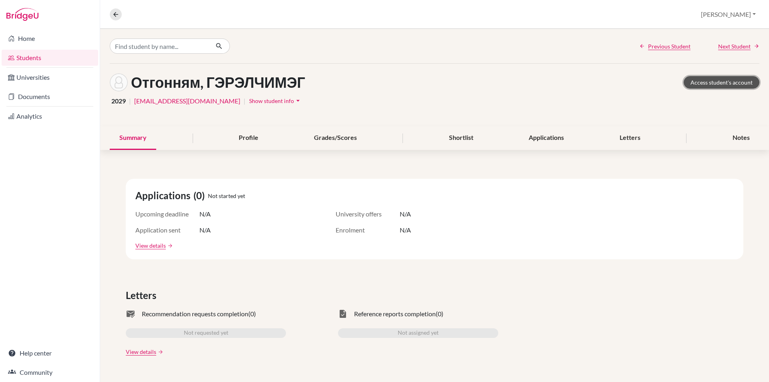
click at [711, 85] on link "Access student's account" at bounding box center [722, 82] width 76 height 12
click at [112, 20] on nav "Overview Student details" at bounding box center [119, 14] width 18 height 12
click at [116, 15] on icon at bounding box center [115, 14] width 7 height 7
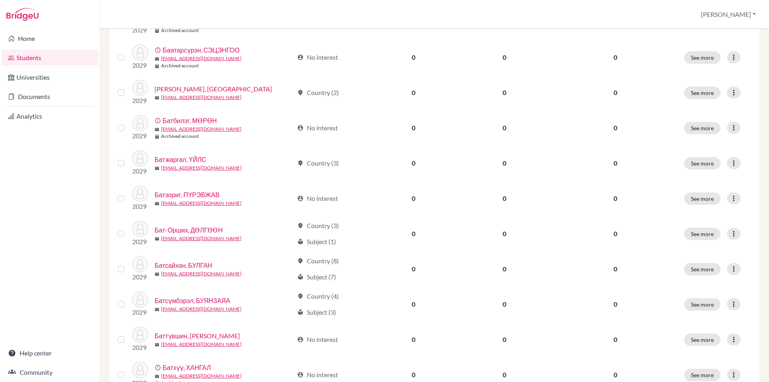
scroll to position [535, 0]
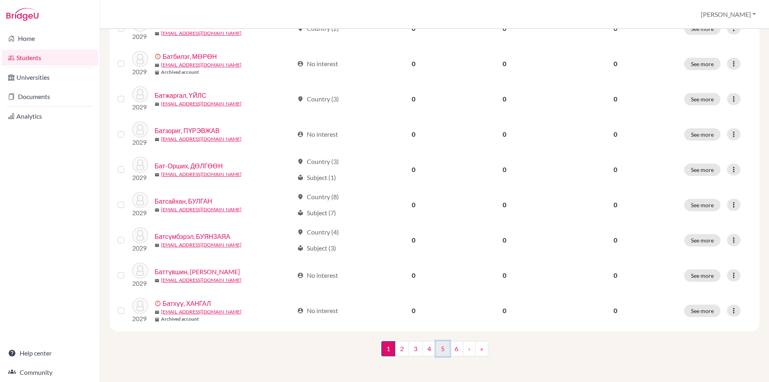
click at [439, 349] on link "5" at bounding box center [443, 348] width 14 height 15
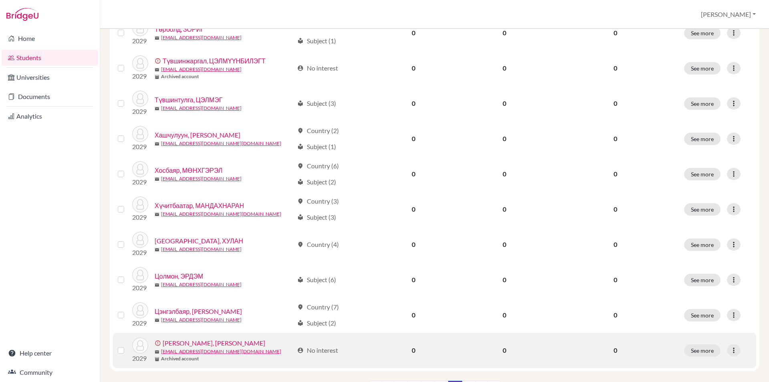
scroll to position [535, 0]
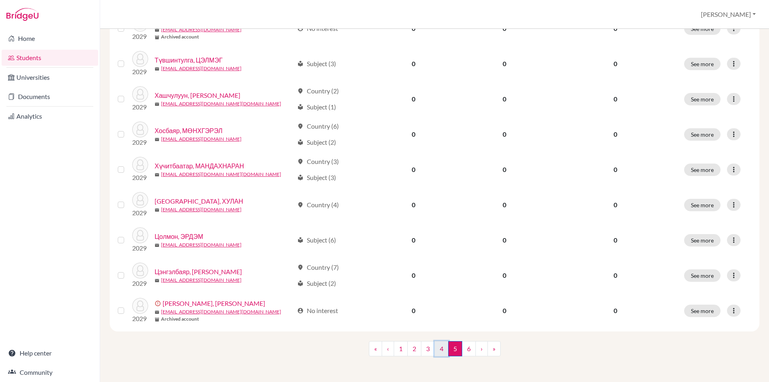
click at [440, 349] on link "4" at bounding box center [442, 348] width 14 height 15
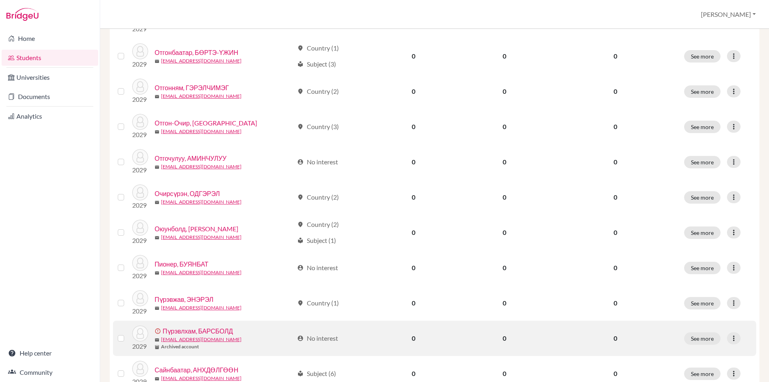
scroll to position [441, 0]
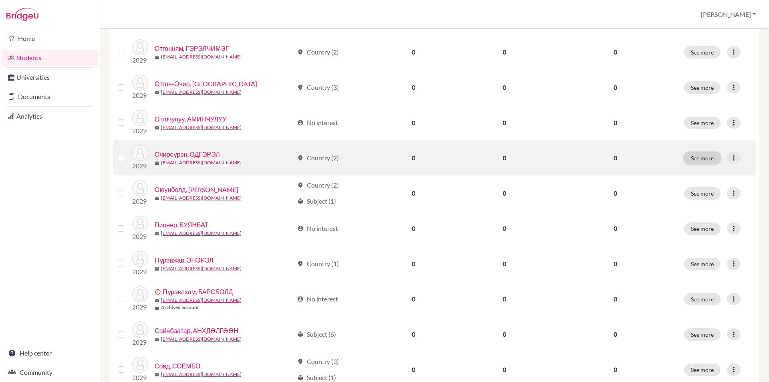
click at [699, 159] on button "See more" at bounding box center [702, 158] width 36 height 12
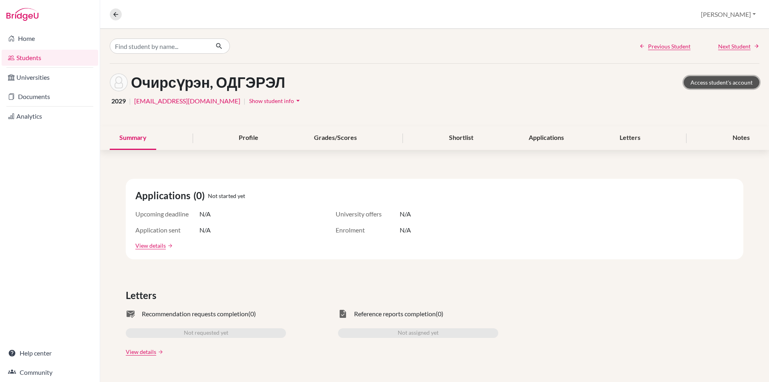
click at [698, 87] on link "Access student's account" at bounding box center [722, 82] width 76 height 12
click at [117, 17] on icon at bounding box center [115, 14] width 7 height 7
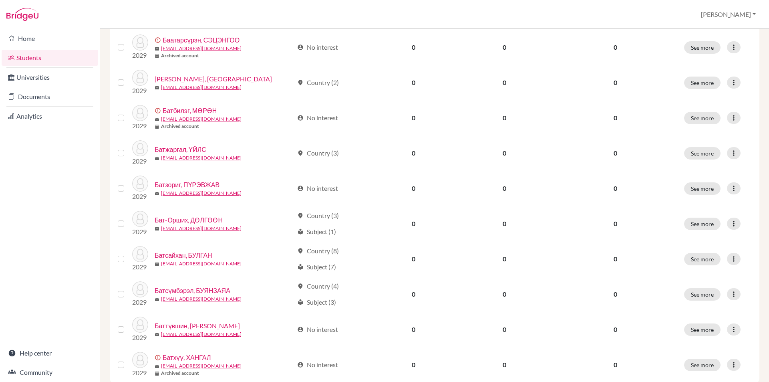
scroll to position [535, 0]
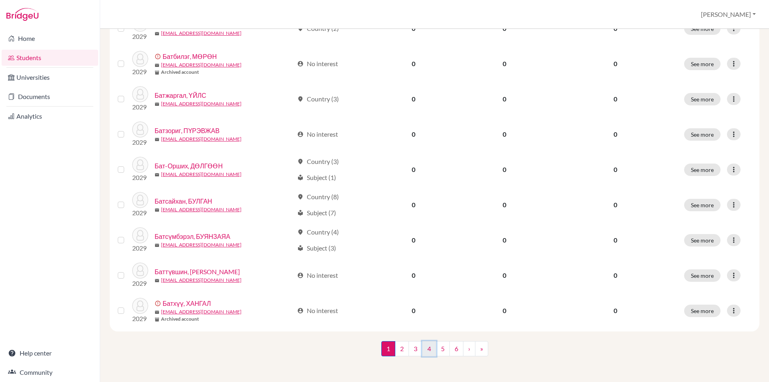
click at [428, 347] on link "4" at bounding box center [429, 348] width 14 height 15
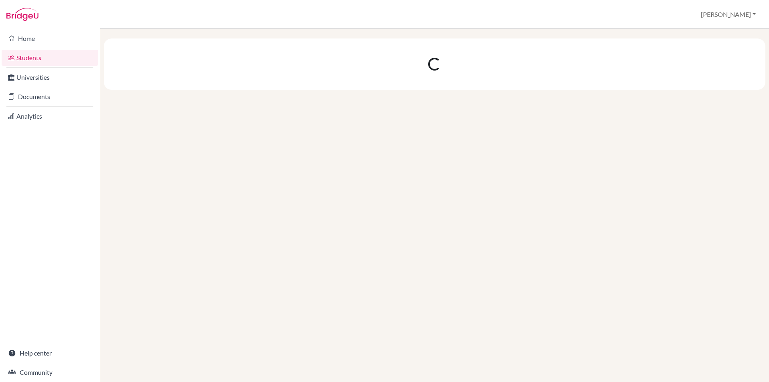
scroll to position [0, 0]
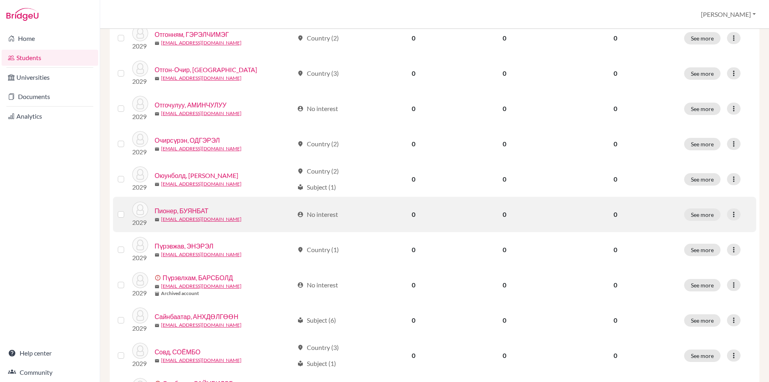
scroll to position [495, 0]
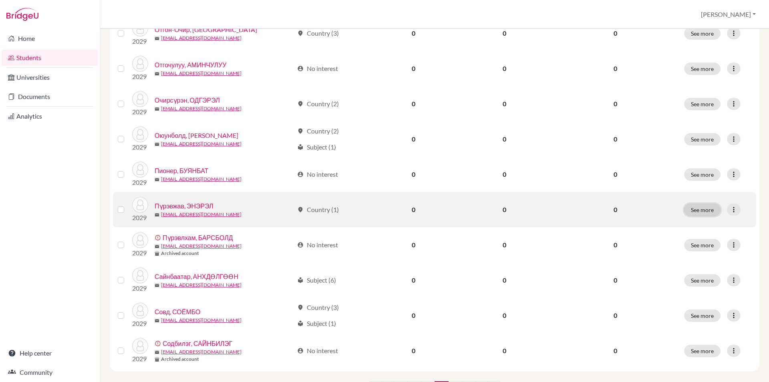
click at [695, 209] on button "See more" at bounding box center [702, 210] width 36 height 12
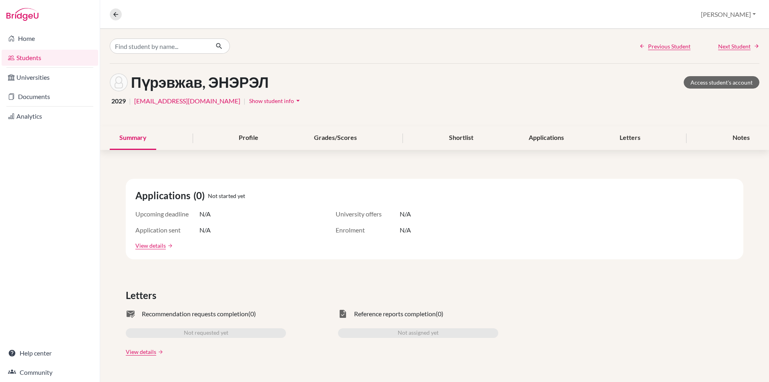
click at [706, 72] on div "Пүрэвжав, ЭНЭРЭЛ Access student's account 2029 | 293_enerel.p@mbo.edu.mn | Show…" at bounding box center [434, 95] width 669 height 62
click at [703, 75] on div "Пүрэвжав, ЭНЭРЭЛ Access student's account" at bounding box center [435, 82] width 650 height 18
click at [700, 89] on div "Пүрэвжав, ЭНЭРЭЛ Access student's account" at bounding box center [435, 82] width 650 height 18
click at [703, 85] on link "Access student's account" at bounding box center [722, 82] width 76 height 12
click at [120, 14] on button at bounding box center [116, 14] width 12 height 12
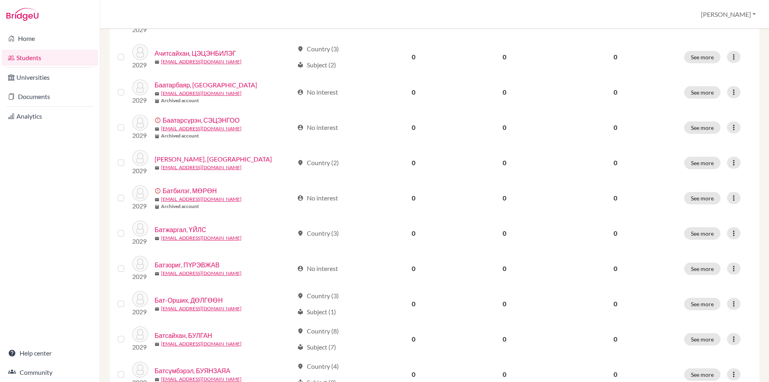
scroll to position [535, 0]
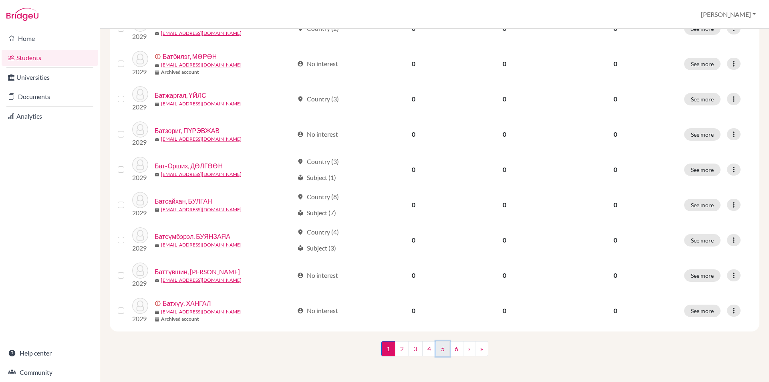
click at [436, 345] on link "5" at bounding box center [443, 348] width 14 height 15
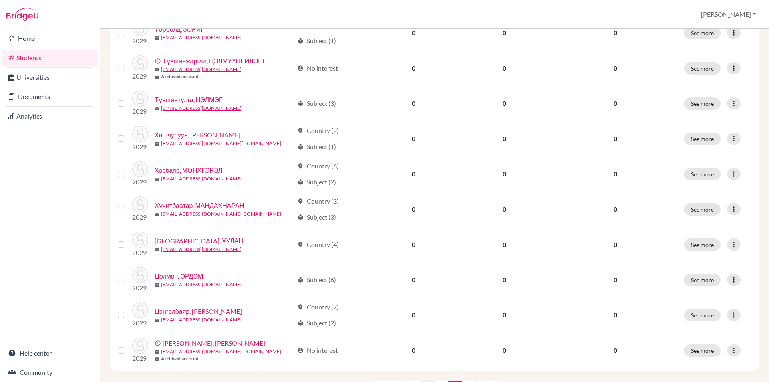
scroll to position [535, 0]
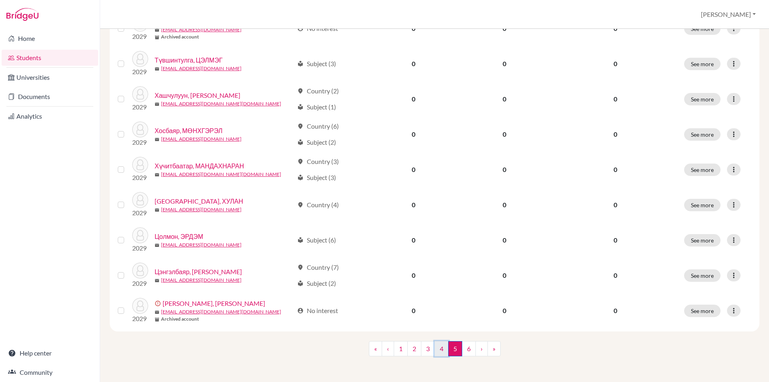
click at [440, 349] on link "4" at bounding box center [442, 348] width 14 height 15
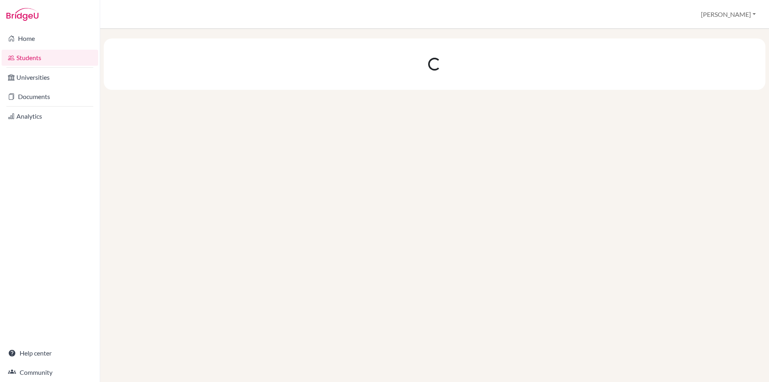
scroll to position [0, 0]
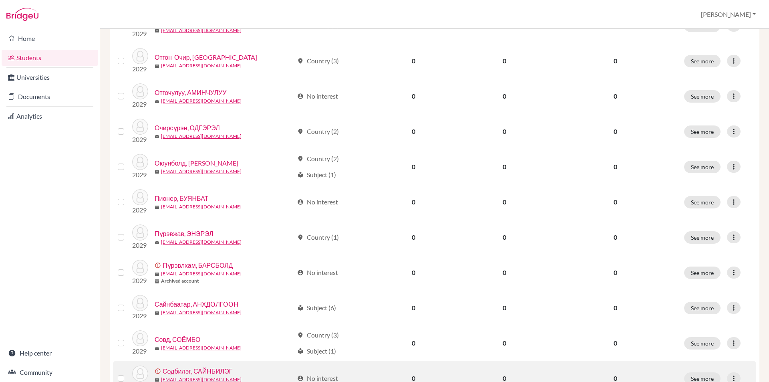
scroll to position [535, 0]
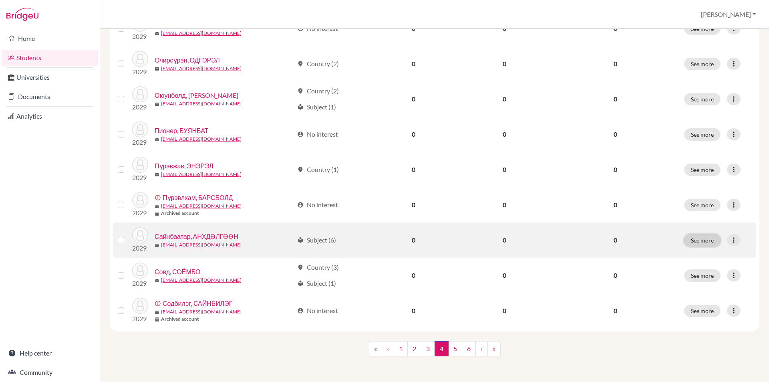
click at [684, 238] on button "See more" at bounding box center [702, 240] width 36 height 12
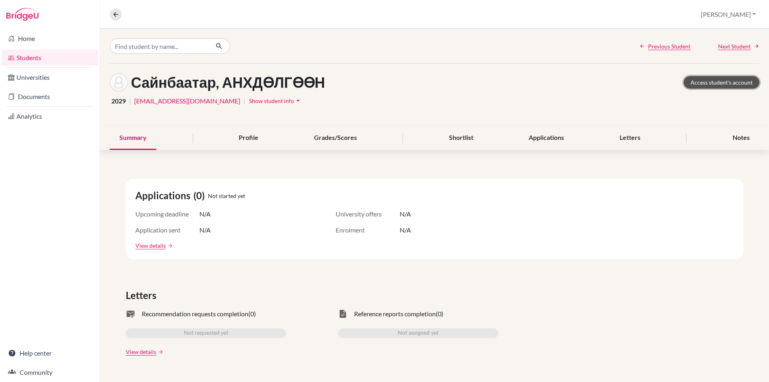
click at [724, 84] on link "Access student's account" at bounding box center [722, 82] width 76 height 12
click at [117, 12] on icon at bounding box center [115, 14] width 7 height 7
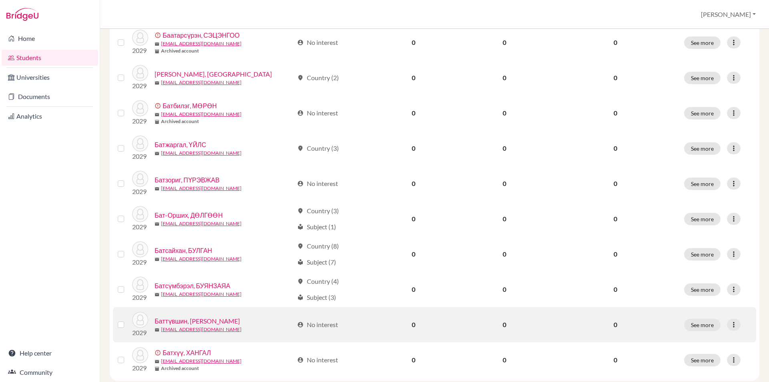
scroll to position [535, 0]
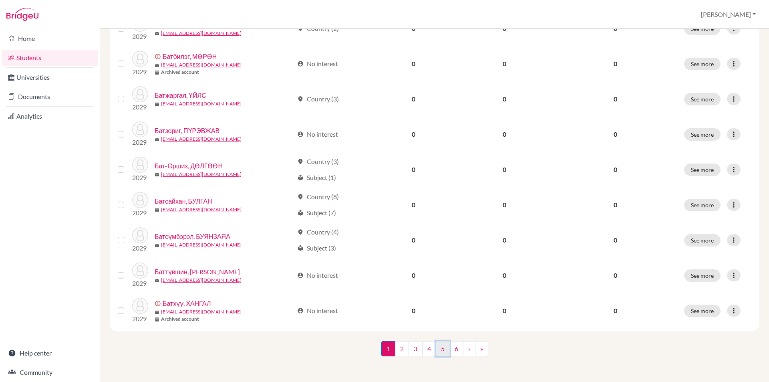
click at [436, 345] on link "5" at bounding box center [443, 348] width 14 height 15
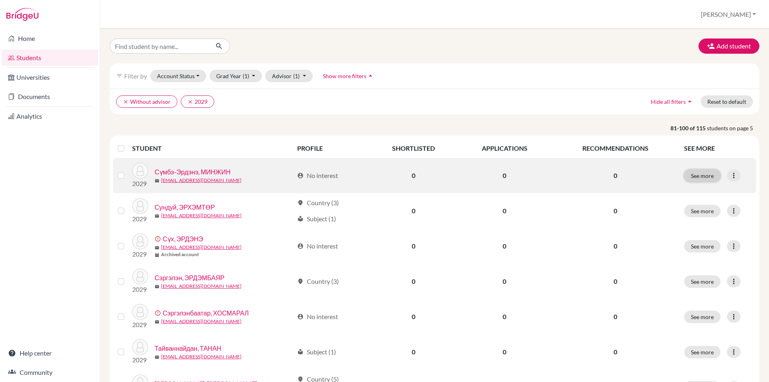
click at [696, 175] on button "See more" at bounding box center [702, 175] width 36 height 12
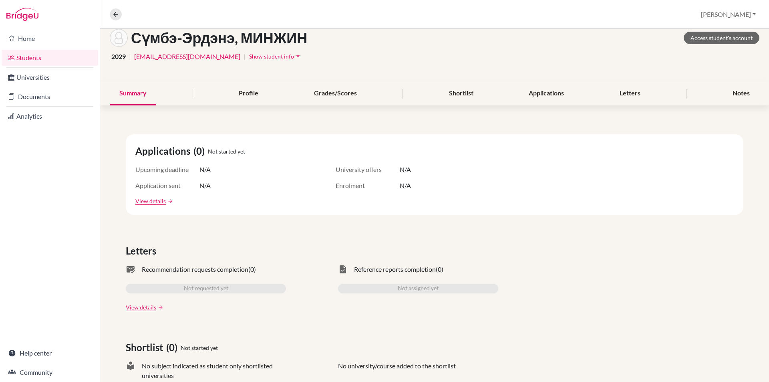
scroll to position [40, 0]
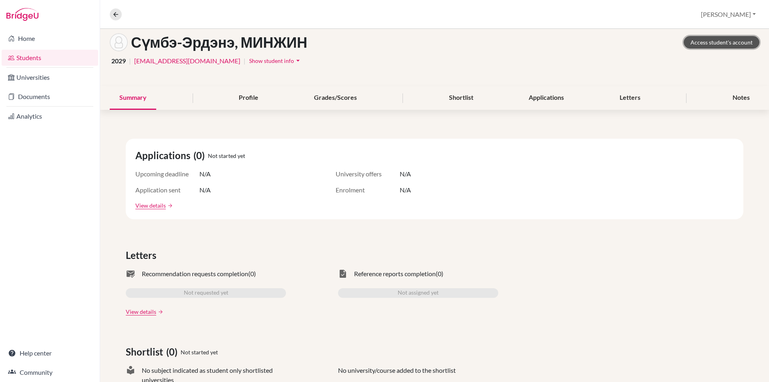
click at [685, 45] on link "Access student's account" at bounding box center [722, 42] width 76 height 12
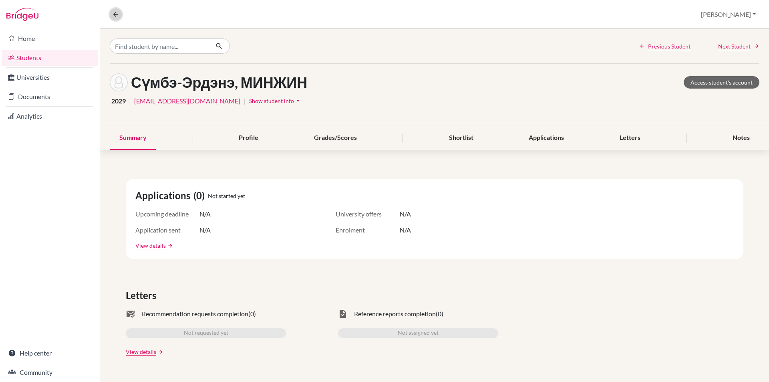
click at [115, 16] on icon at bounding box center [115, 14] width 7 height 7
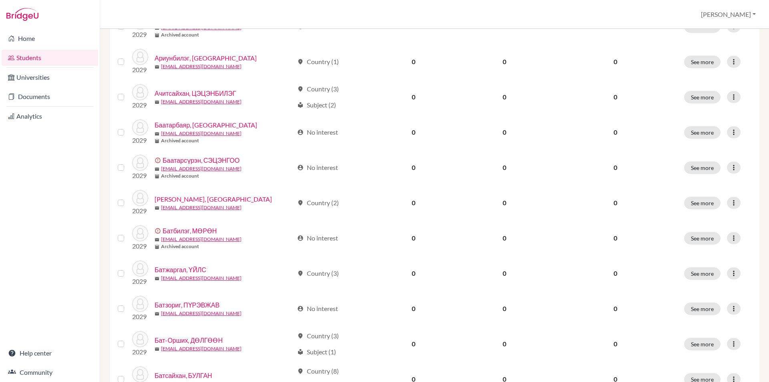
scroll to position [535, 0]
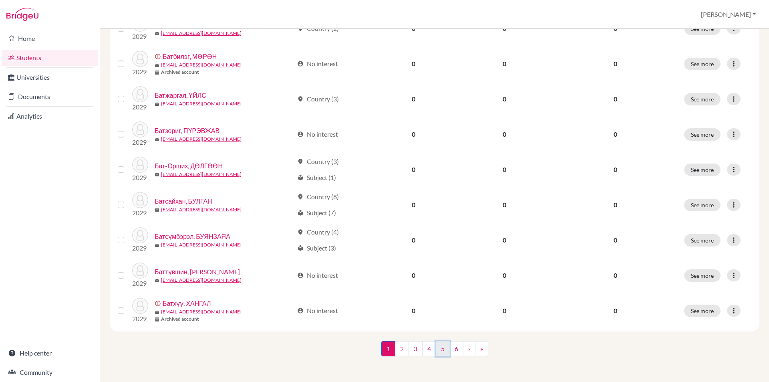
click at [439, 345] on link "5" at bounding box center [443, 348] width 14 height 15
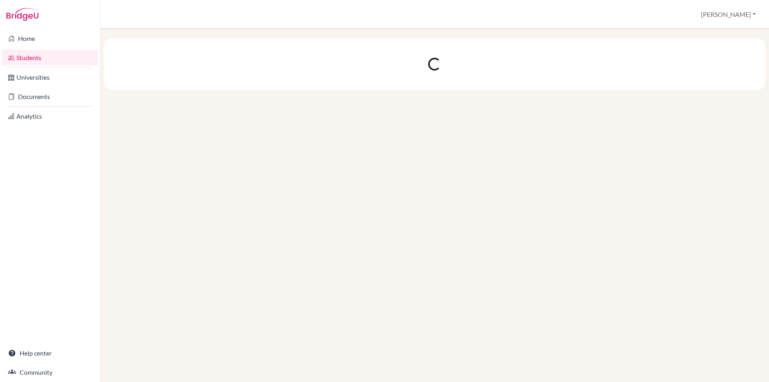
scroll to position [0, 0]
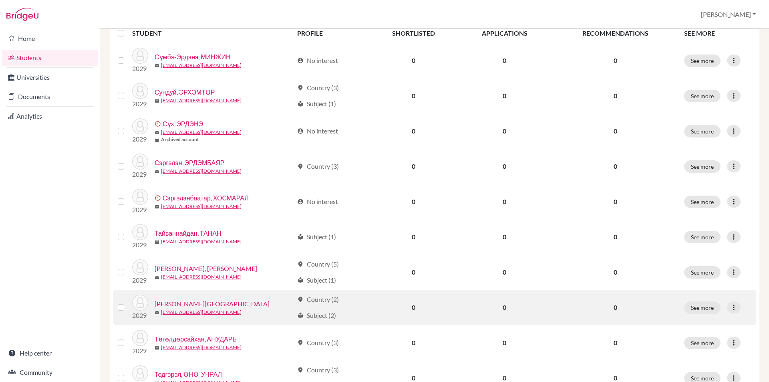
scroll to position [80, 0]
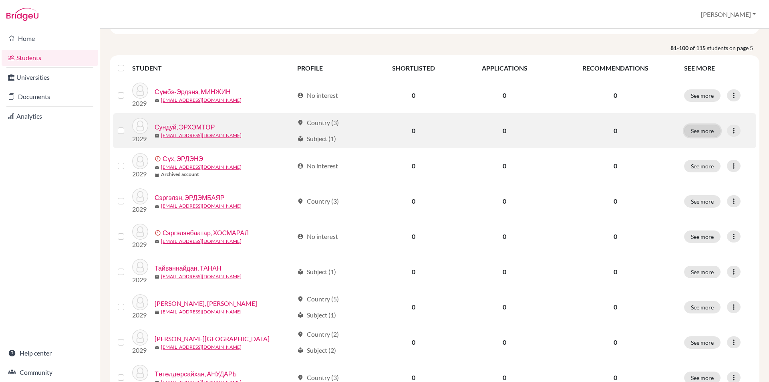
click at [701, 135] on button "See more" at bounding box center [702, 131] width 36 height 12
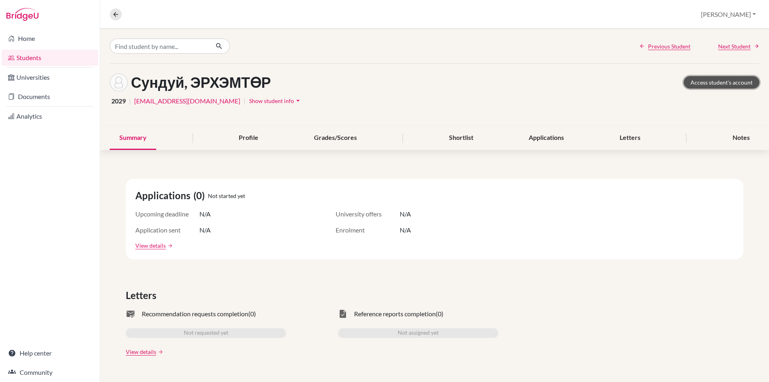
click at [690, 85] on link "Access student's account" at bounding box center [722, 82] width 76 height 12
click at [112, 13] on button at bounding box center [116, 14] width 12 height 12
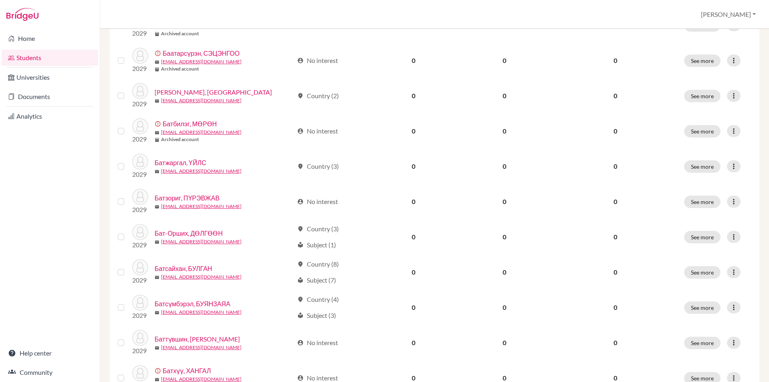
scroll to position [535, 0]
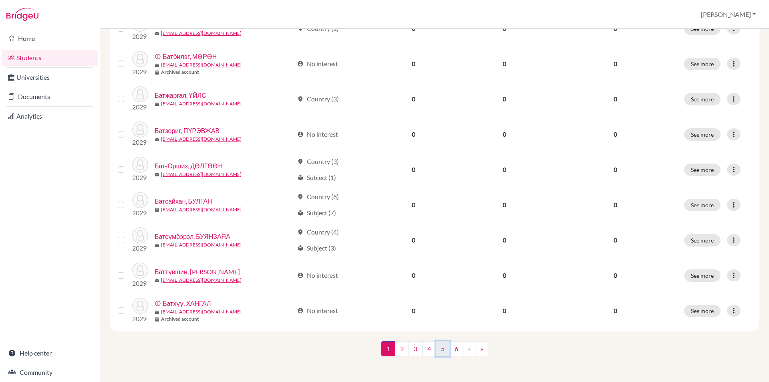
click at [438, 350] on link "5" at bounding box center [443, 348] width 14 height 15
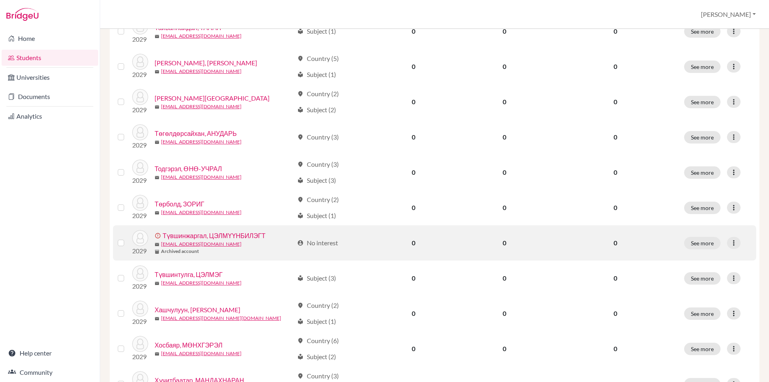
scroll to position [200, 0]
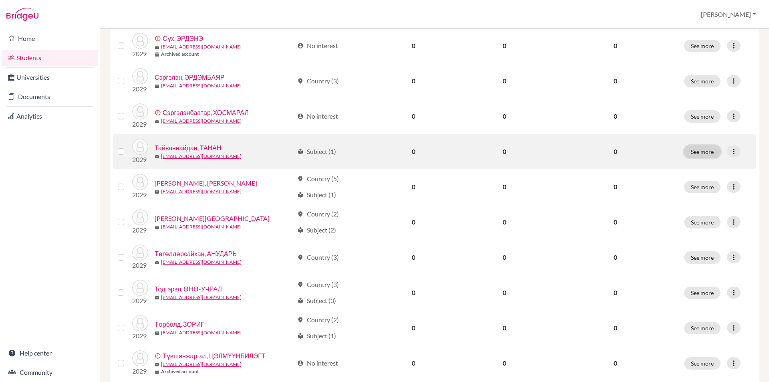
click at [709, 149] on button "See more" at bounding box center [702, 151] width 36 height 12
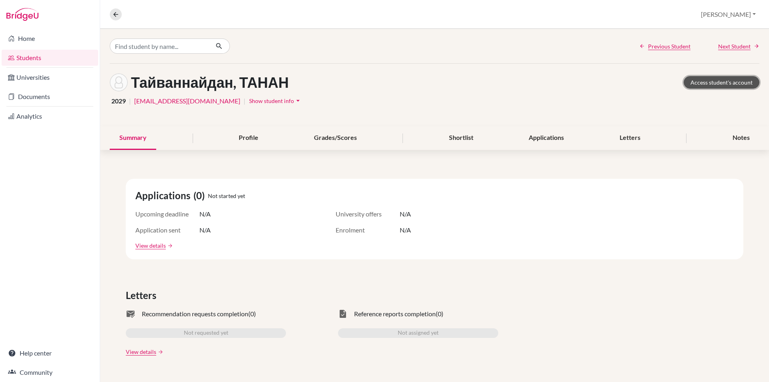
click at [731, 76] on link "Access student's account" at bounding box center [722, 82] width 76 height 12
click at [114, 18] on button at bounding box center [116, 14] width 12 height 12
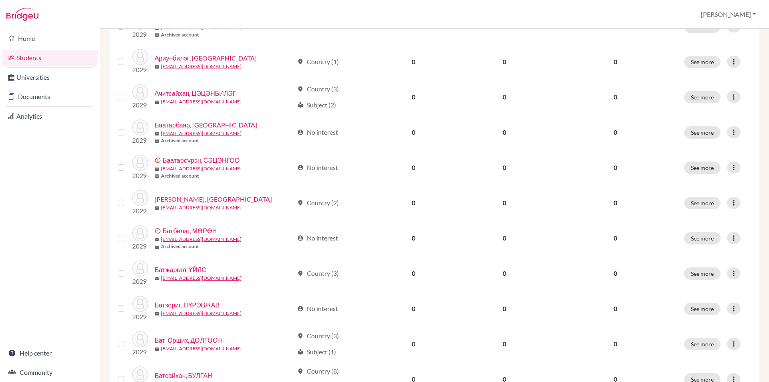
scroll to position [535, 0]
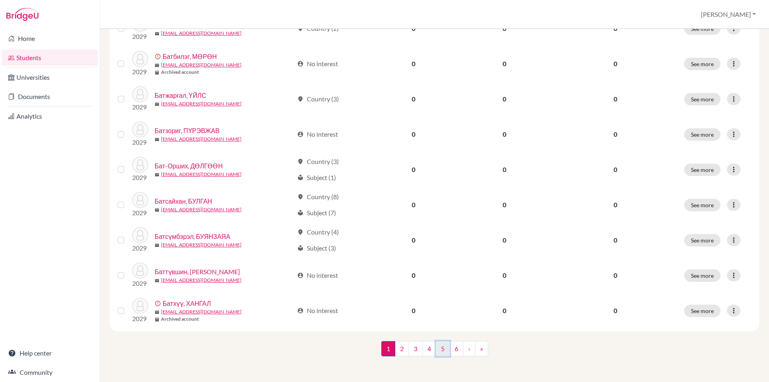
click at [439, 347] on link "5" at bounding box center [443, 348] width 14 height 15
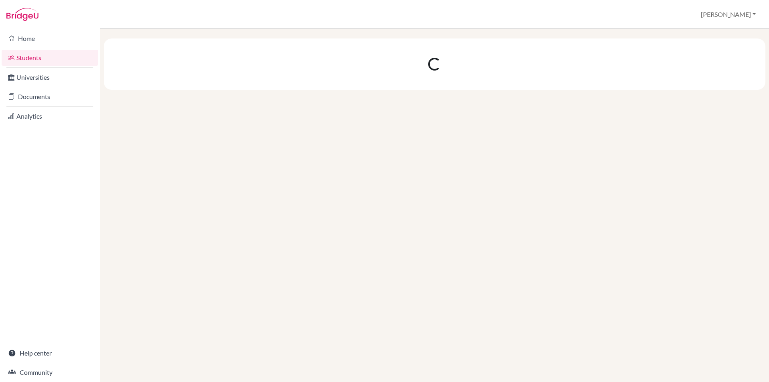
scroll to position [0, 0]
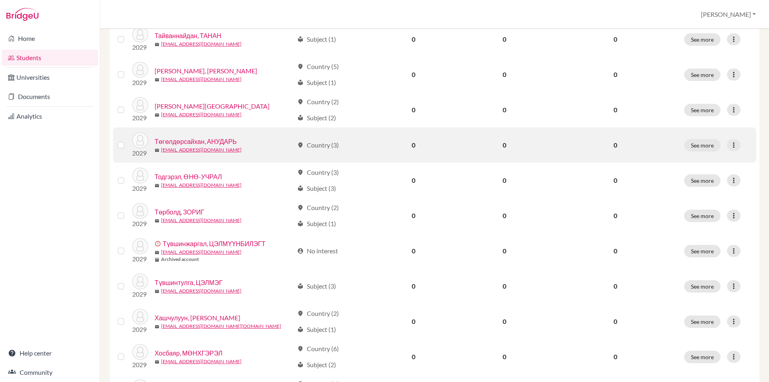
scroll to position [240, 0]
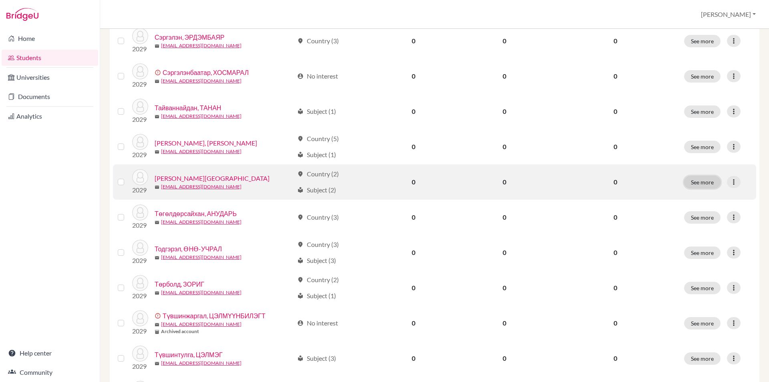
click at [694, 184] on button "See more" at bounding box center [702, 182] width 36 height 12
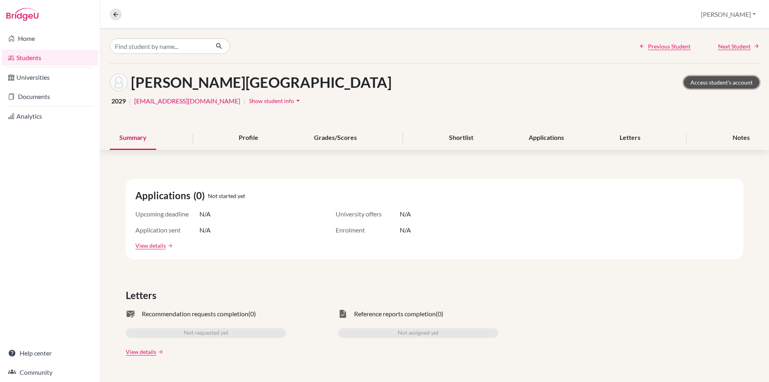
click at [698, 83] on link "Access student's account" at bounding box center [722, 82] width 76 height 12
click at [117, 14] on icon at bounding box center [115, 14] width 7 height 7
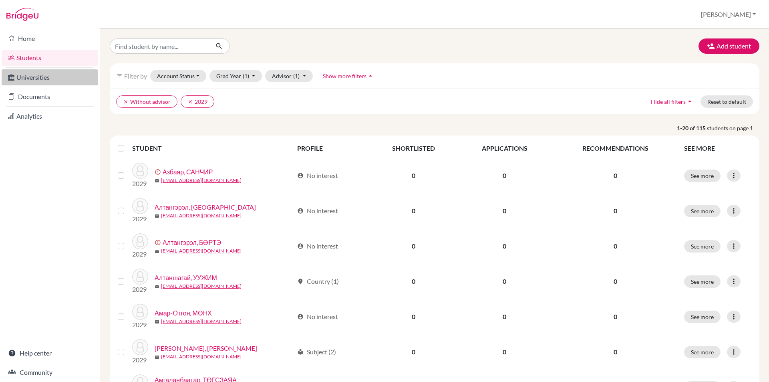
click at [42, 73] on link "Universities" at bounding box center [50, 77] width 97 height 16
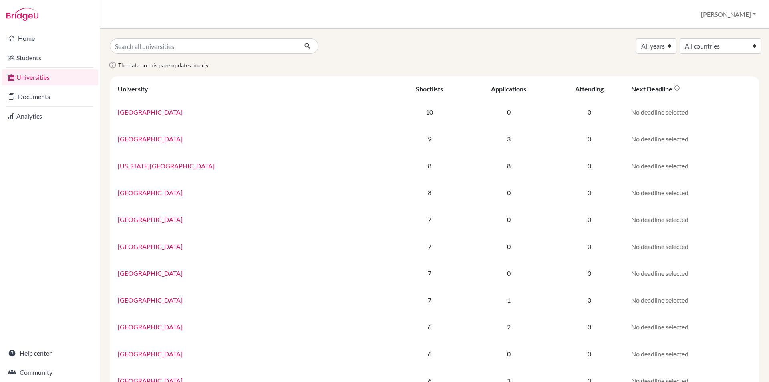
click at [48, 57] on link "Students" at bounding box center [50, 58] width 97 height 16
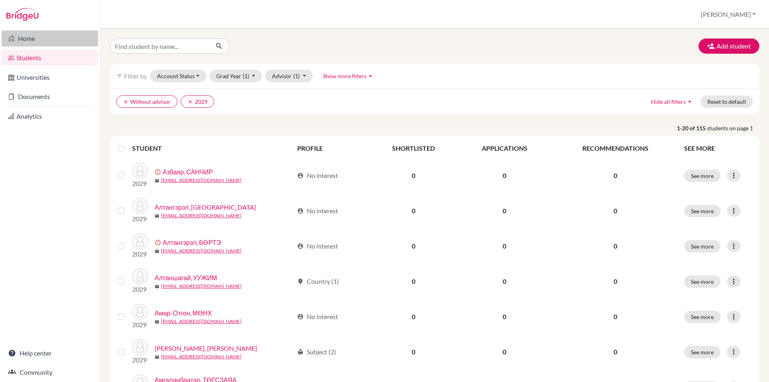
click at [52, 36] on link "Home" at bounding box center [50, 38] width 97 height 16
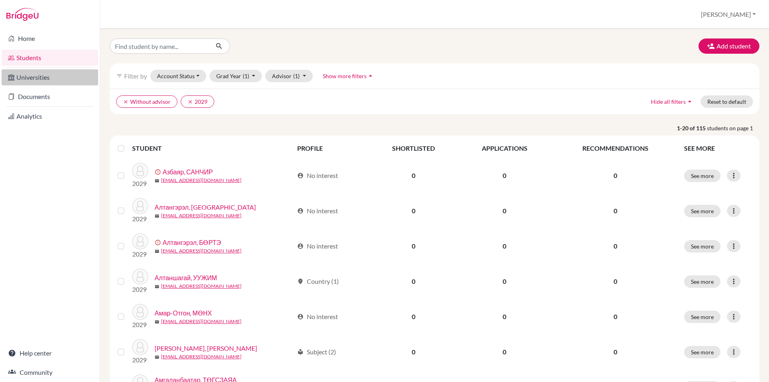
click at [55, 77] on link "Universities" at bounding box center [50, 77] width 97 height 16
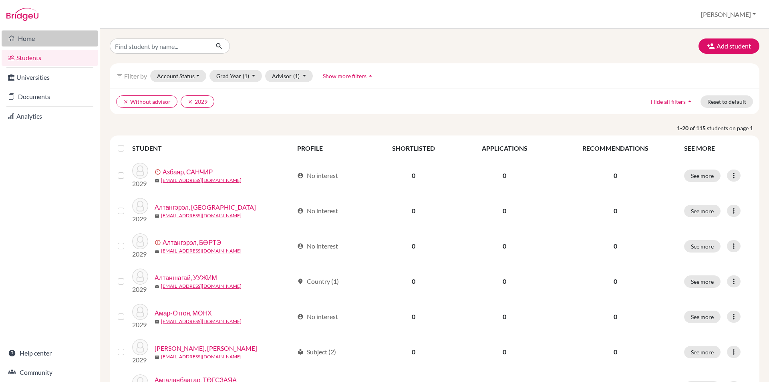
click at [44, 38] on link "Home" at bounding box center [50, 38] width 97 height 16
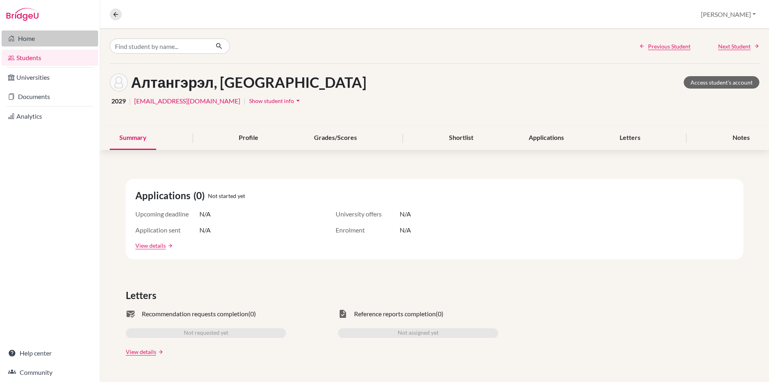
click at [45, 40] on link "Home" at bounding box center [50, 38] width 97 height 16
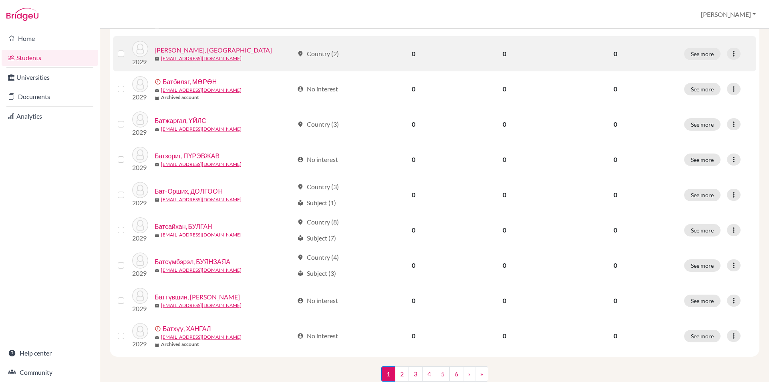
scroll to position [535, 0]
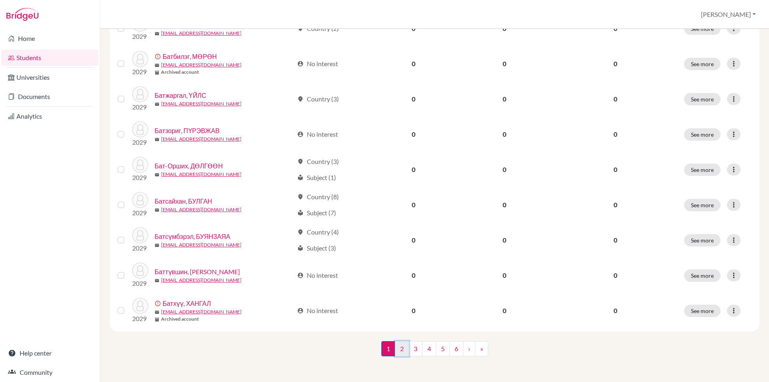
click at [399, 345] on link "2" at bounding box center [402, 348] width 14 height 15
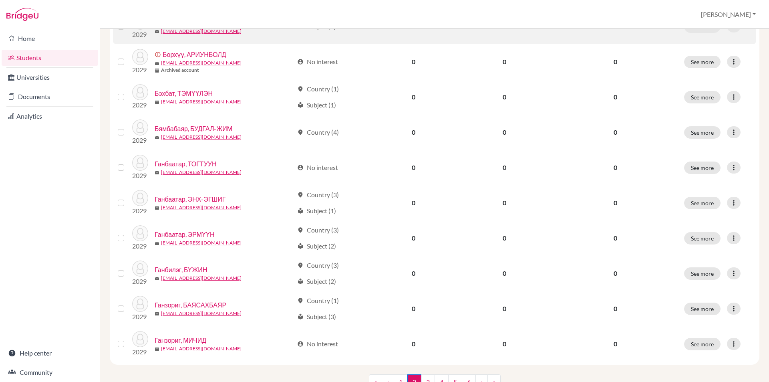
scroll to position [535, 0]
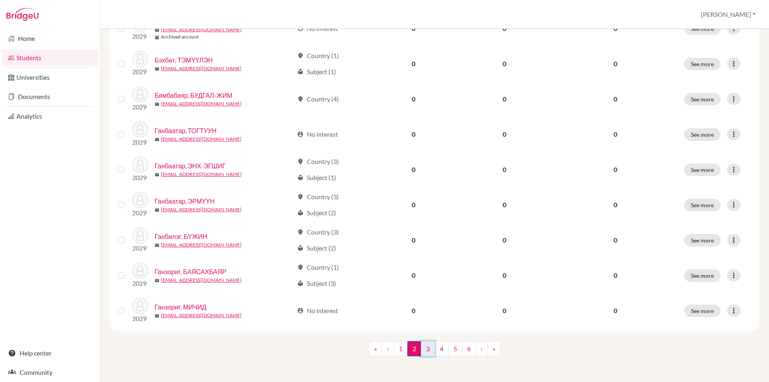
click at [423, 344] on link "3" at bounding box center [428, 348] width 14 height 15
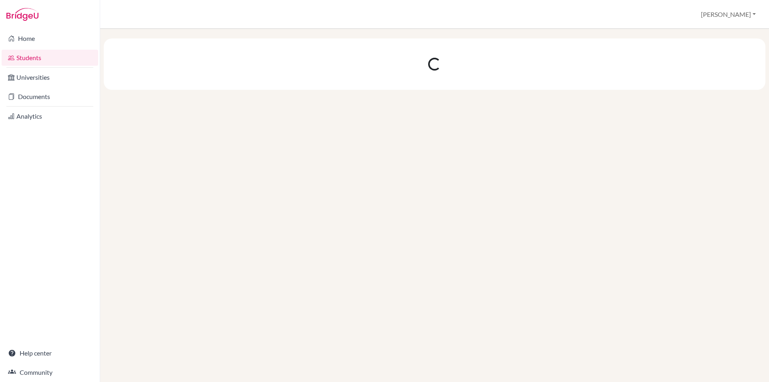
scroll to position [0, 0]
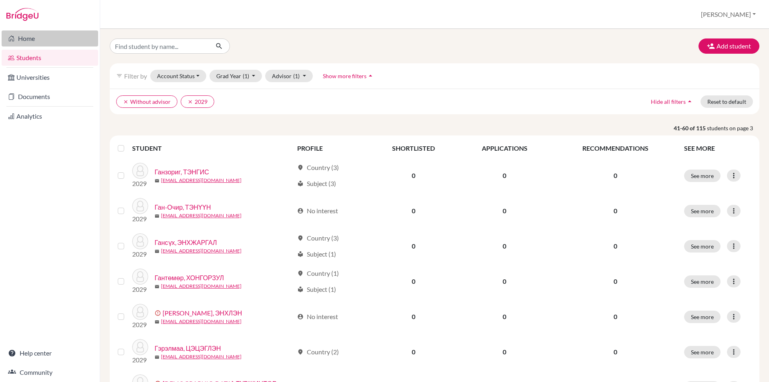
click at [52, 40] on link "Home" at bounding box center [50, 38] width 97 height 16
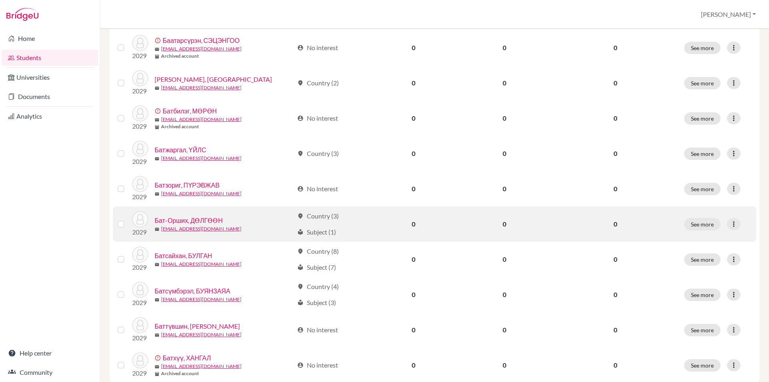
scroll to position [535, 0]
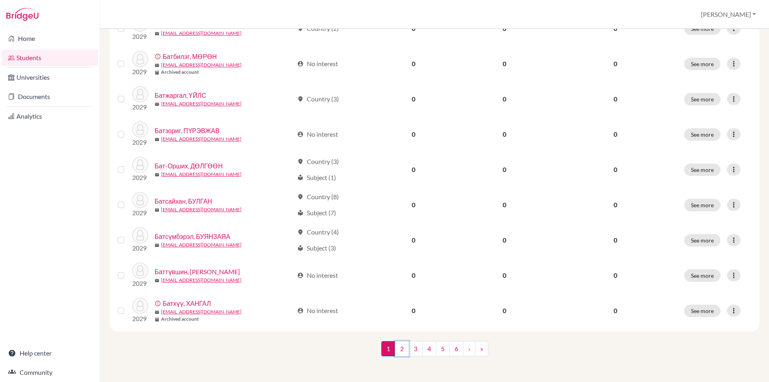
click at [400, 349] on link "2" at bounding box center [402, 348] width 14 height 15
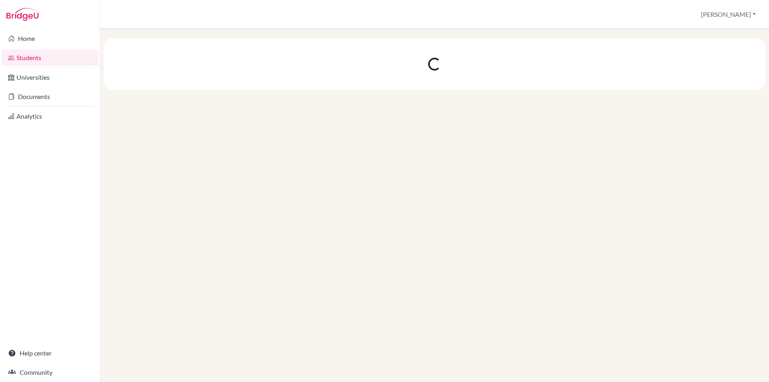
scroll to position [0, 0]
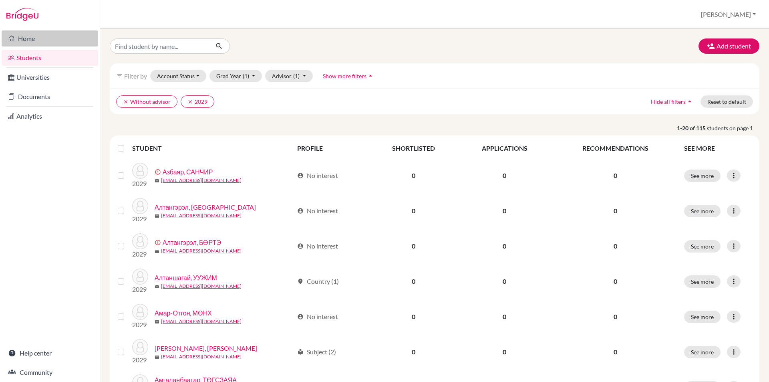
click at [66, 42] on link "Home" at bounding box center [50, 38] width 97 height 16
